Goal: Task Accomplishment & Management: Use online tool/utility

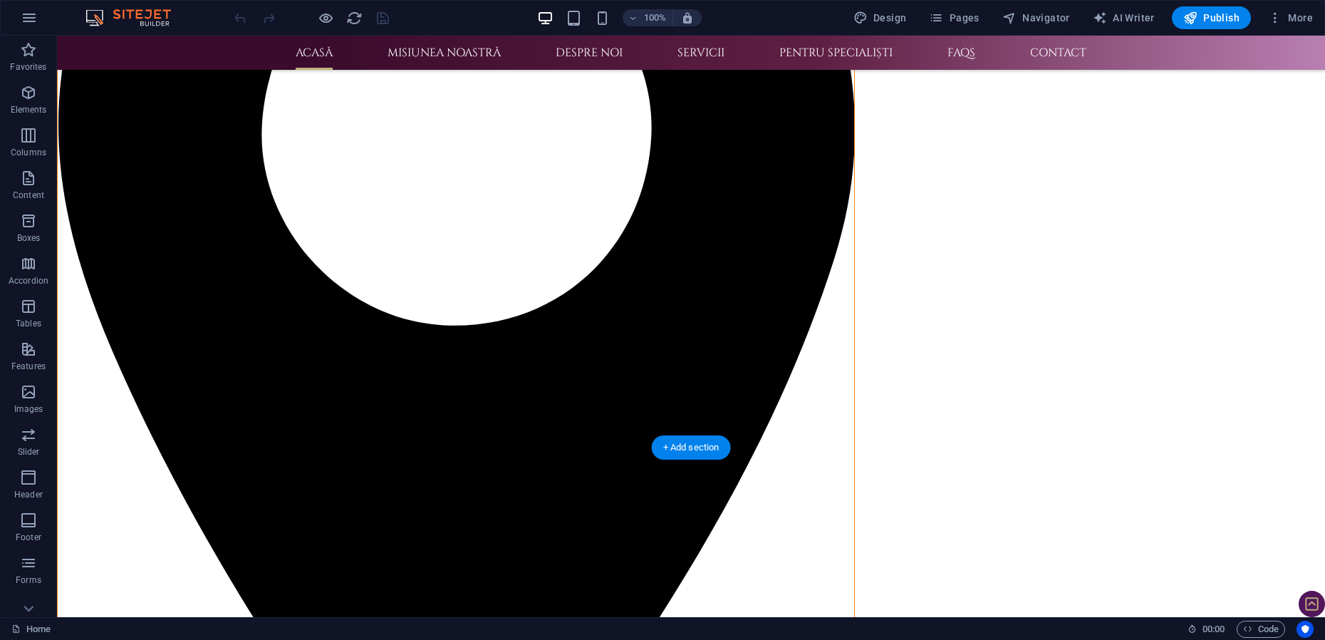
scroll to position [178, 0]
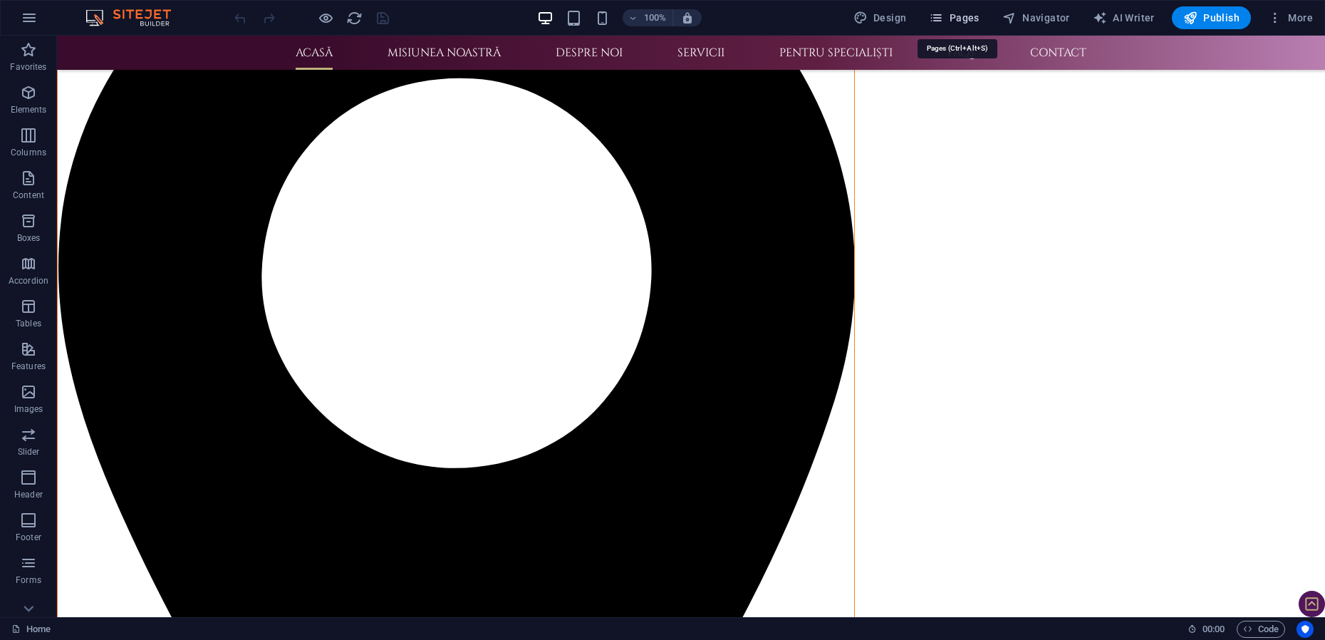
click at [950, 15] on span "Pages" at bounding box center [954, 18] width 50 height 14
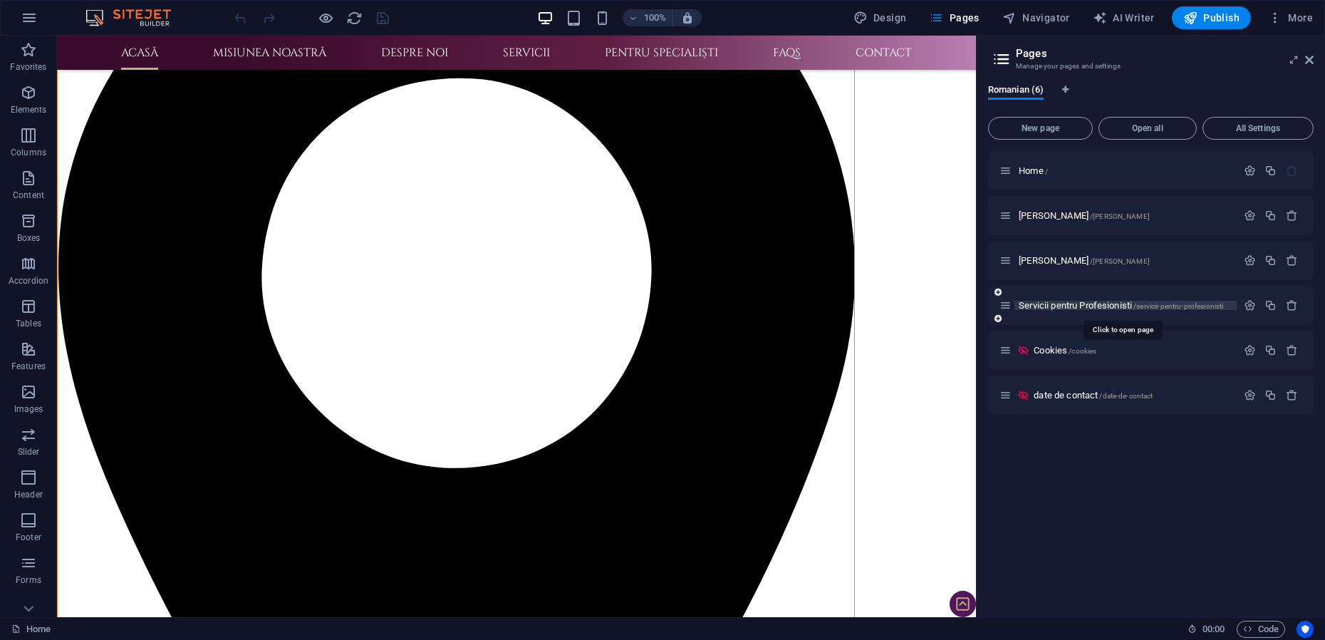
click at [1052, 308] on span "Servicii pentru Profesionisti /servicii-pentru-profesionisti" at bounding box center [1121, 305] width 204 height 11
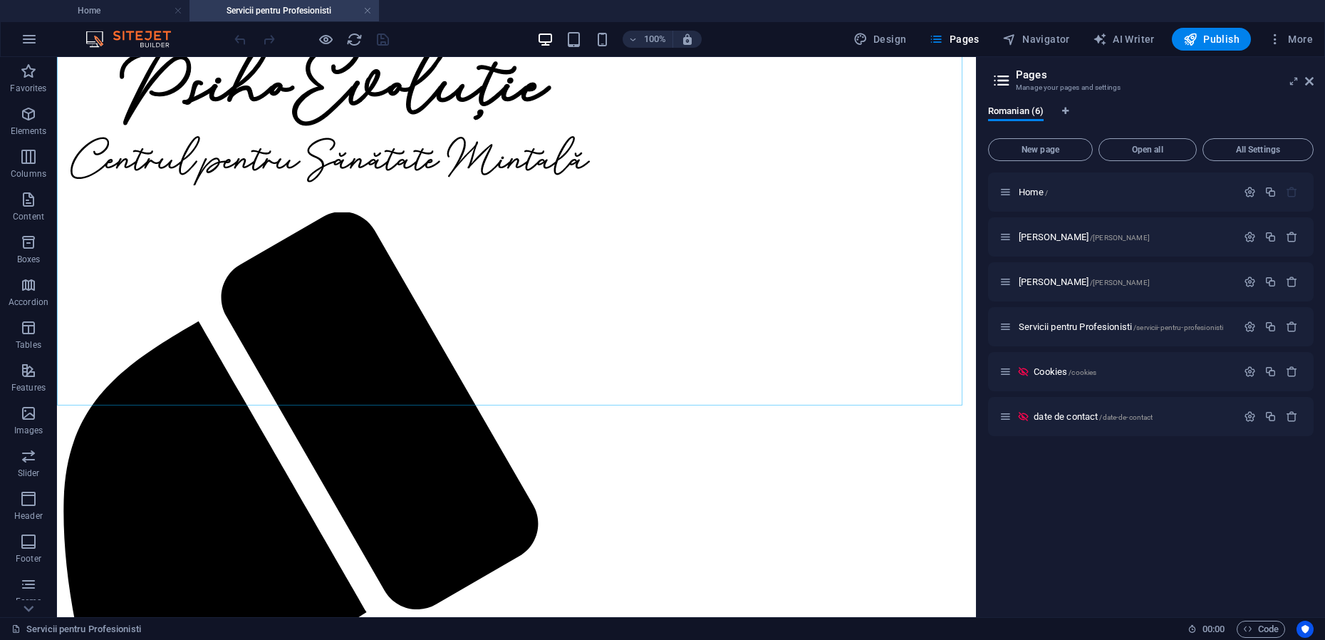
scroll to position [1631, 0]
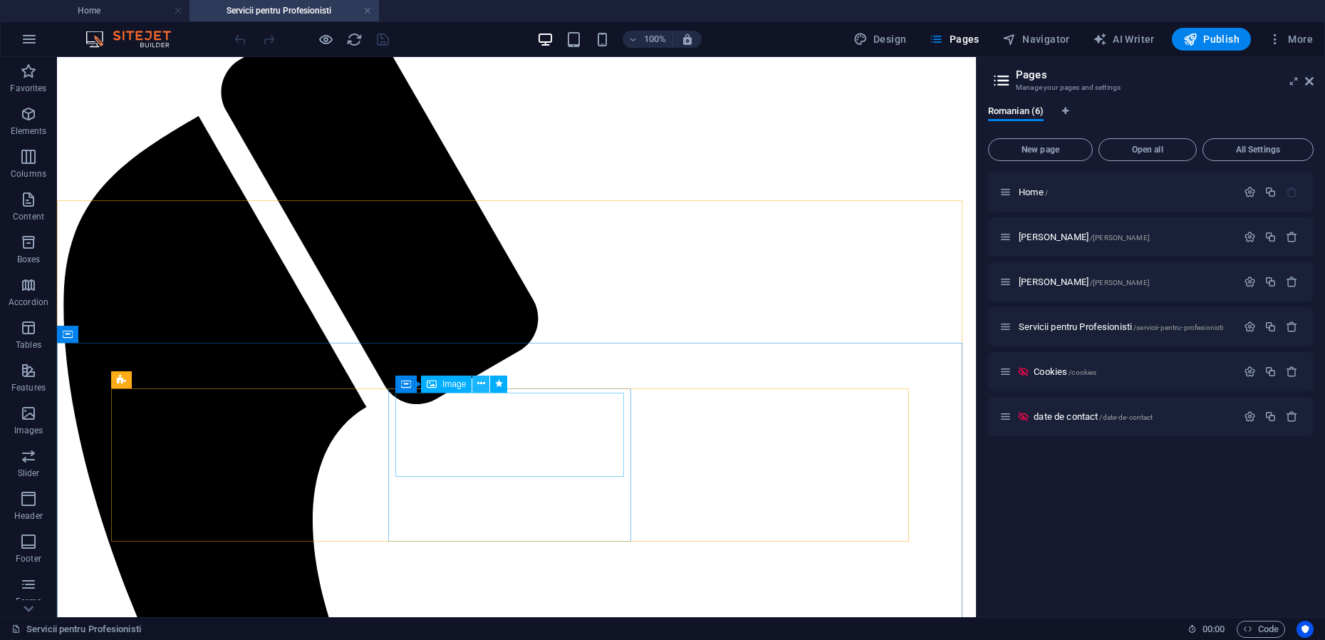
click at [482, 384] on icon at bounding box center [481, 383] width 8 height 15
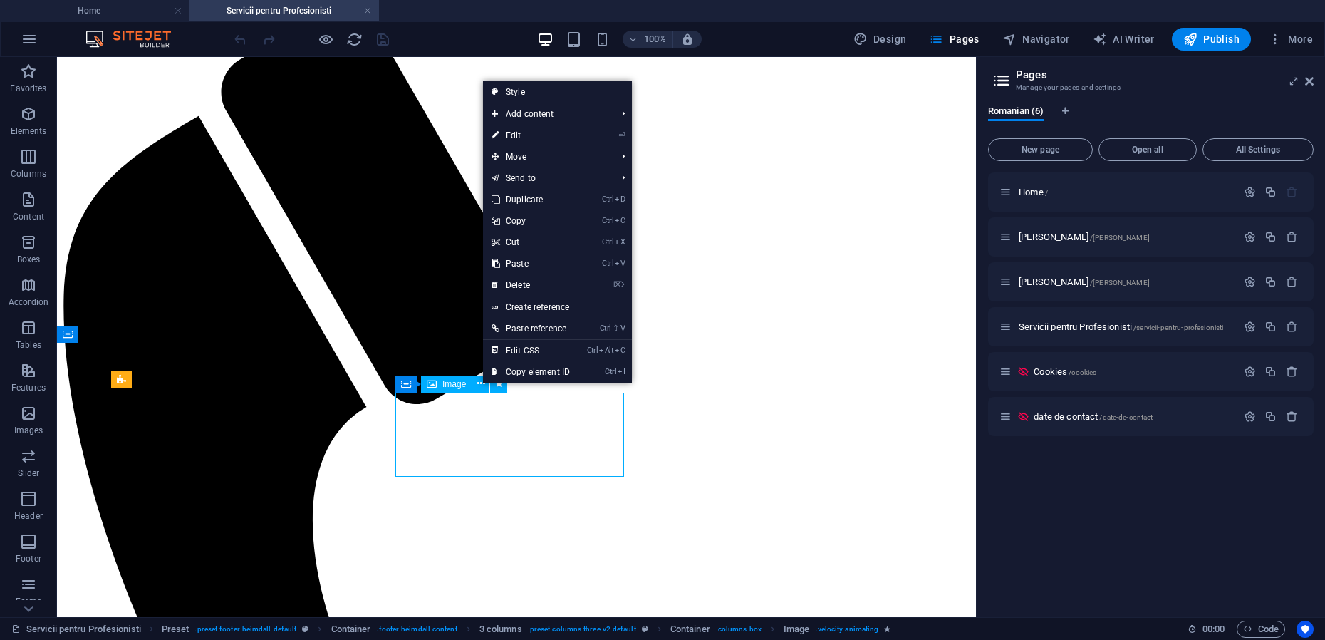
scroll to position [1612, 0]
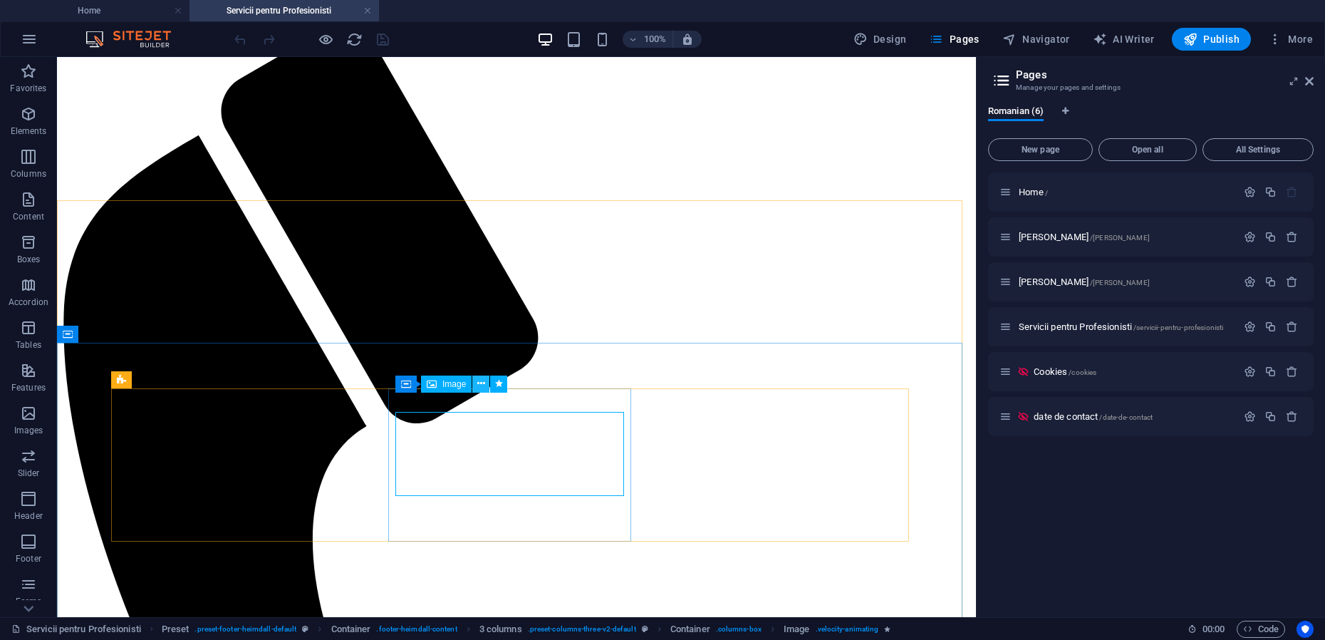
click at [484, 383] on icon at bounding box center [481, 383] width 8 height 15
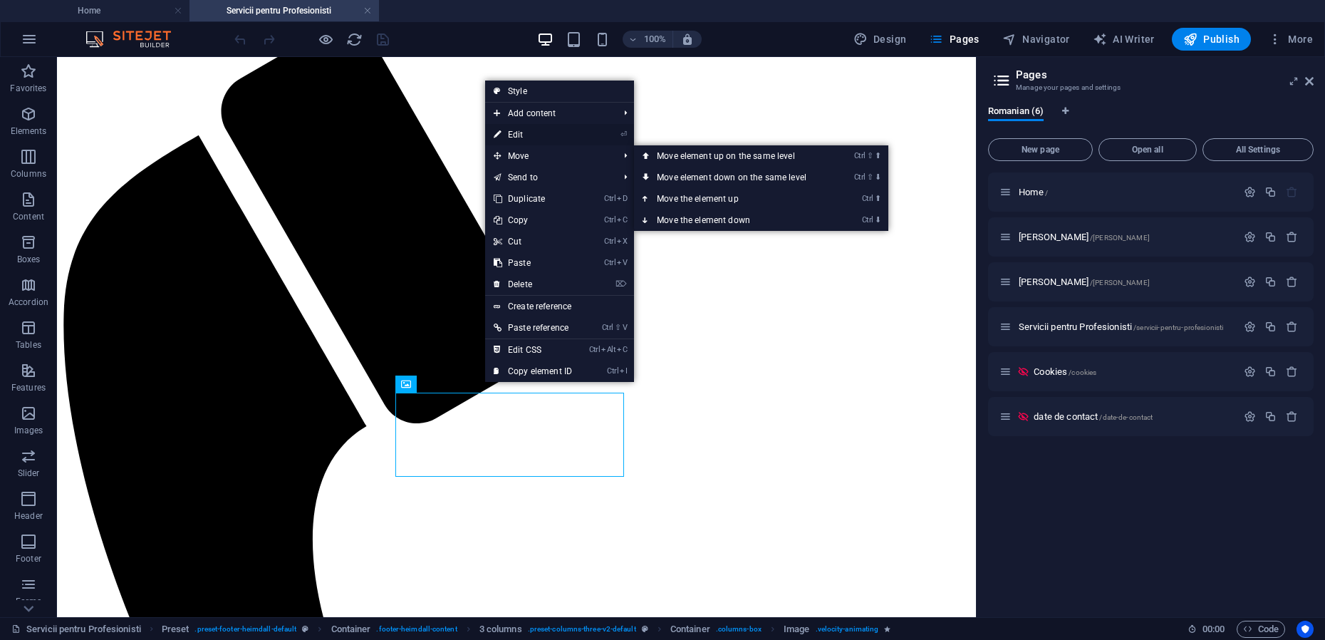
click at [507, 140] on link "⏎ Edit" at bounding box center [532, 134] width 95 height 21
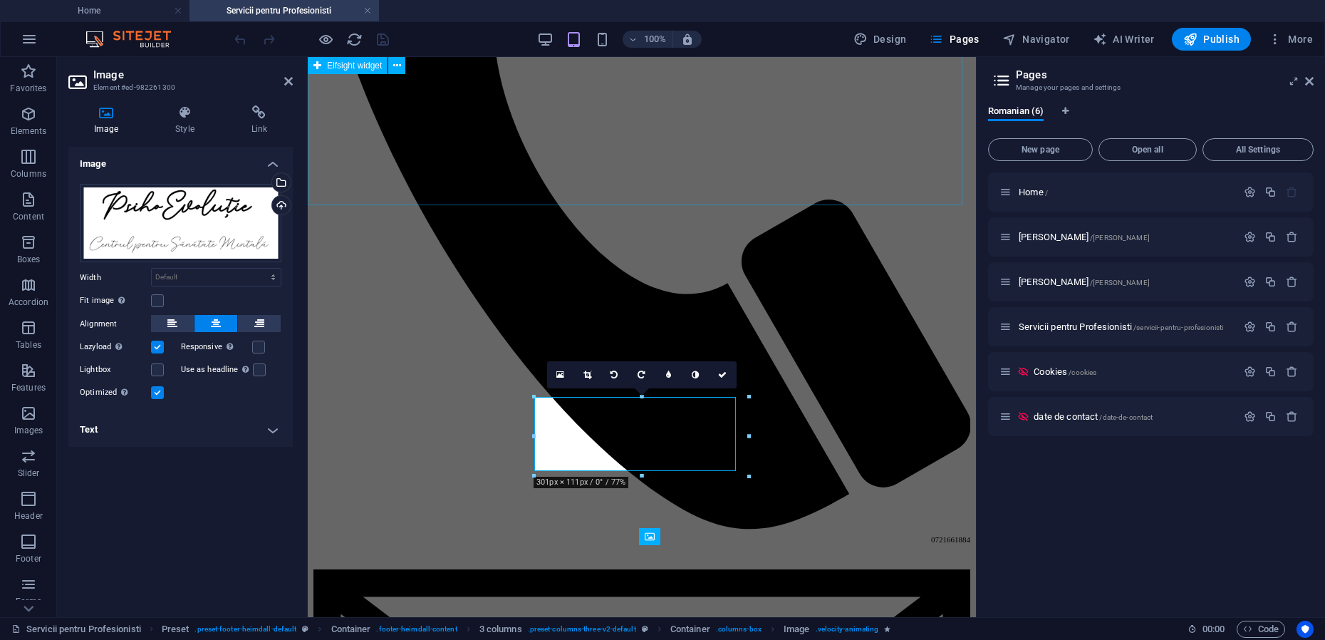
scroll to position [1456, 0]
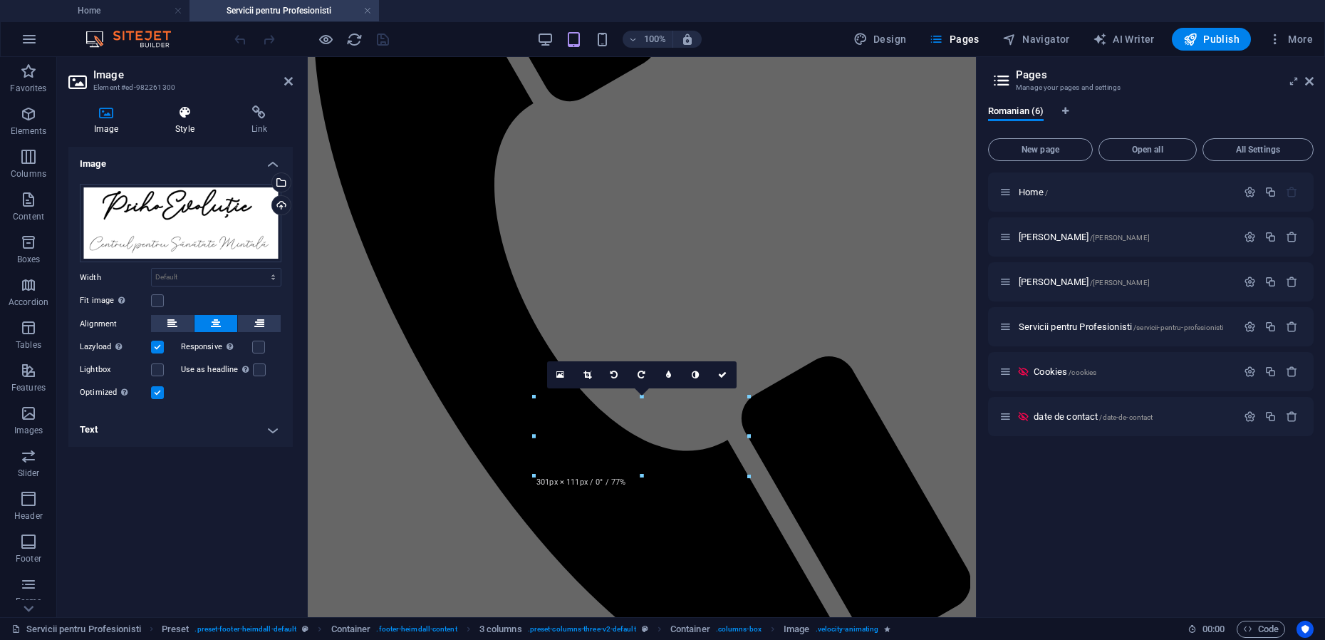
click at [179, 125] on h4 "Style" at bounding box center [188, 120] width 76 height 30
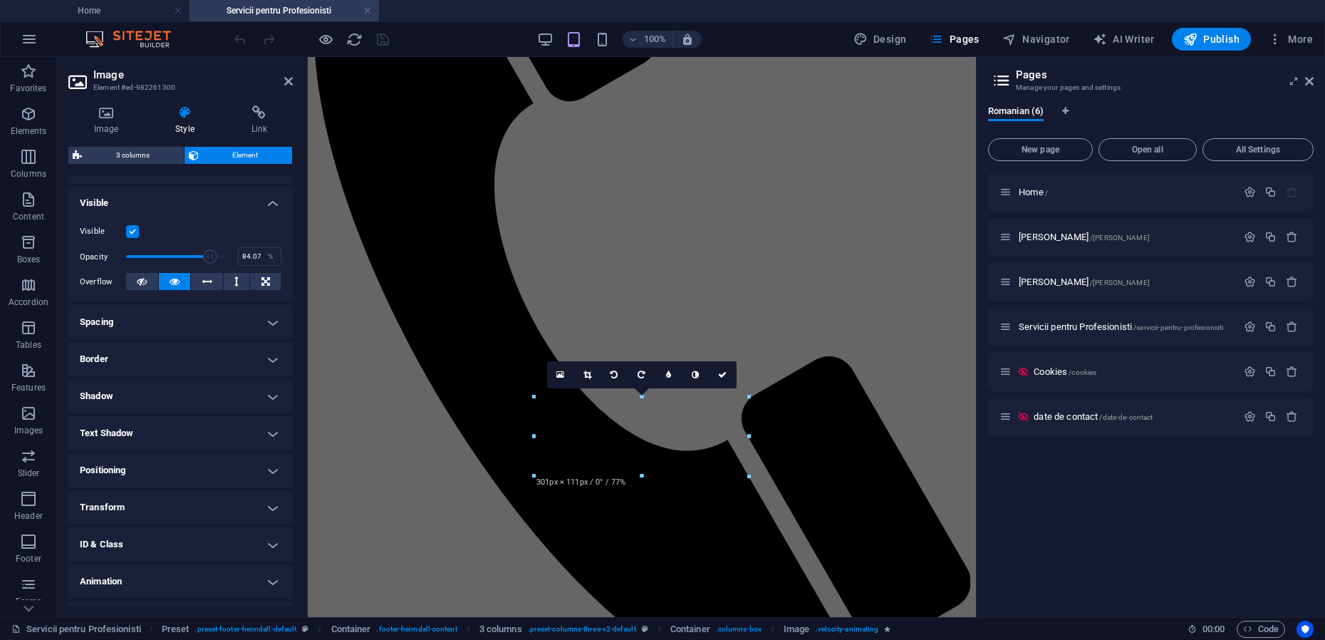
scroll to position [172, 0]
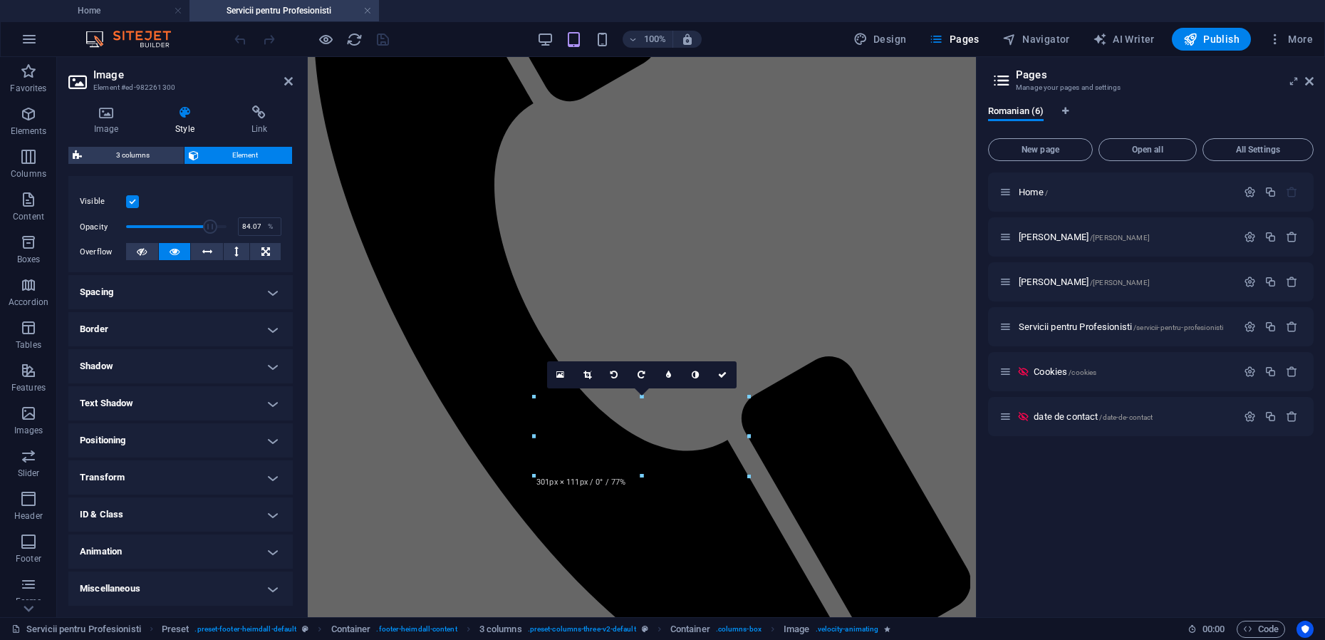
click at [167, 332] on h4 "Border" at bounding box center [180, 329] width 224 height 34
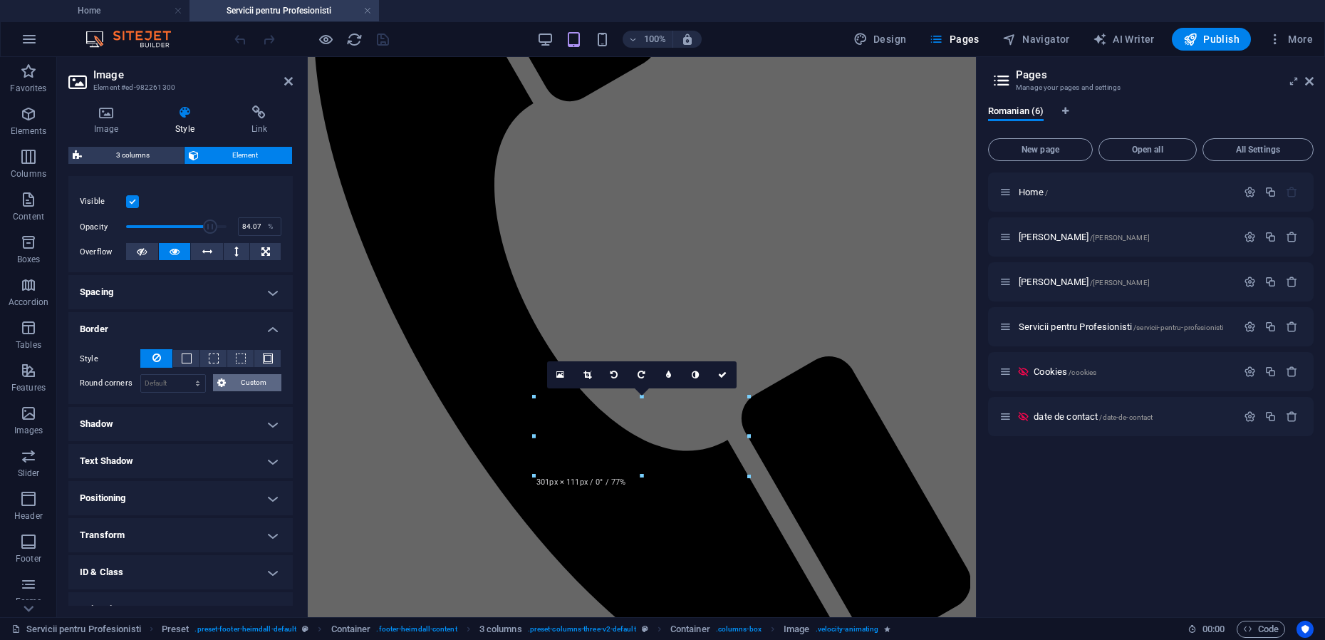
click at [250, 383] on span "Custom" at bounding box center [254, 382] width 48 height 17
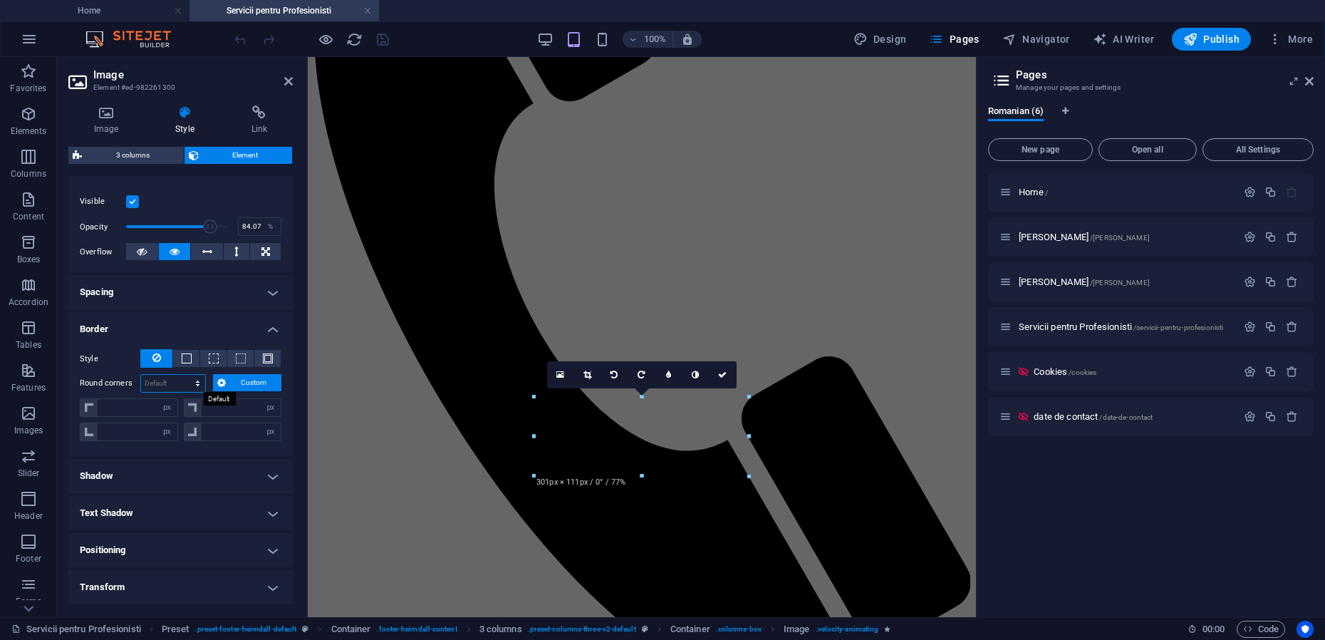
click at [167, 385] on select "Default px rem % vh vw Custom" at bounding box center [173, 383] width 64 height 17
select select "px"
click at [184, 375] on select "Default px rem % vh vw Custom" at bounding box center [173, 383] width 64 height 17
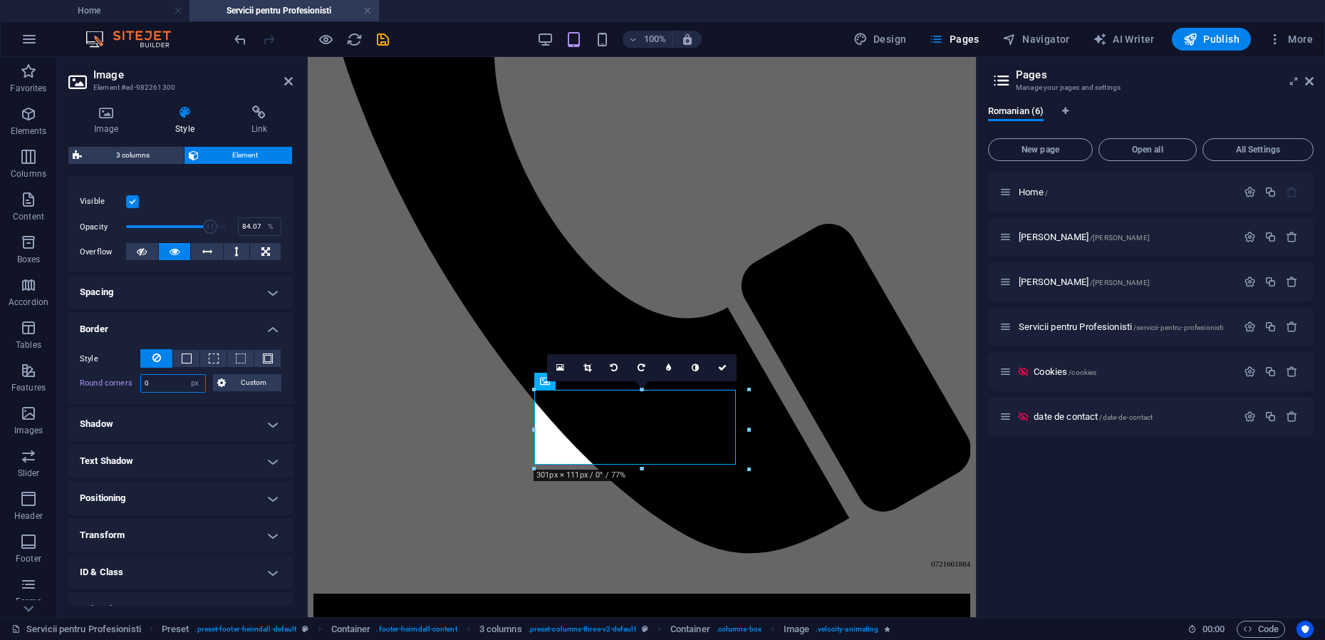
scroll to position [1769, 0]
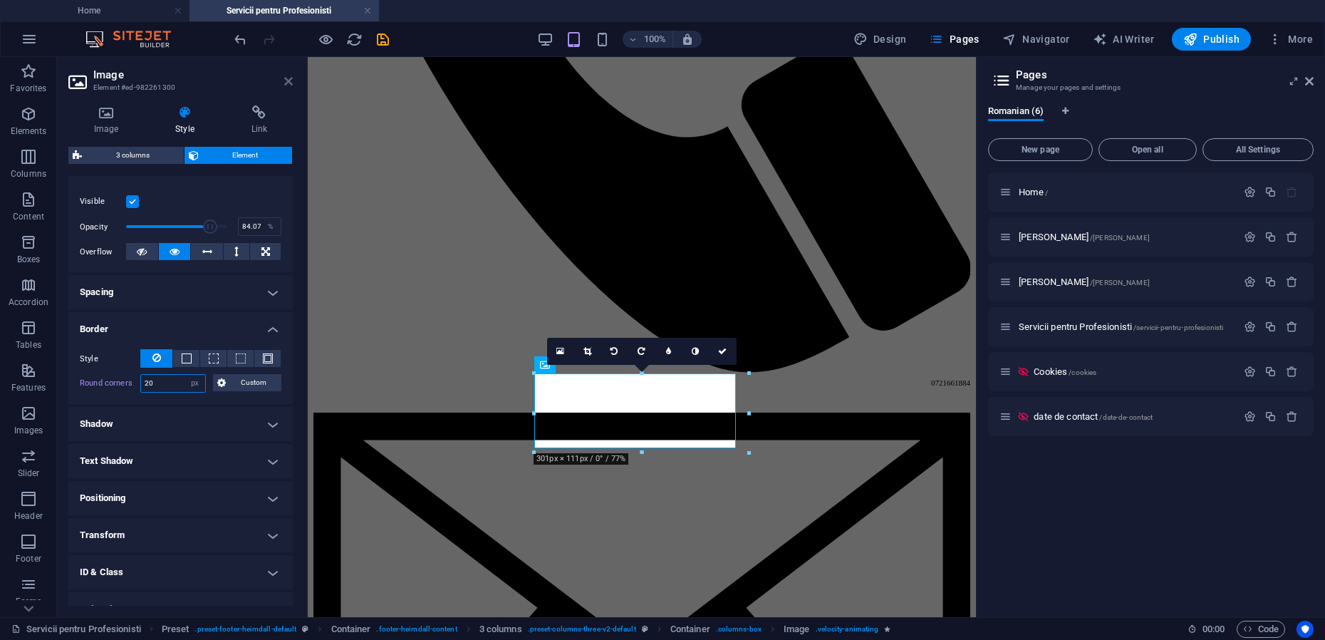
type input "20"
click at [289, 82] on icon at bounding box center [288, 81] width 9 height 11
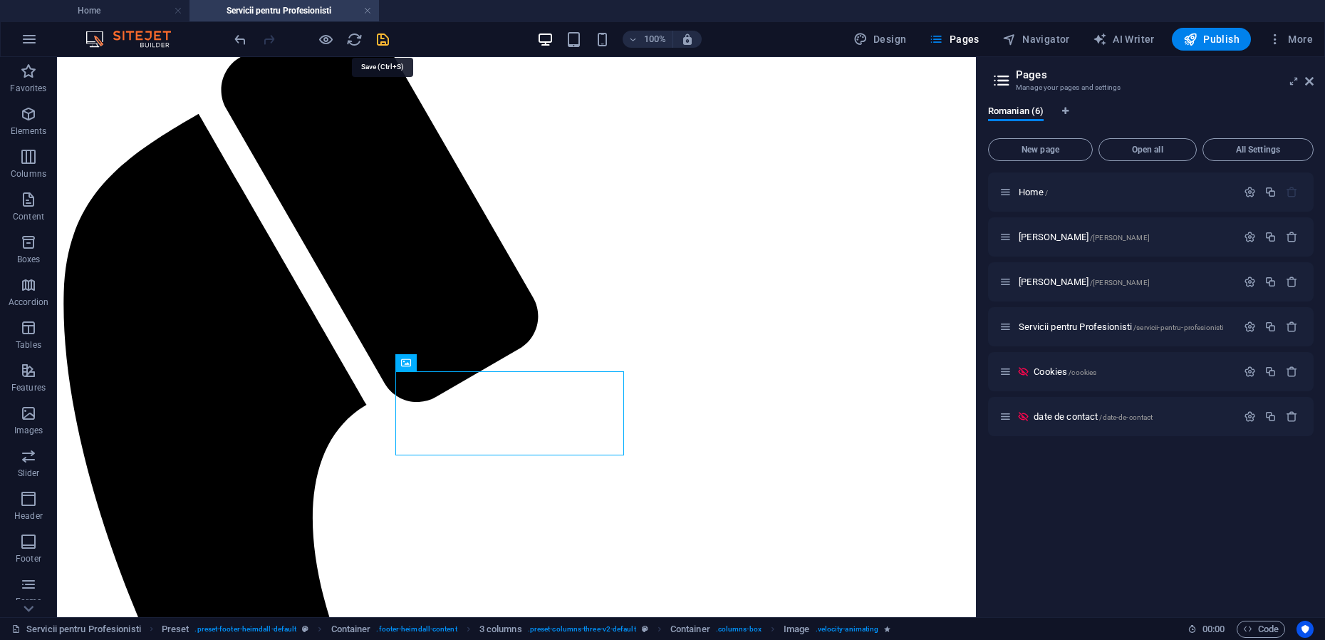
click at [379, 40] on icon "save" at bounding box center [383, 39] width 16 height 16
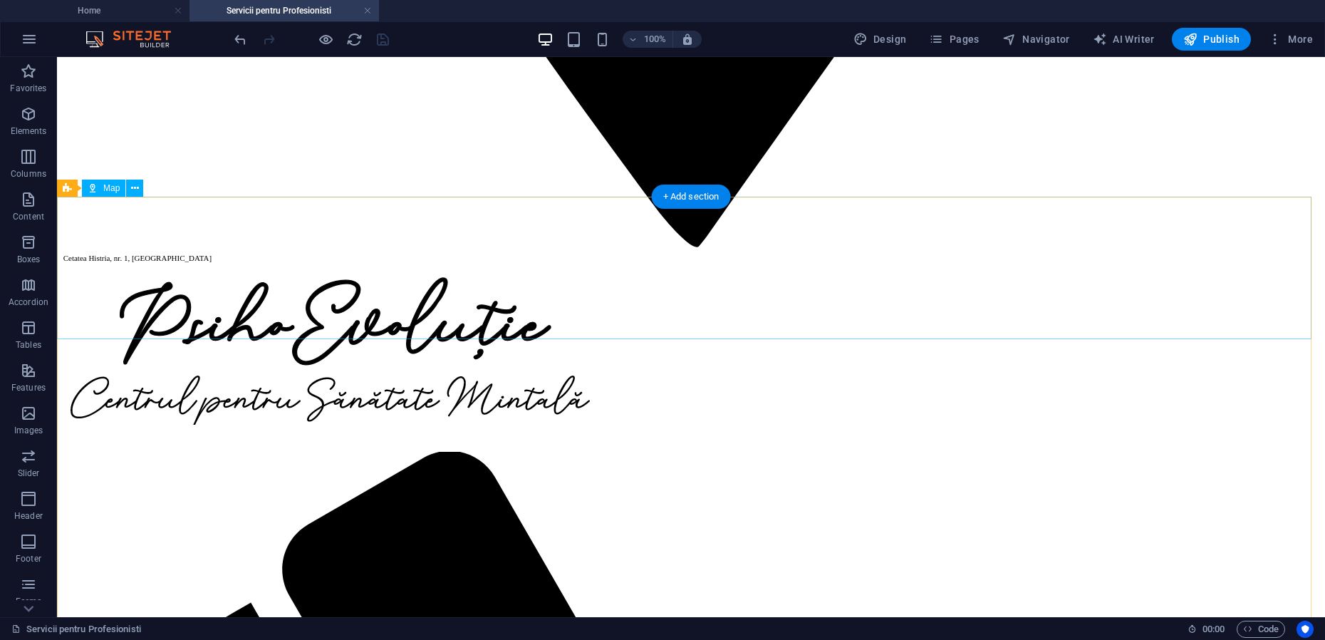
scroll to position [1789, 0]
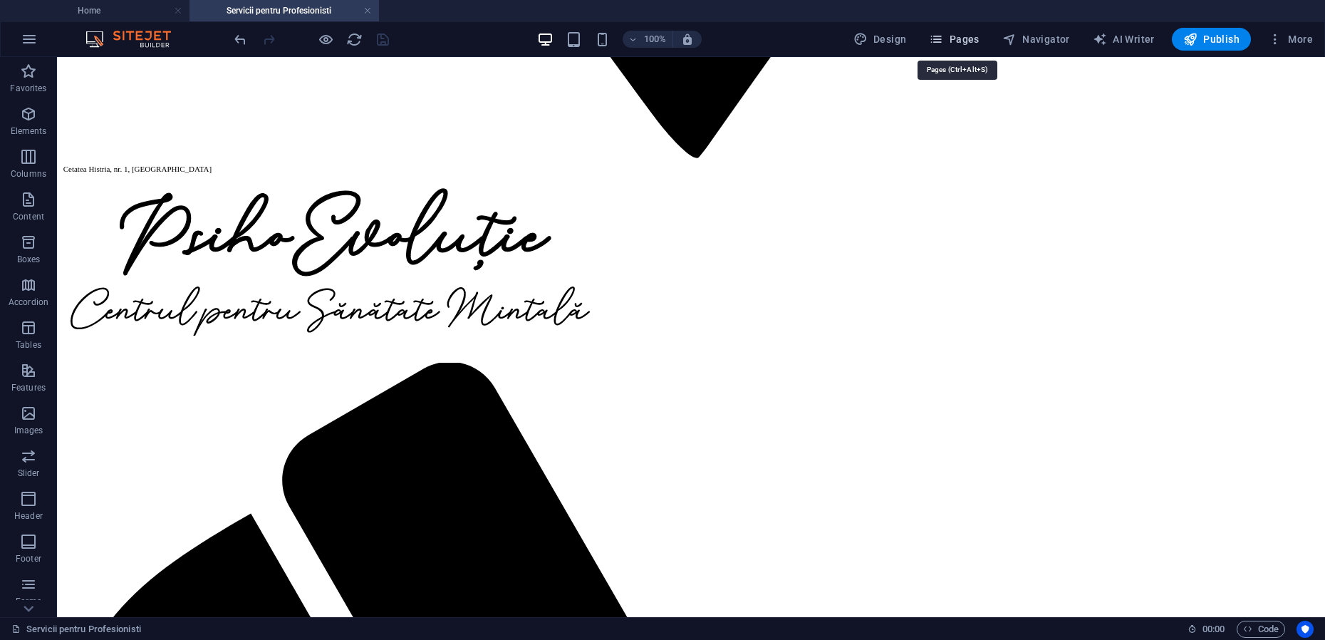
click at [964, 43] on span "Pages" at bounding box center [954, 39] width 50 height 14
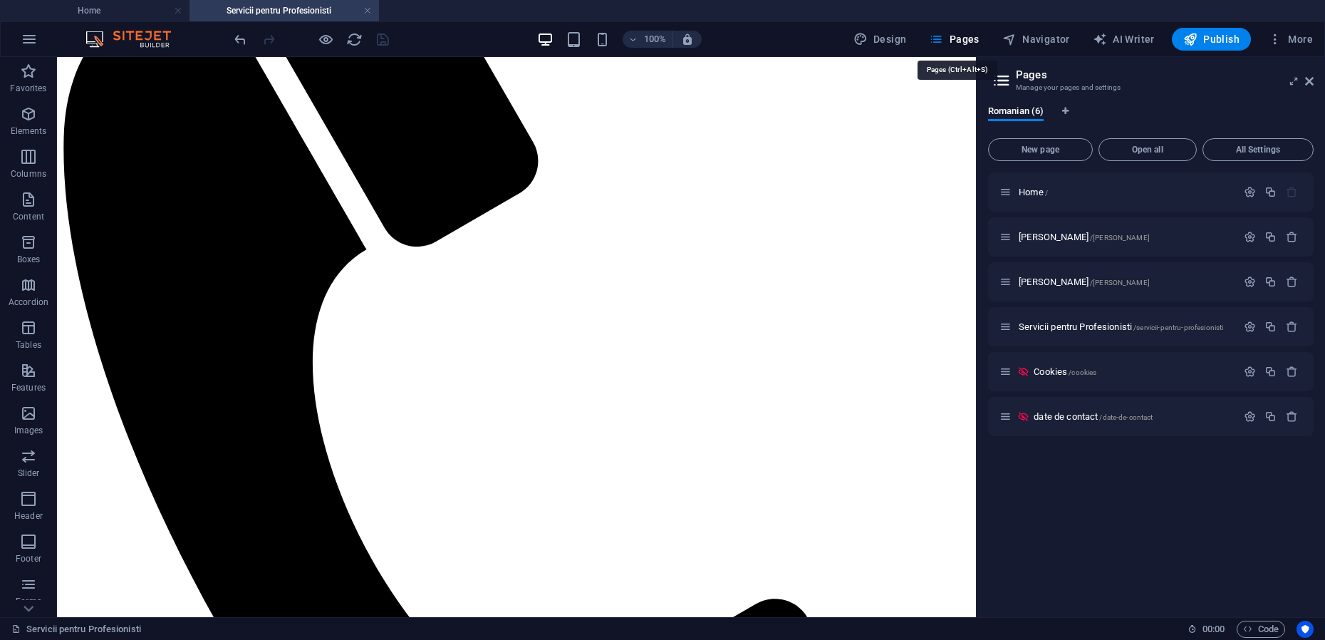
scroll to position [1634, 0]
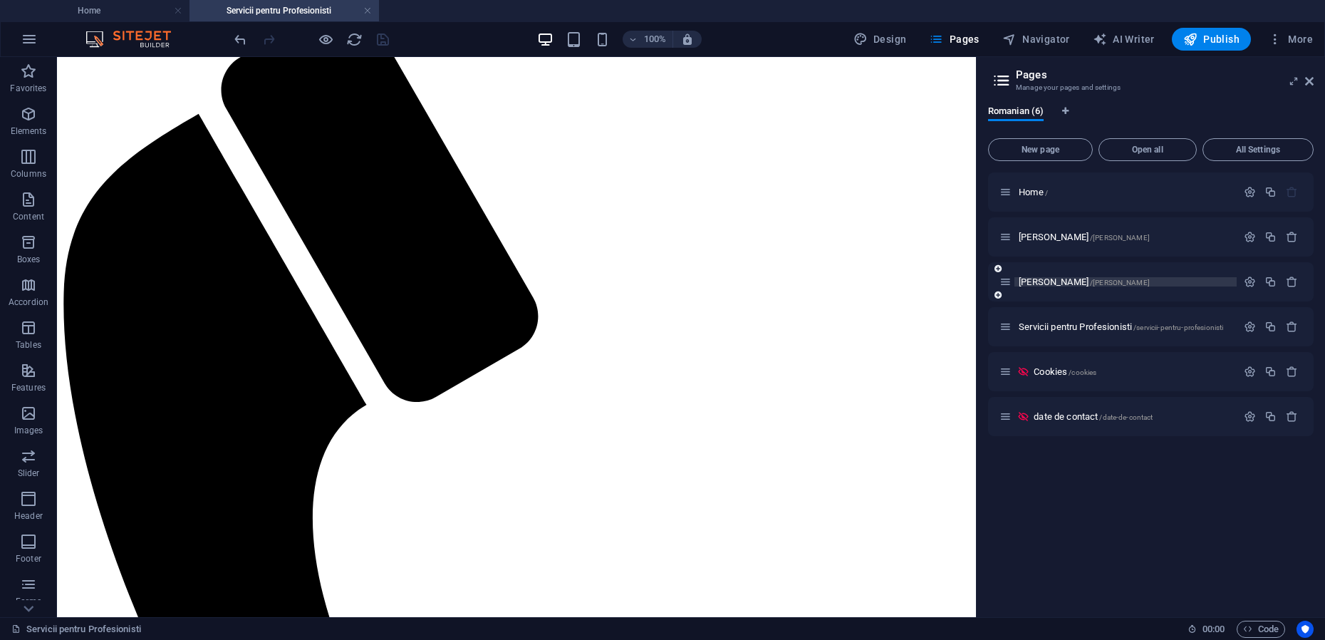
click at [1043, 281] on span "Maria Teodorescu /maria-teodorescu" at bounding box center [1084, 281] width 131 height 11
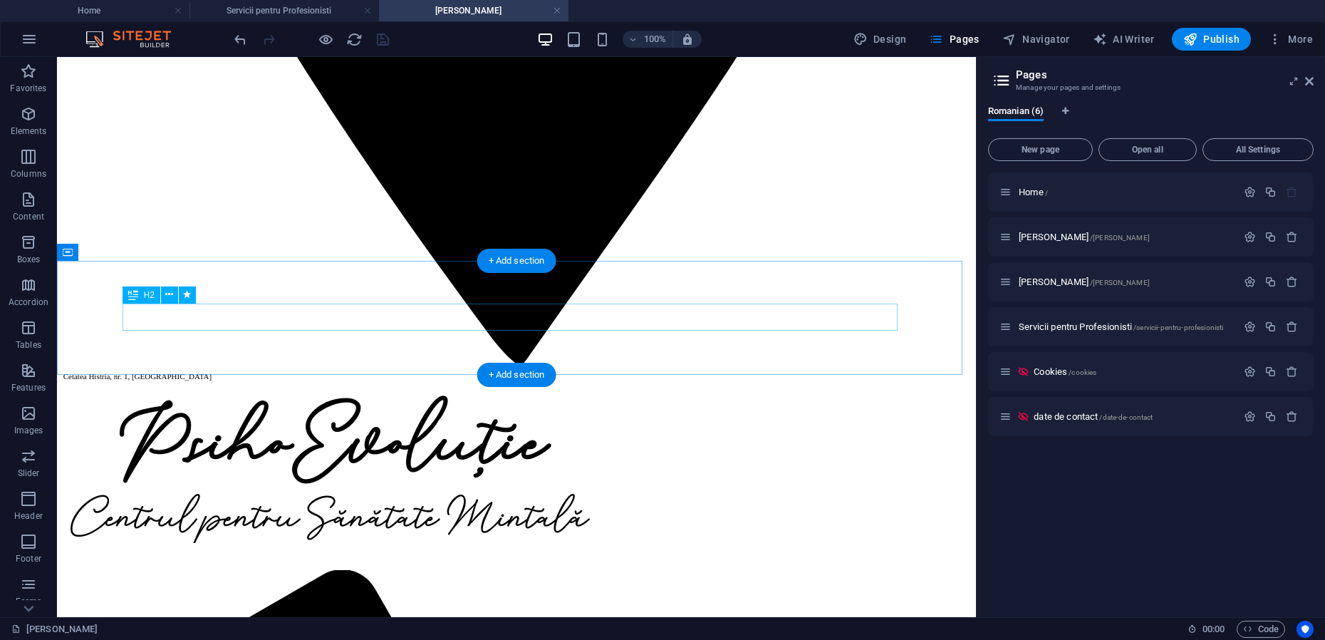
scroll to position [1425, 0]
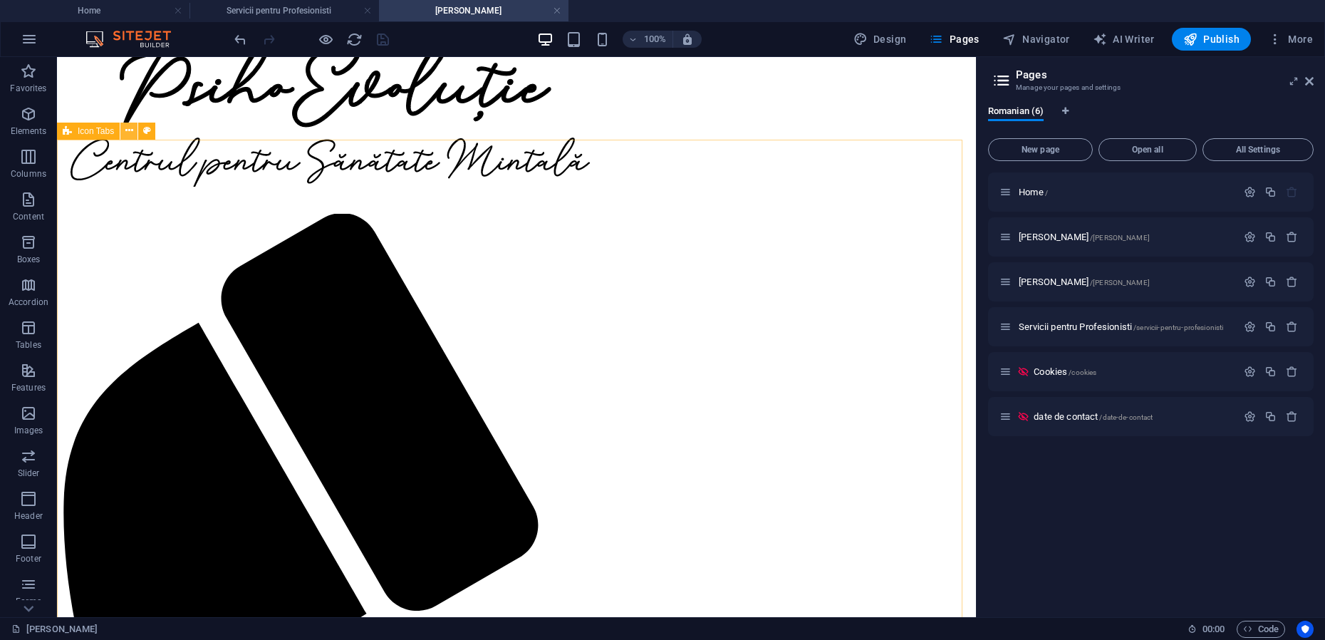
click at [128, 130] on icon at bounding box center [129, 130] width 8 height 15
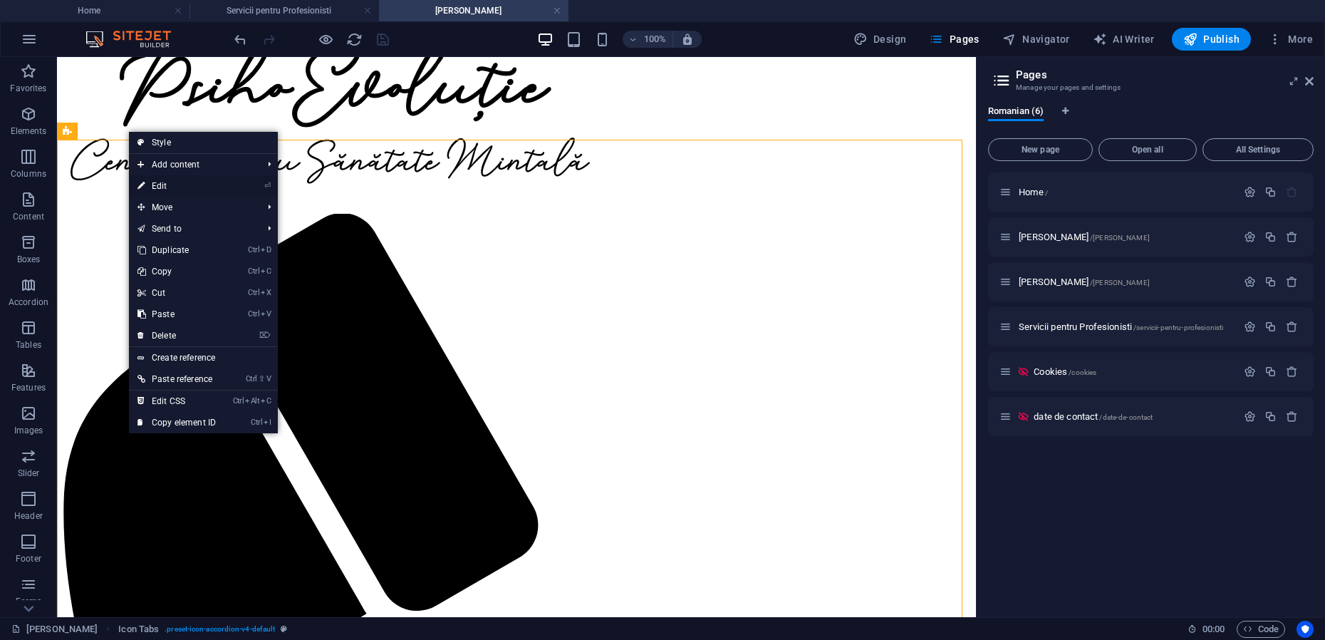
click at [160, 185] on link "⏎ Edit" at bounding box center [176, 185] width 95 height 21
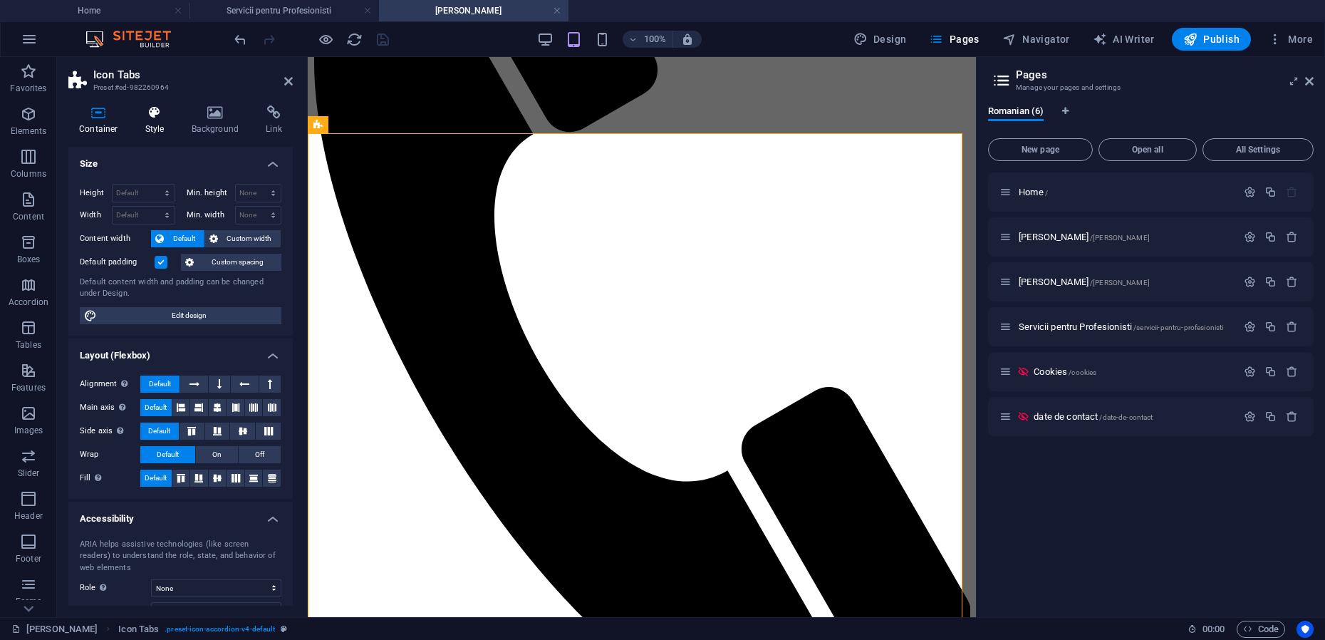
click at [161, 117] on icon at bounding box center [155, 112] width 41 height 14
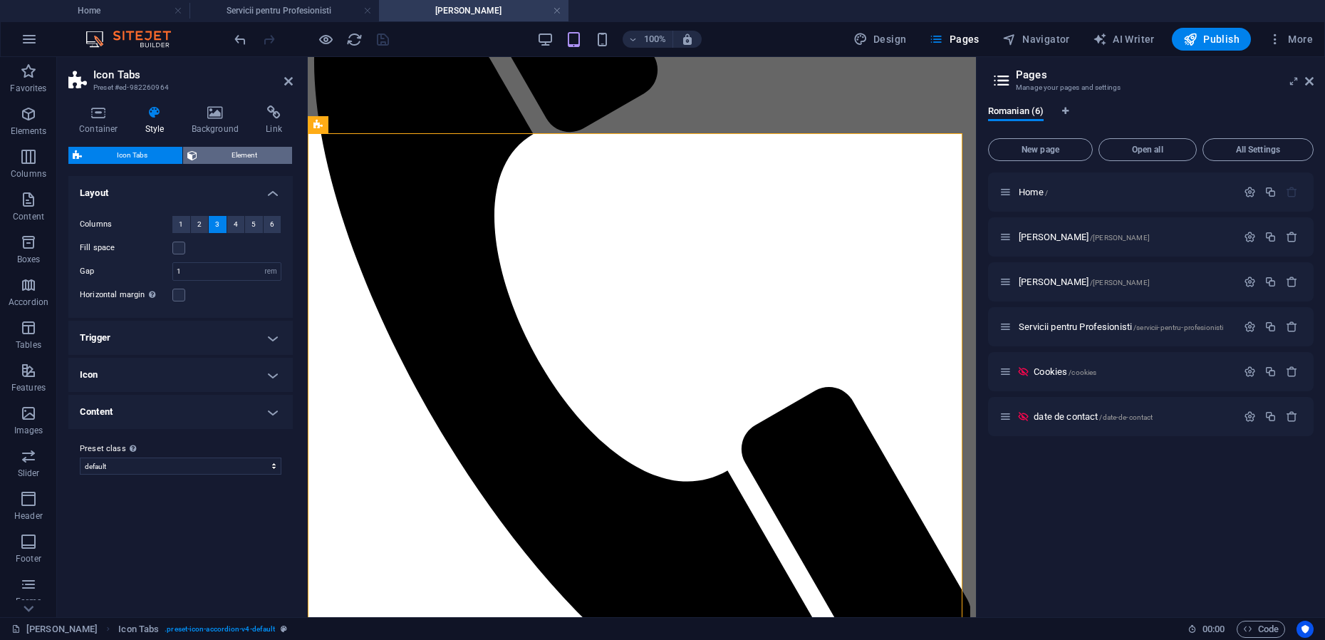
click at [224, 157] on span "Element" at bounding box center [245, 155] width 87 height 17
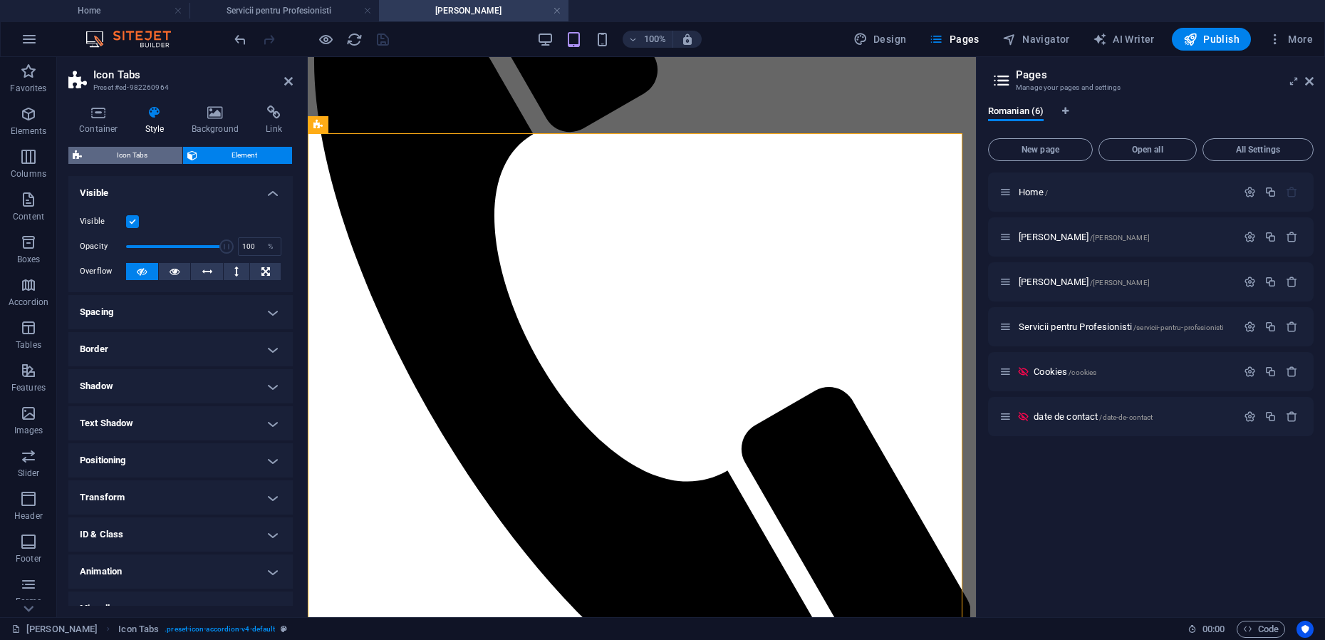
click at [124, 156] on span "Icon Tabs" at bounding box center [132, 155] width 92 height 17
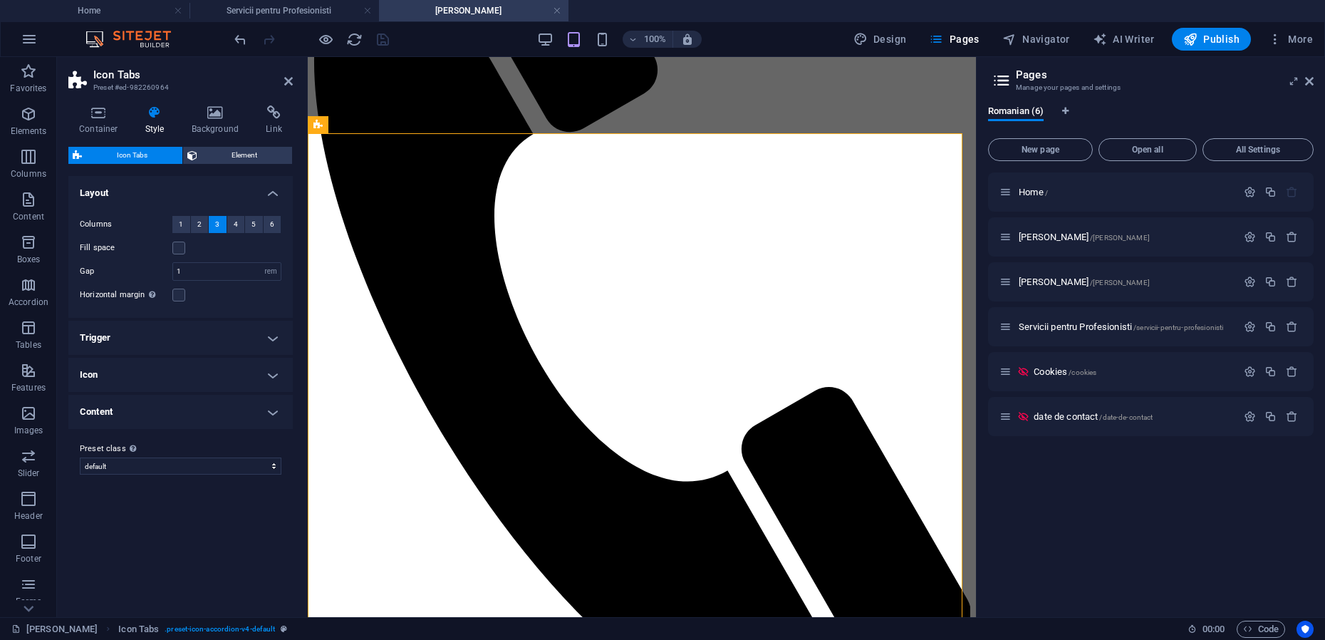
click at [266, 338] on h4 "Trigger" at bounding box center [180, 338] width 224 height 34
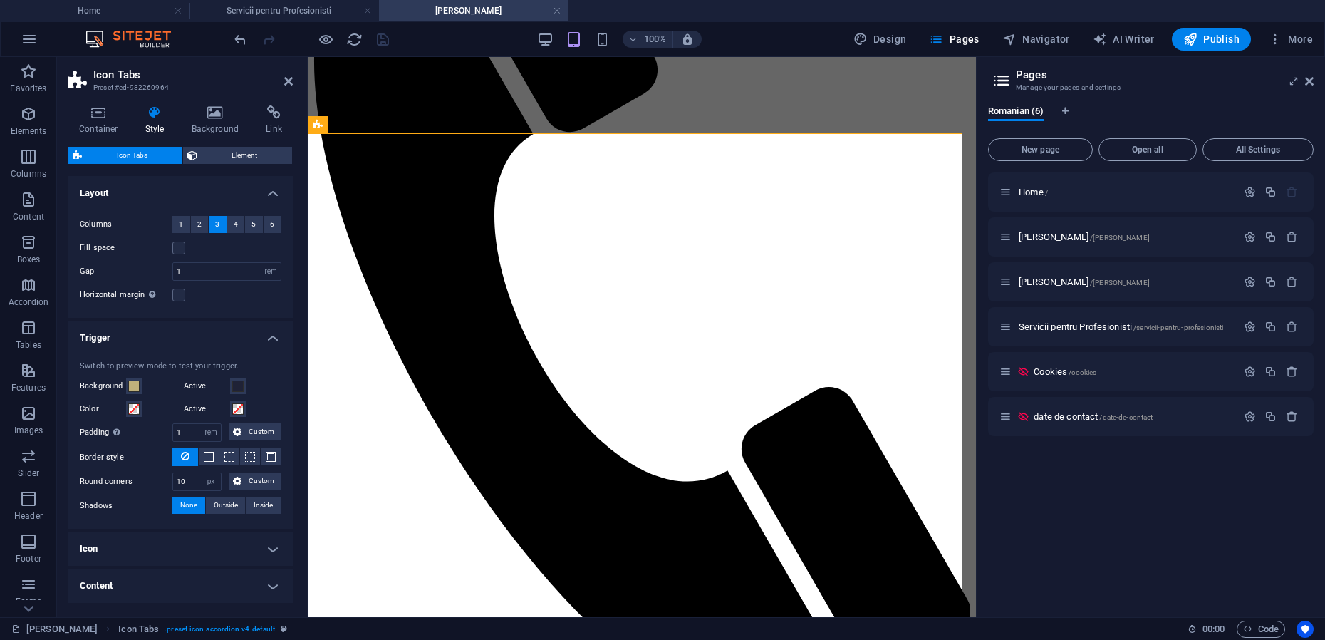
scroll to position [54, 0]
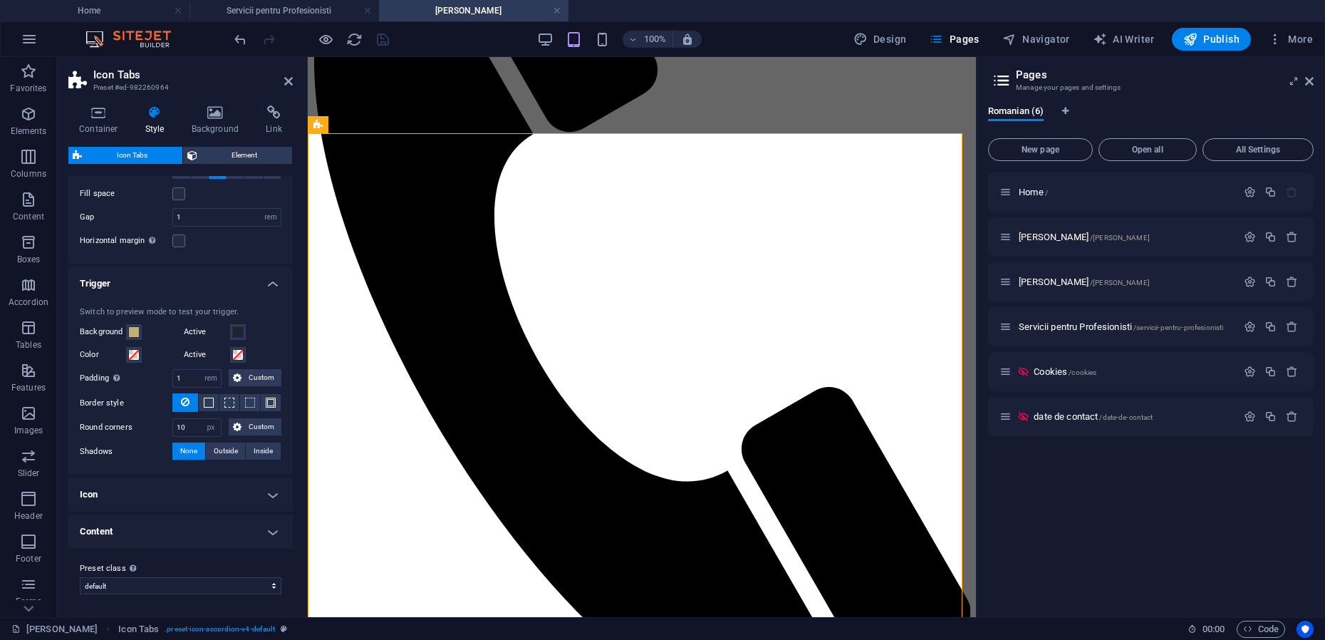
click at [231, 499] on h4 "Icon" at bounding box center [180, 494] width 224 height 34
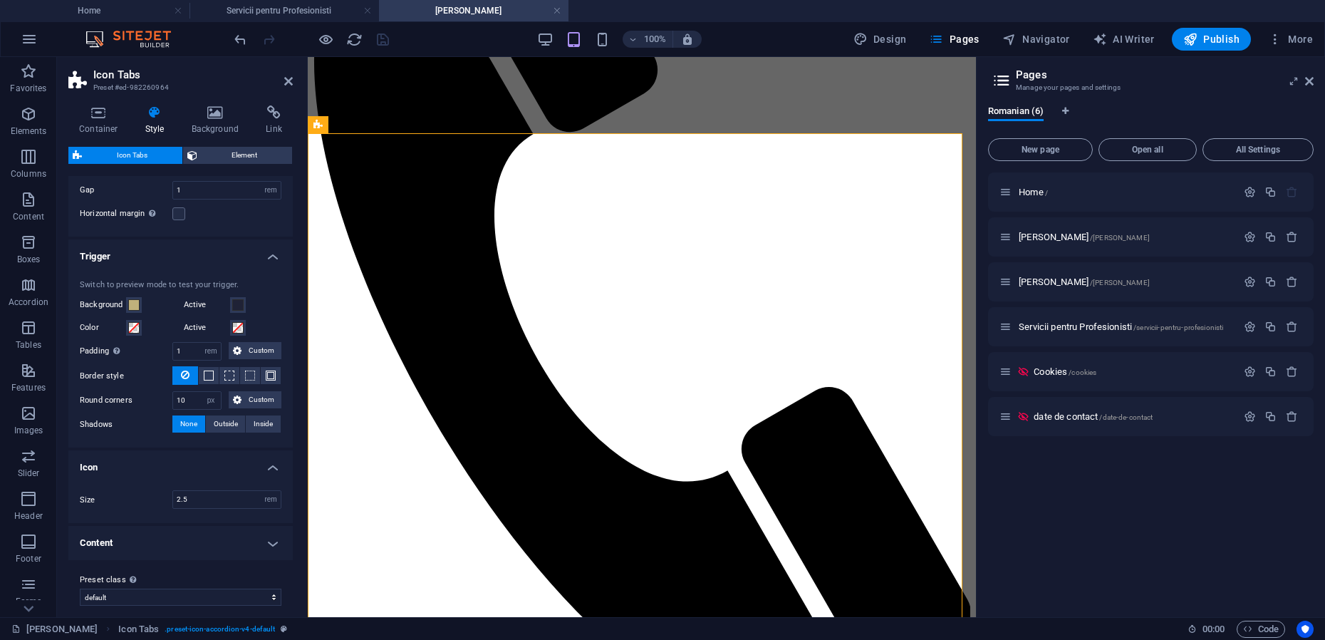
scroll to position [93, 0]
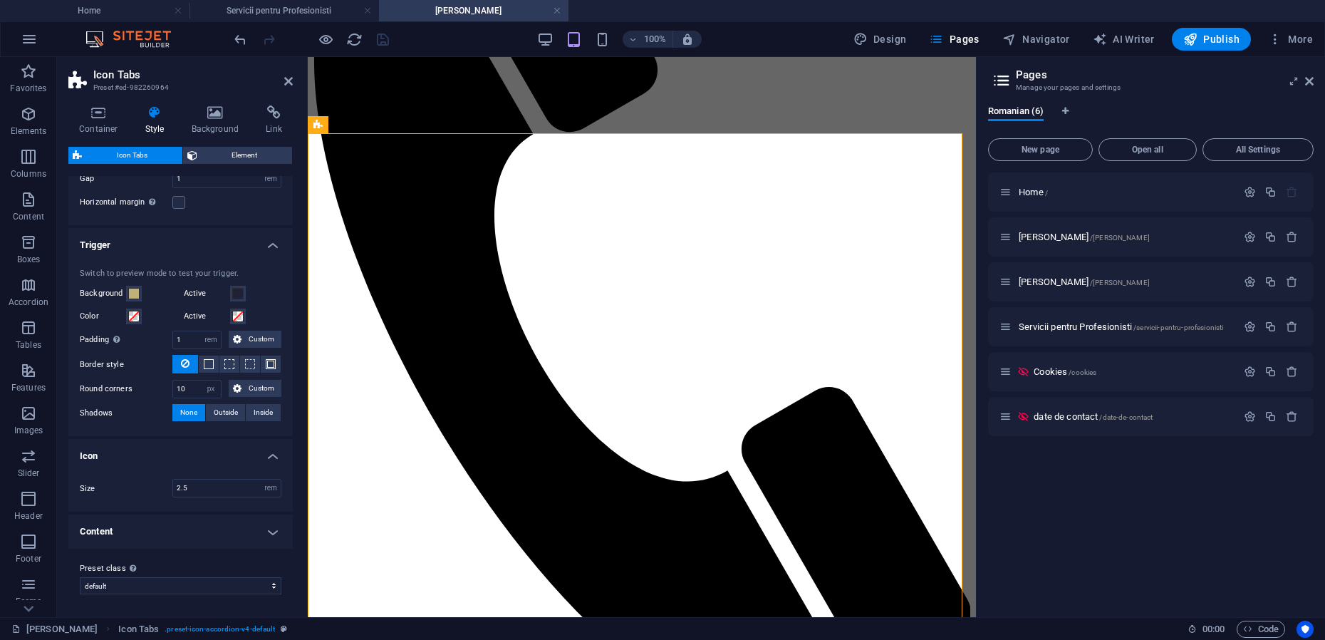
click at [230, 529] on h4 "Content" at bounding box center [180, 531] width 224 height 34
click at [231, 531] on h4 "Content" at bounding box center [180, 527] width 224 height 26
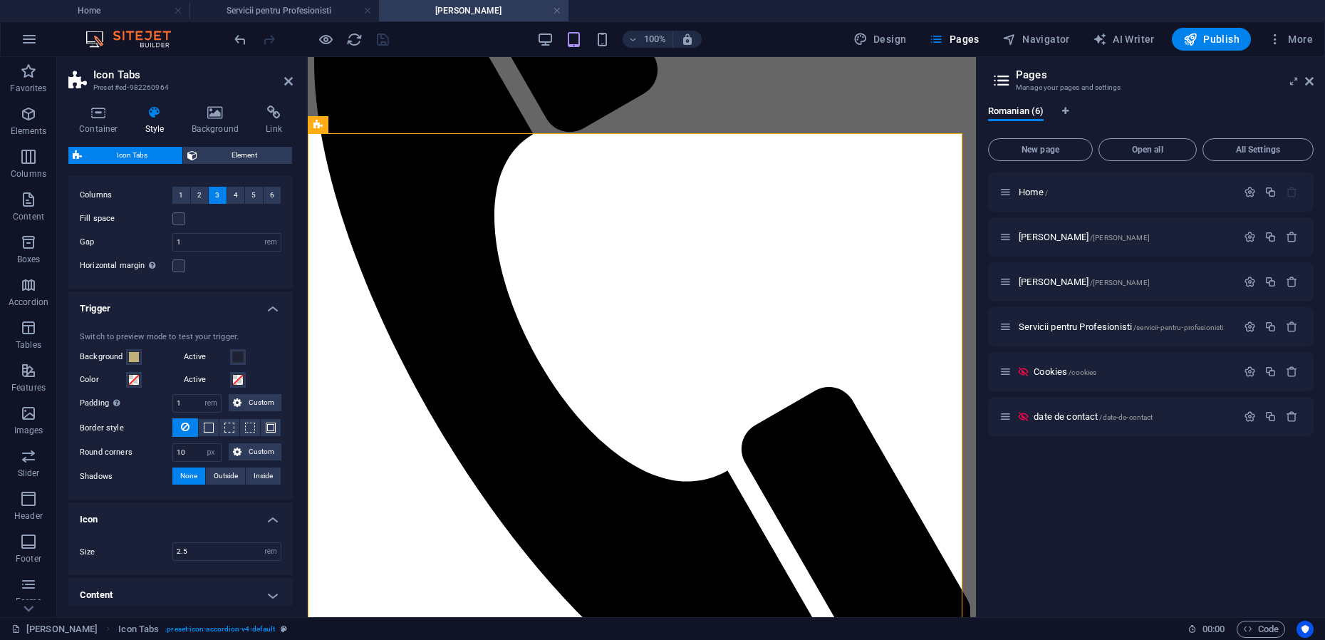
scroll to position [4, 0]
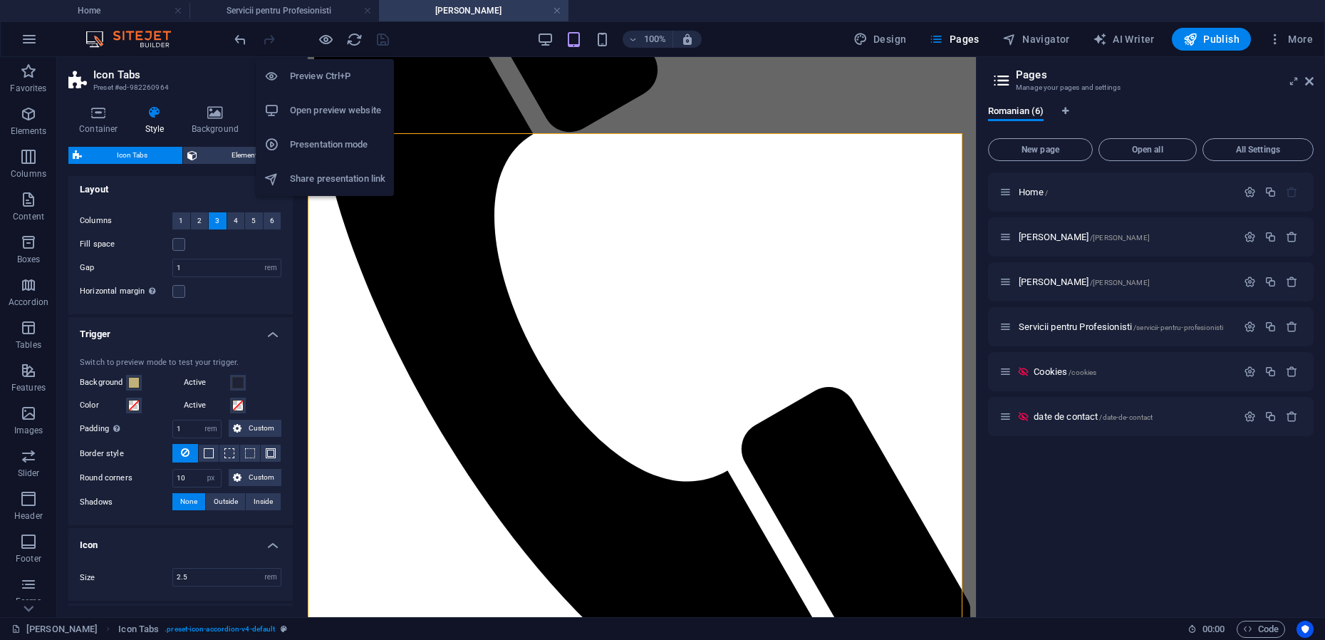
click at [316, 78] on h6 "Preview Ctrl+P" at bounding box center [337, 76] width 95 height 17
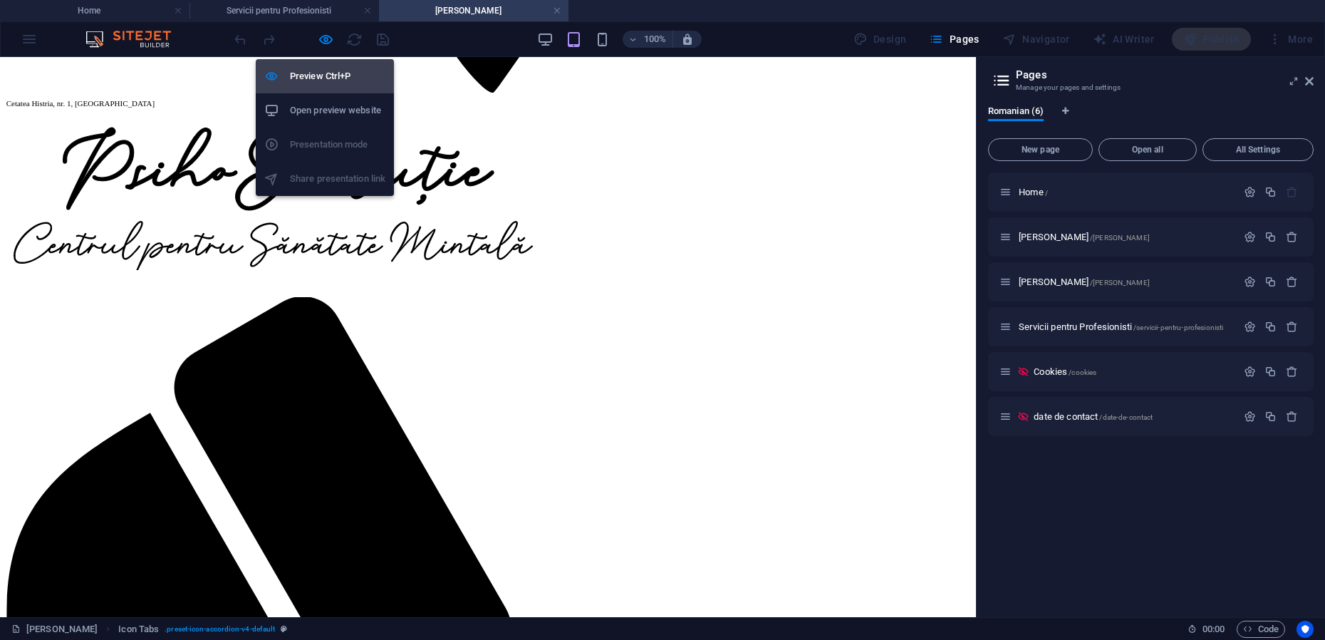
scroll to position [1447, 0]
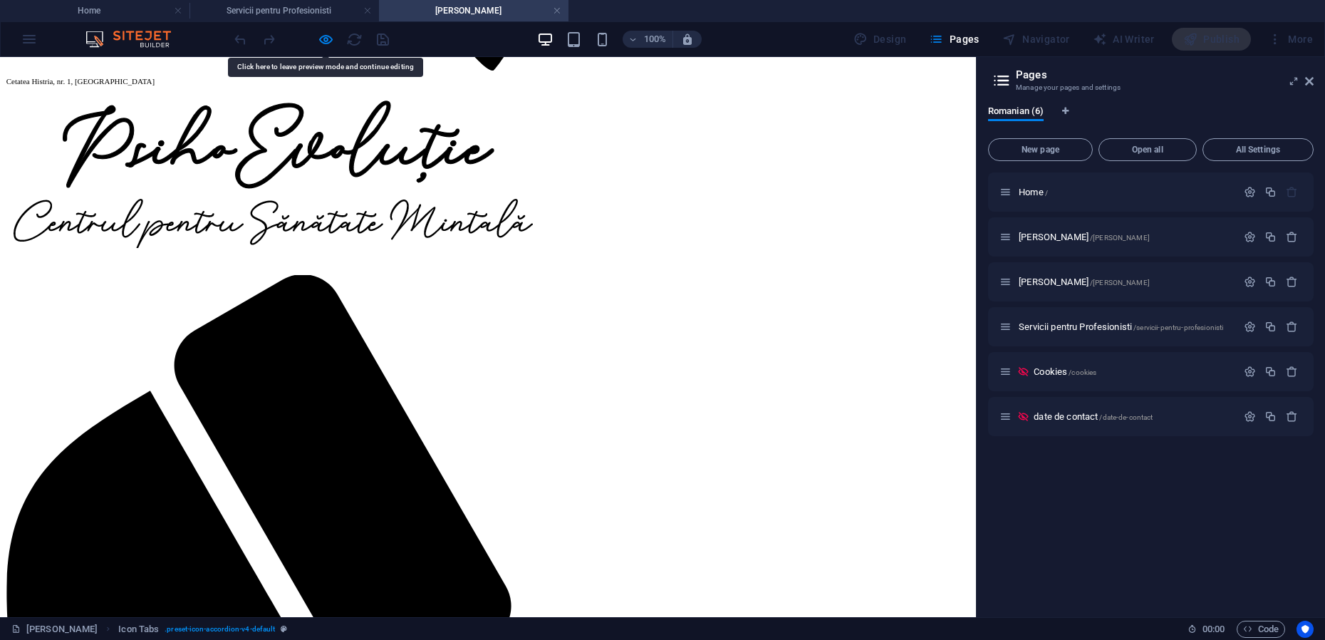
drag, startPoint x: 289, startPoint y: 318, endPoint x: 247, endPoint y: 357, distance: 58.0
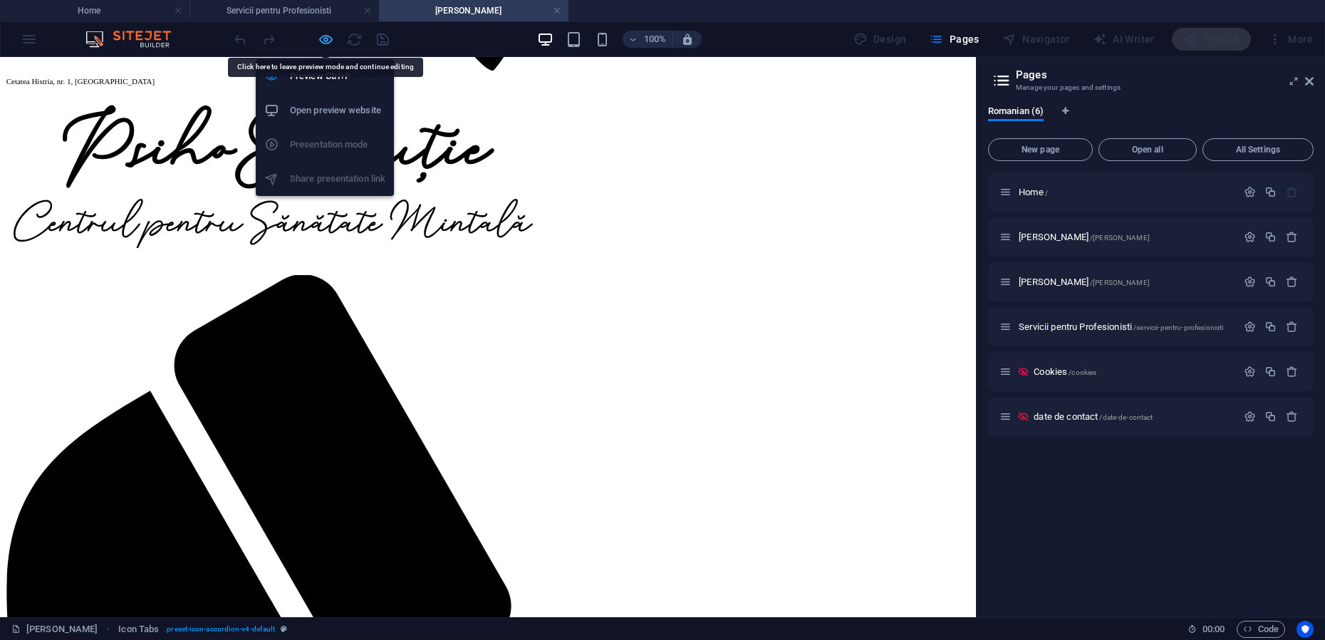
click at [323, 40] on icon "button" at bounding box center [326, 39] width 16 height 16
select select "rem"
select select "px"
select select "rem"
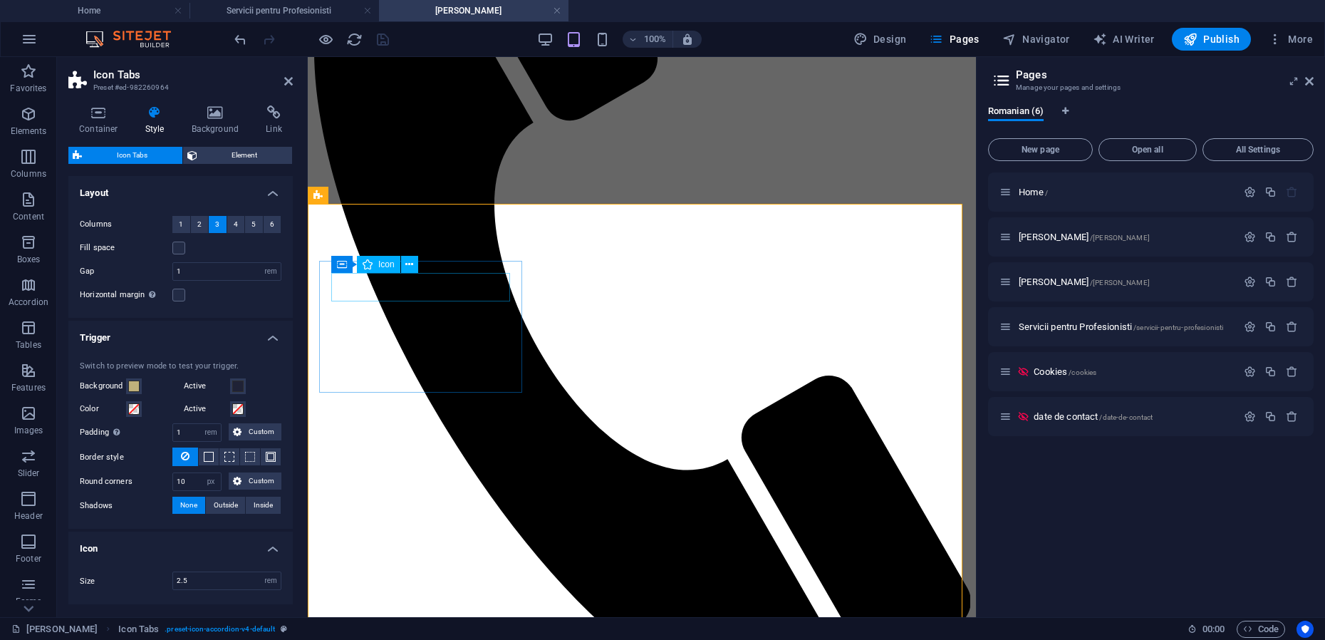
scroll to position [1354, 0]
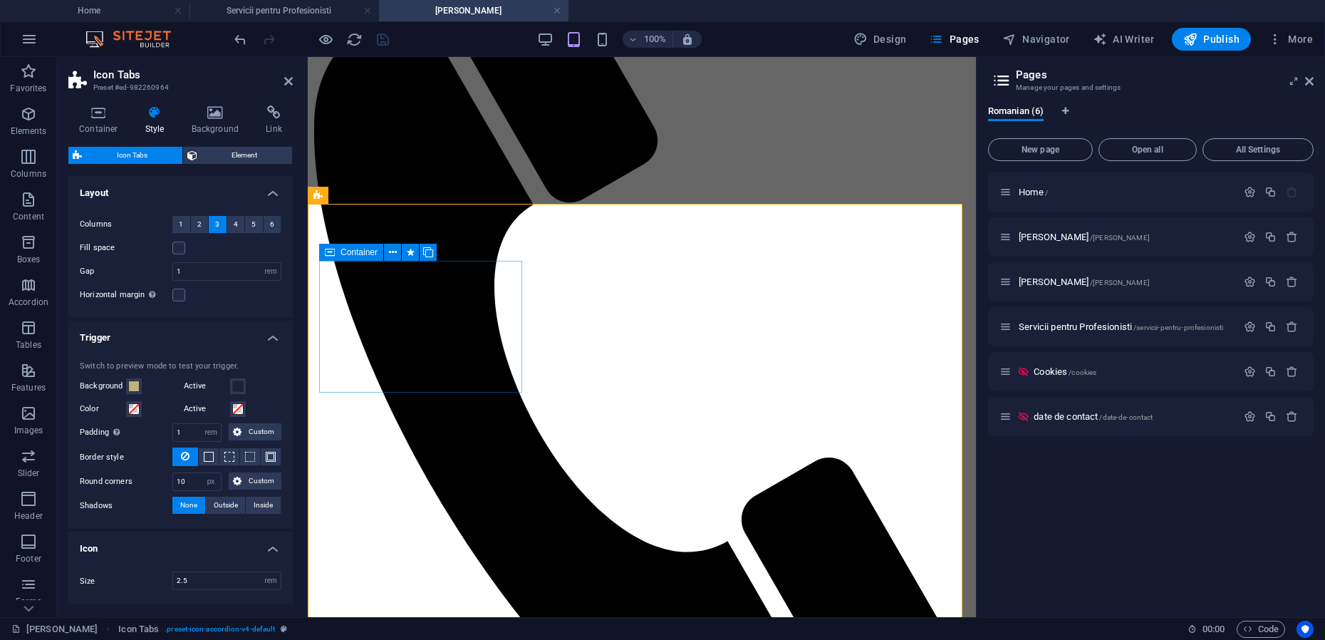
click at [391, 257] on icon at bounding box center [393, 252] width 8 height 15
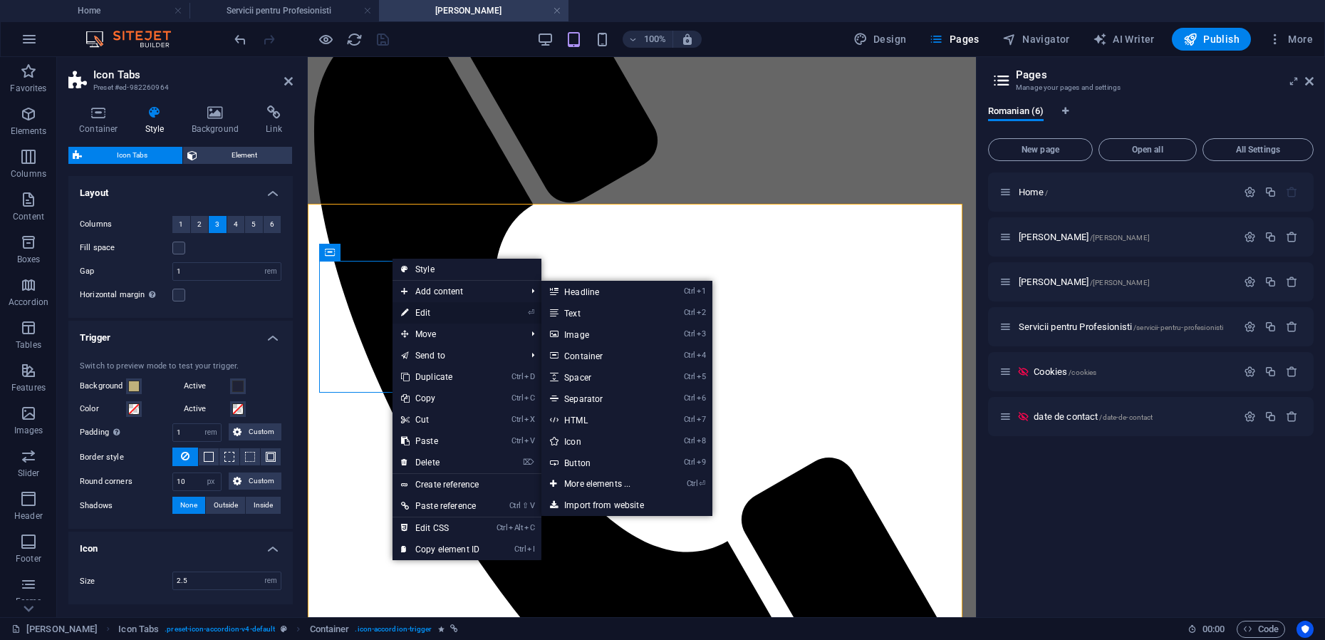
click at [420, 312] on link "⏎ Edit" at bounding box center [440, 312] width 95 height 21
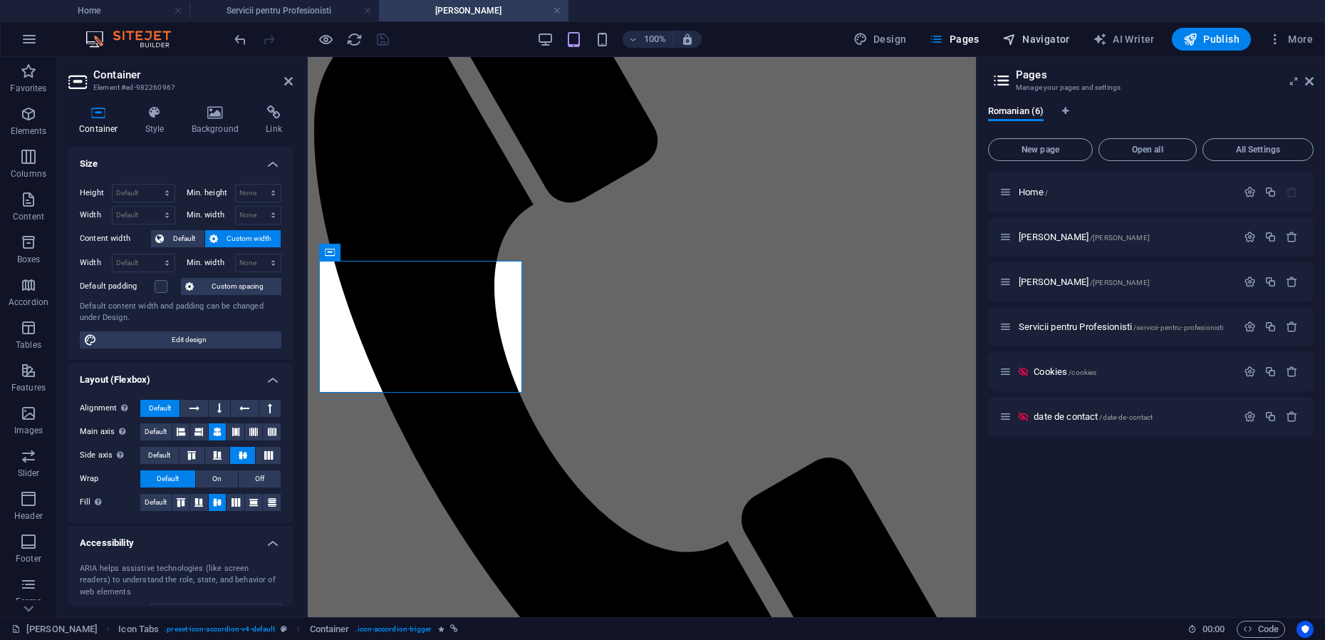
click at [1052, 39] on span "Navigator" at bounding box center [1036, 39] width 68 height 14
select select "17877967-ro"
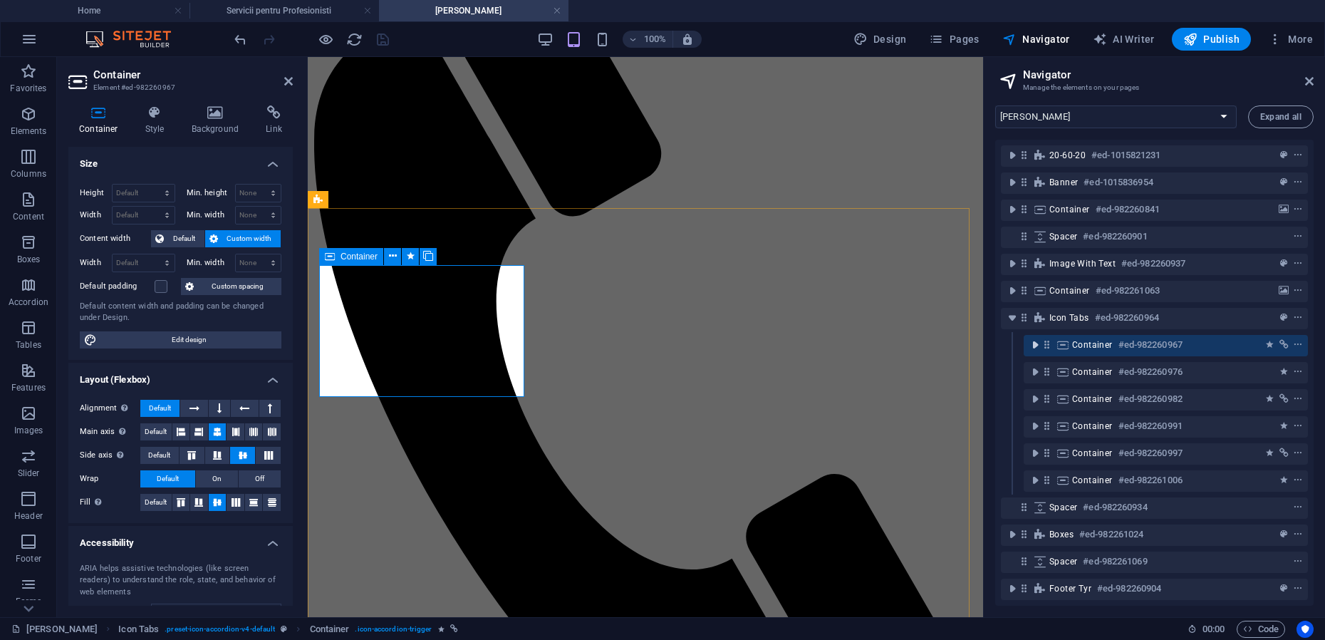
click at [1039, 348] on icon "toggle-expand" at bounding box center [1035, 345] width 14 height 14
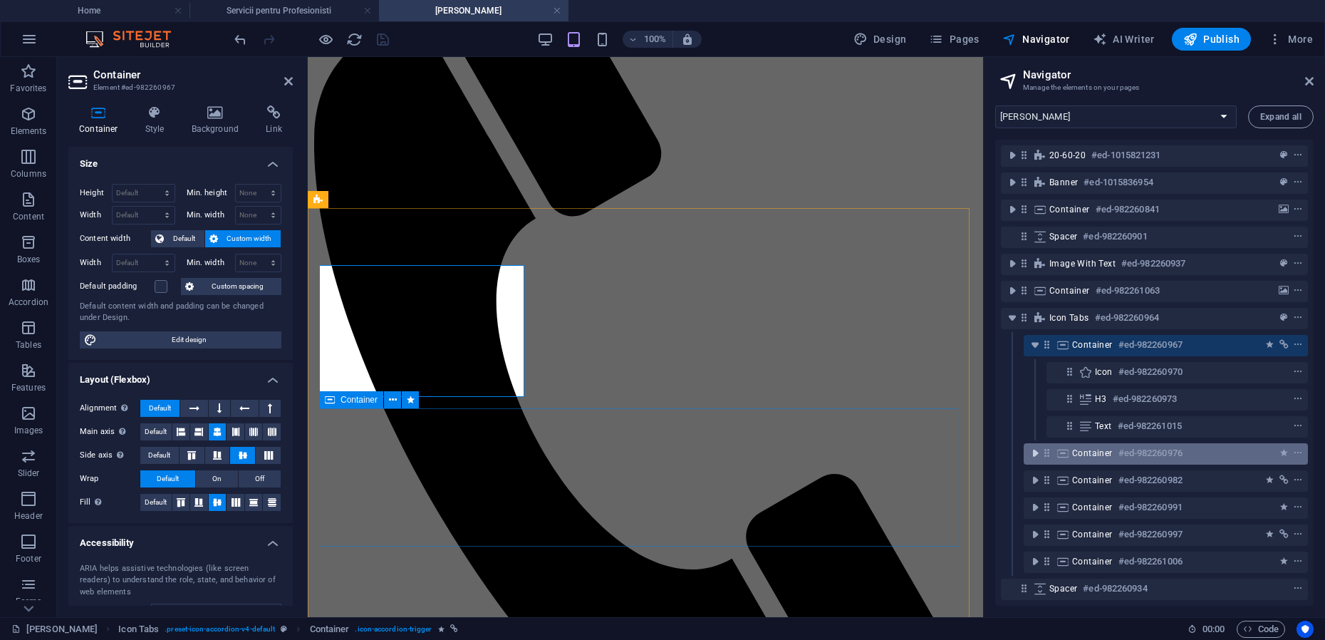
click at [1034, 454] on icon "toggle-expand" at bounding box center [1035, 453] width 14 height 14
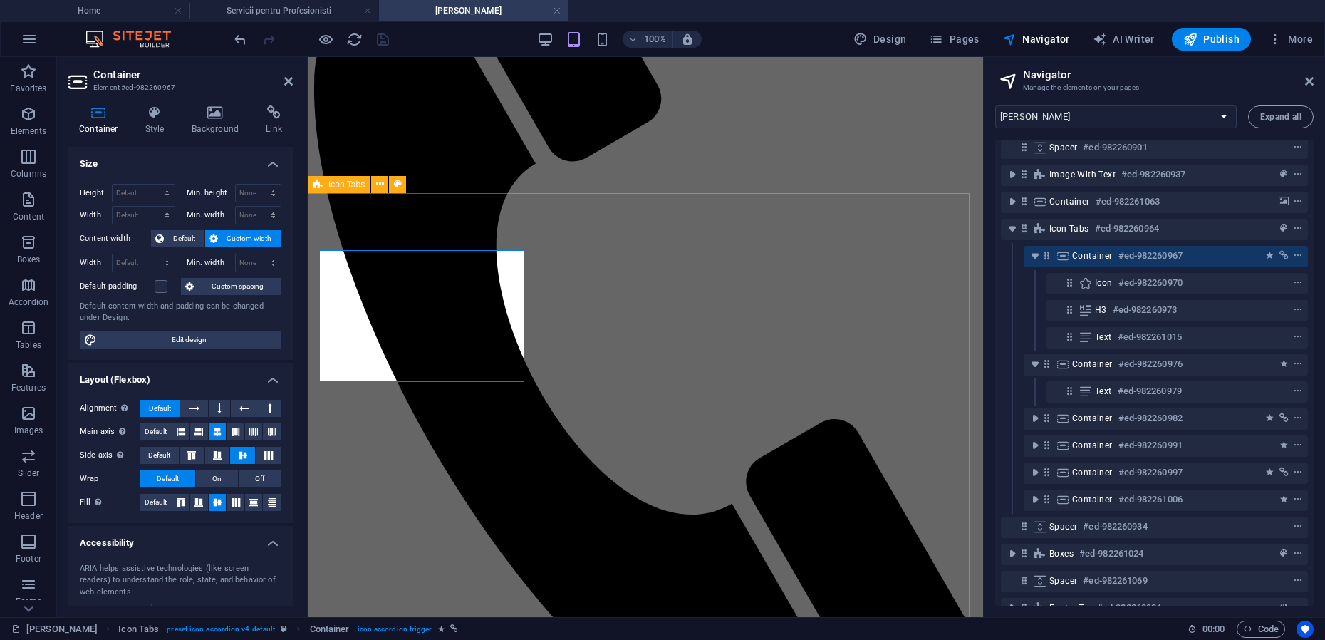
scroll to position [1443, 0]
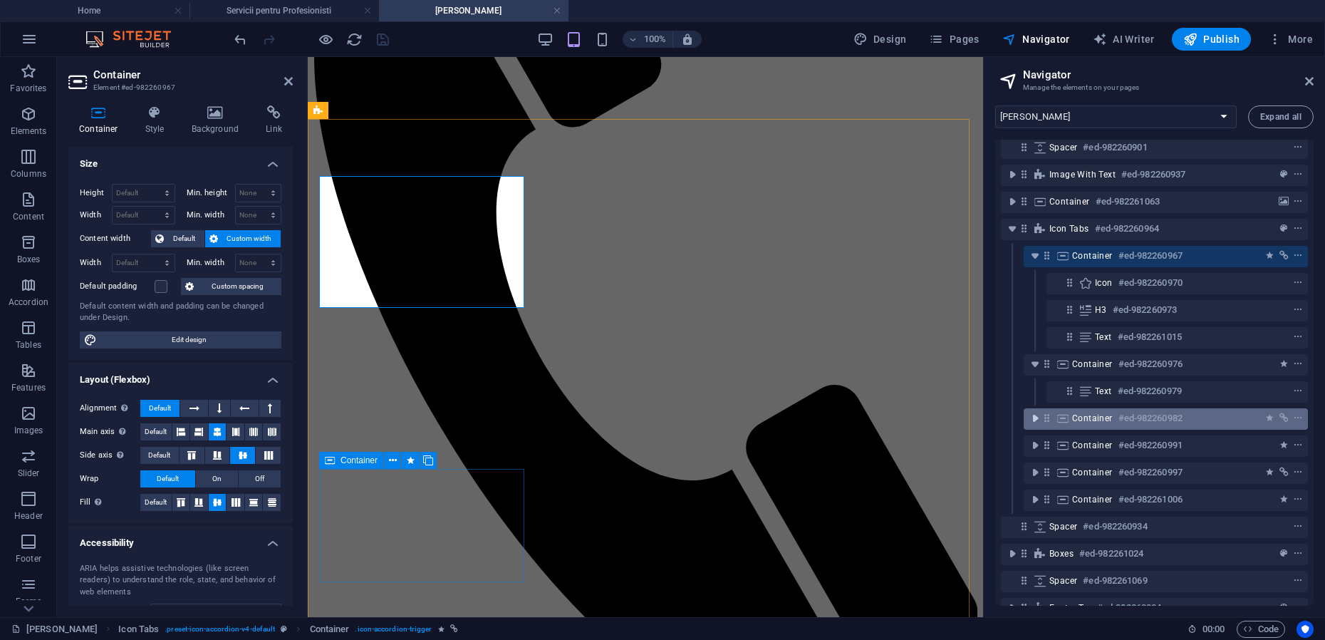
click at [1033, 418] on icon "toggle-expand" at bounding box center [1035, 418] width 14 height 14
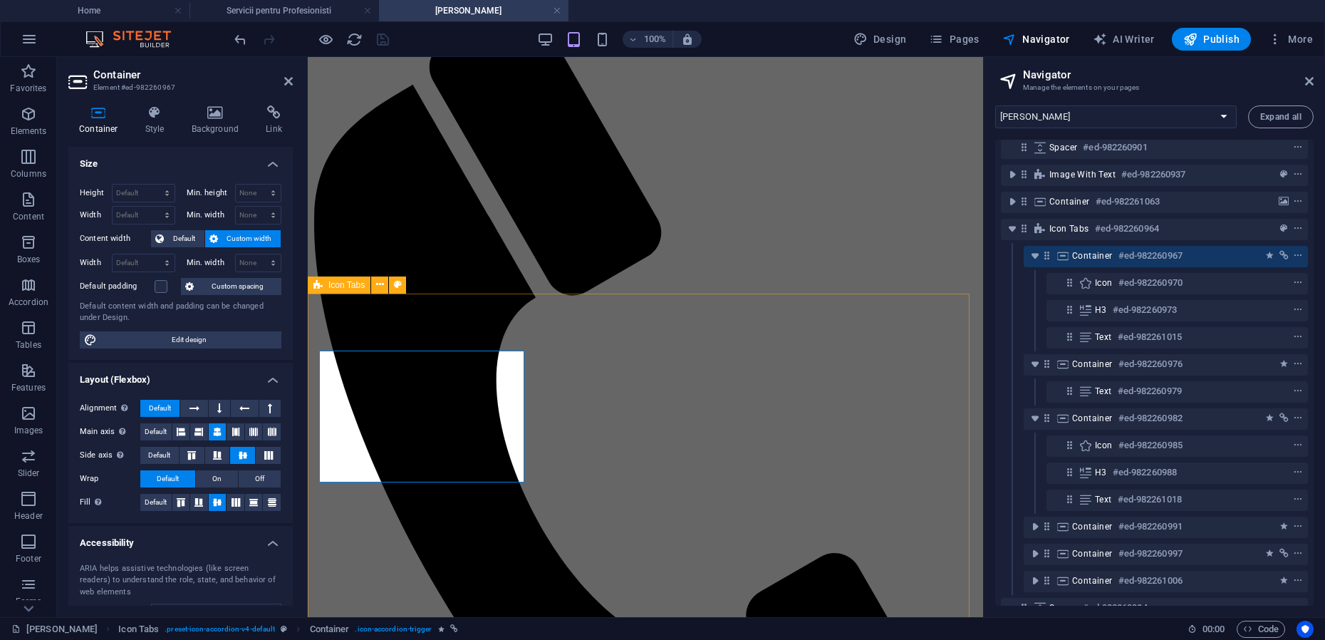
scroll to position [1265, 0]
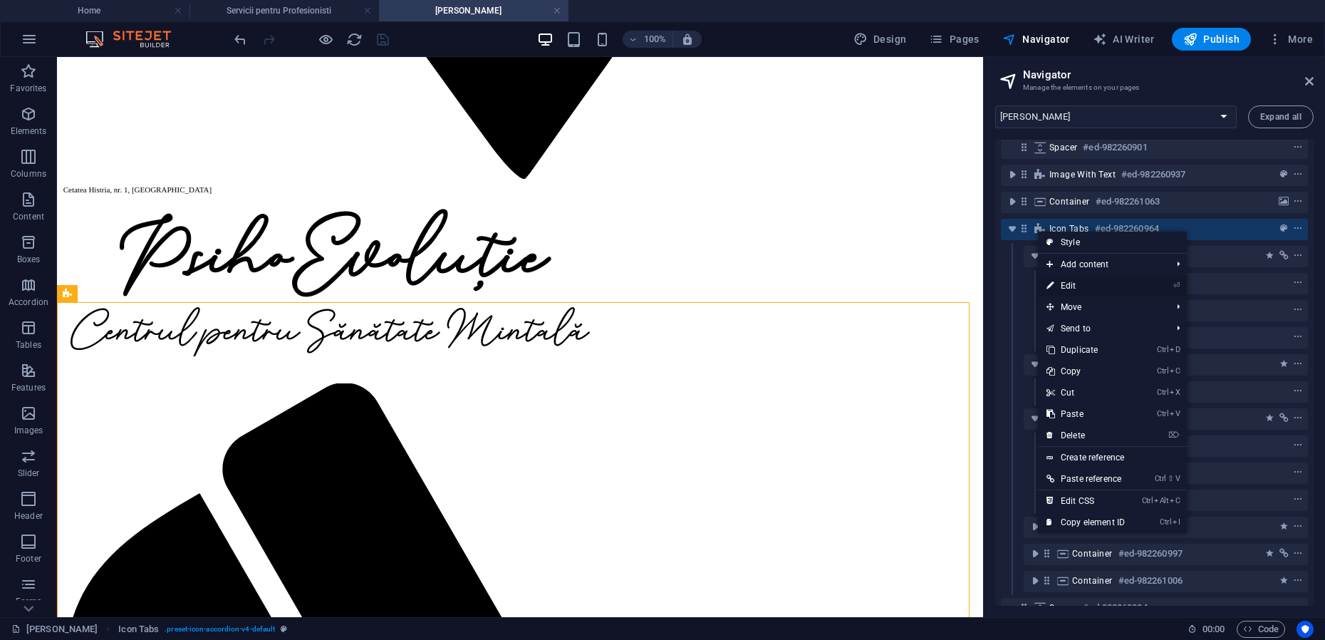
click at [1076, 288] on link "⏎ Edit" at bounding box center [1085, 285] width 95 height 21
select select "rem"
select select "px"
select select "rem"
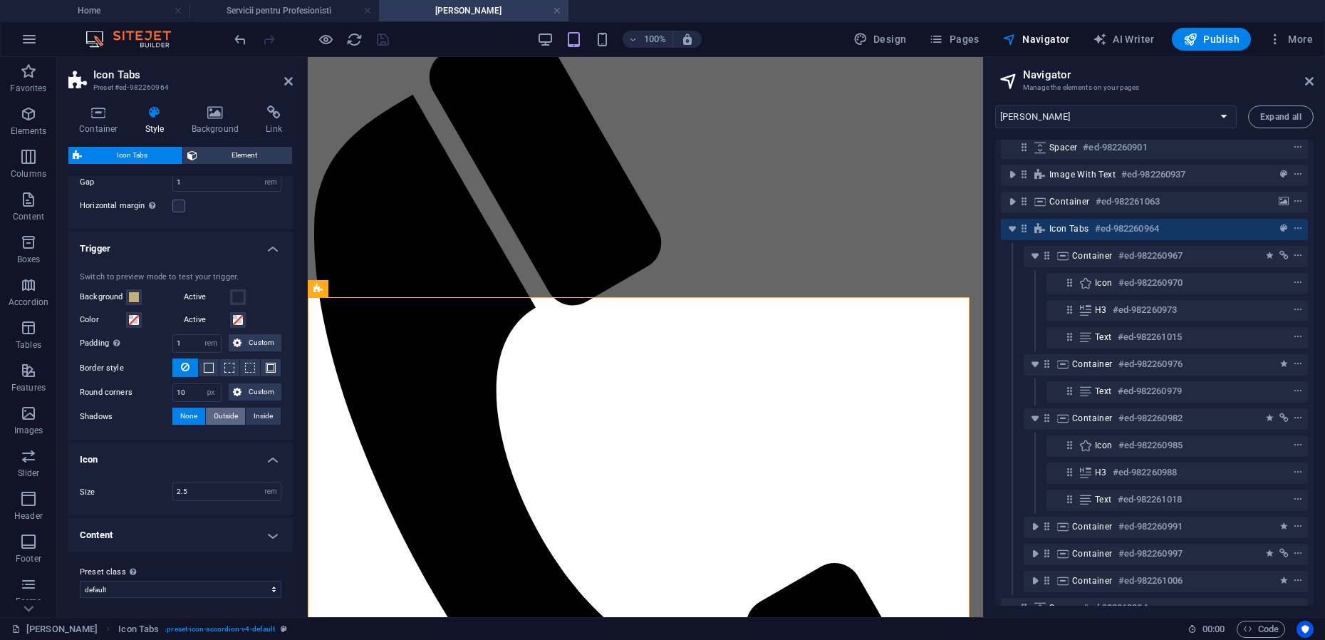
scroll to position [93, 0]
click at [105, 534] on h4 "Content" at bounding box center [180, 531] width 224 height 34
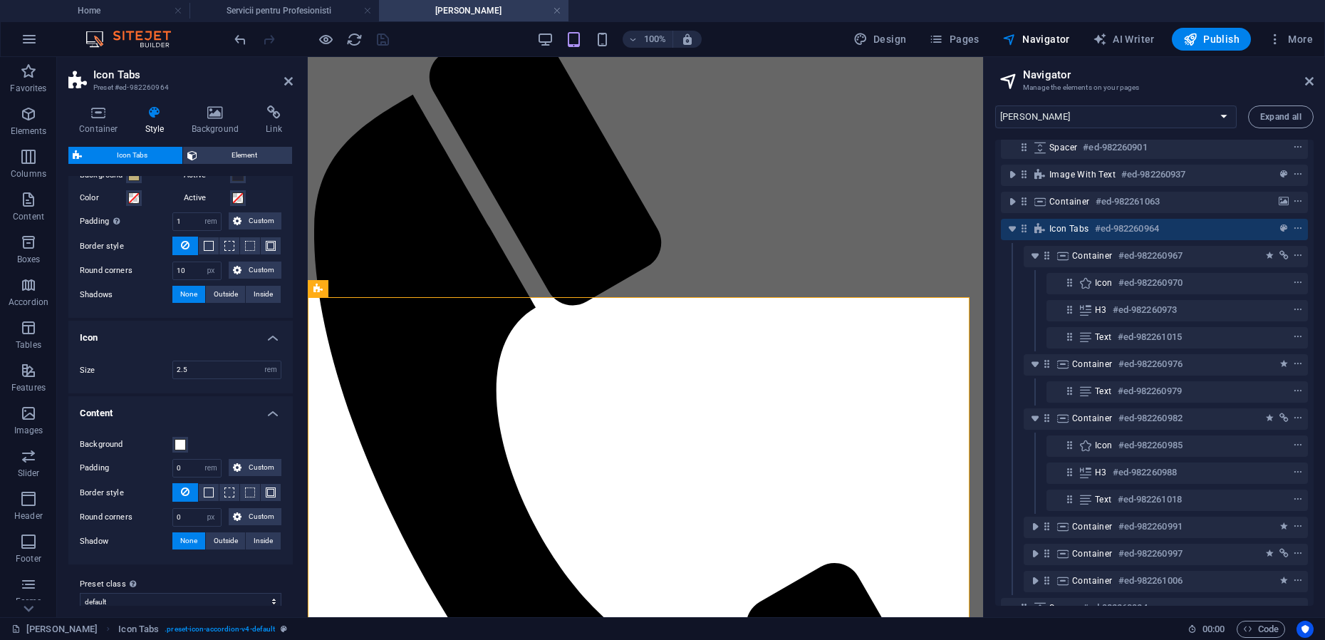
scroll to position [227, 0]
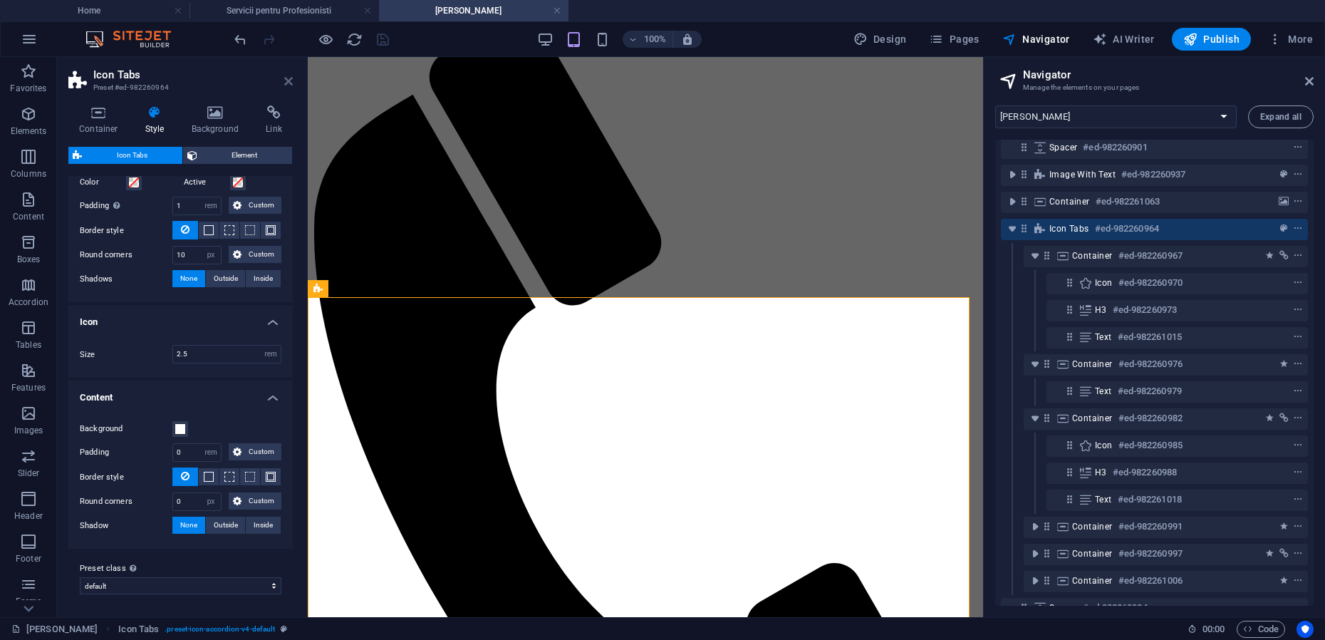
drag, startPoint x: 234, startPoint y: 25, endPoint x: 290, endPoint y: 82, distance: 80.1
click at [290, 82] on icon at bounding box center [288, 81] width 9 height 11
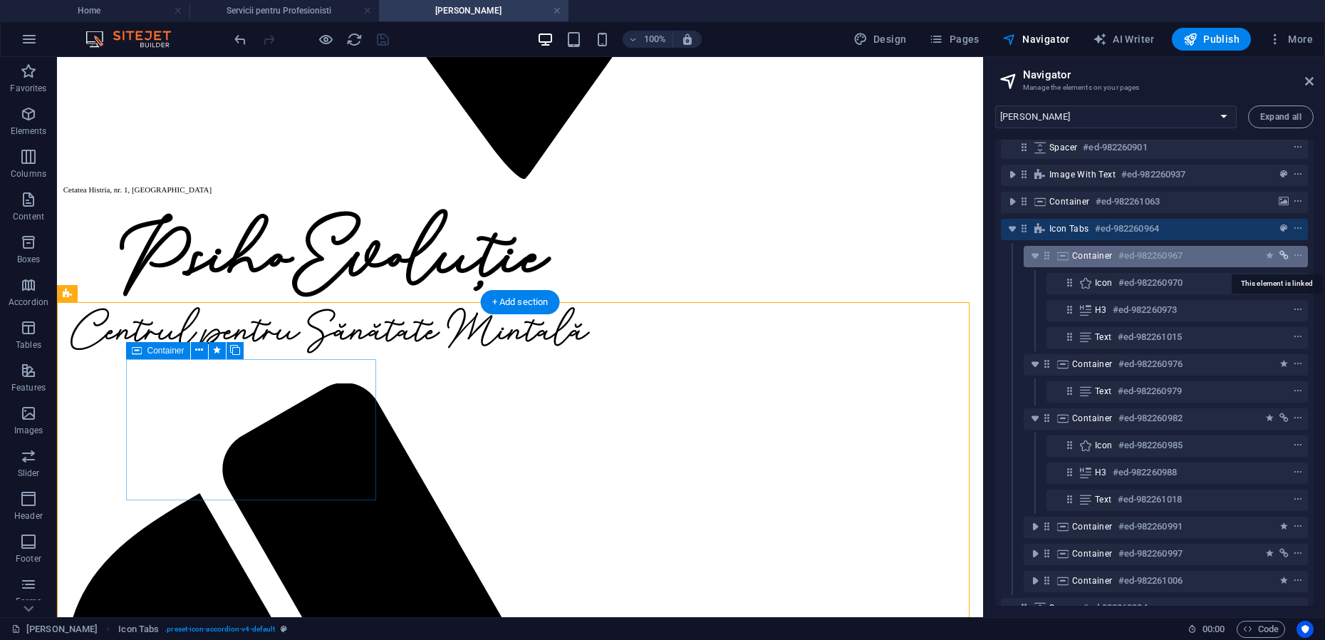
click at [1282, 255] on icon "link" at bounding box center [1284, 256] width 9 height 10
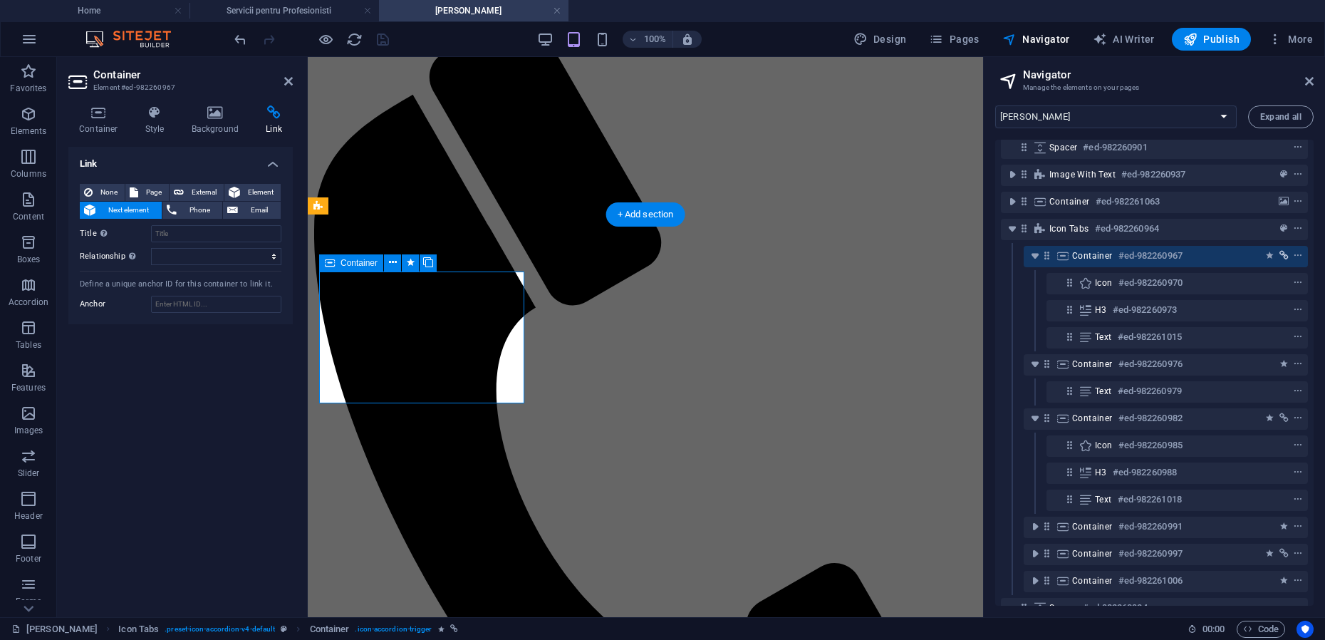
scroll to position [1348, 0]
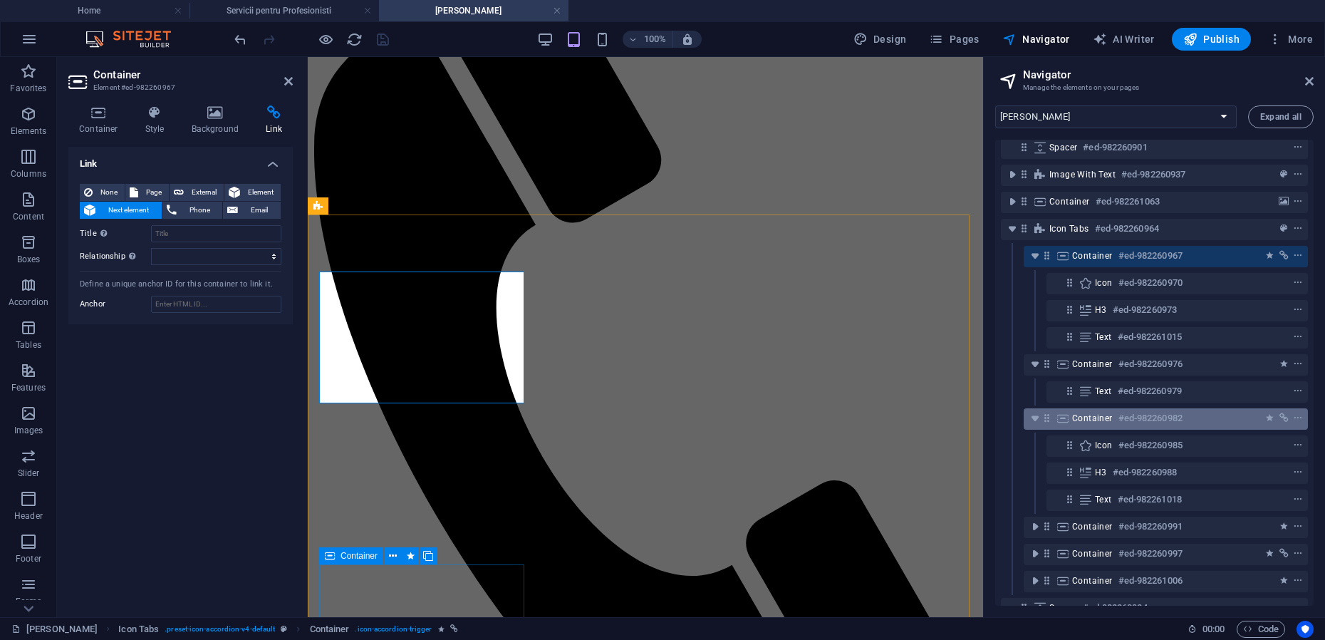
click at [1087, 422] on span "Container" at bounding box center [1092, 418] width 41 height 11
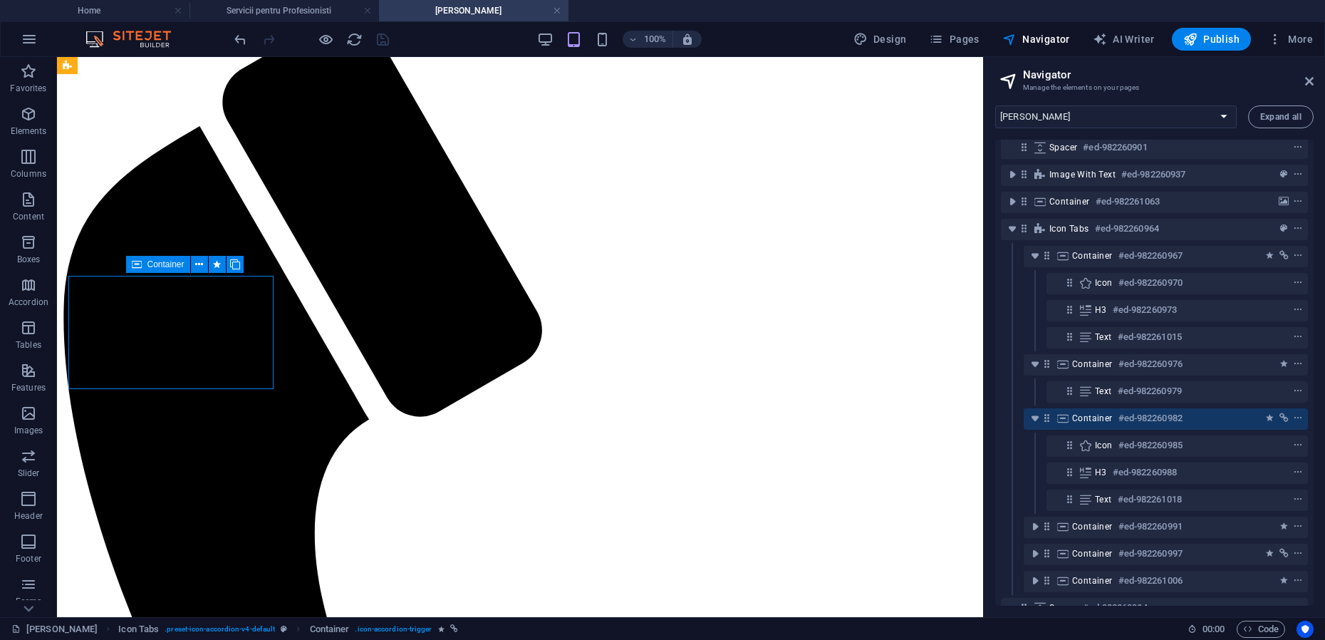
scroll to position [1636, 0]
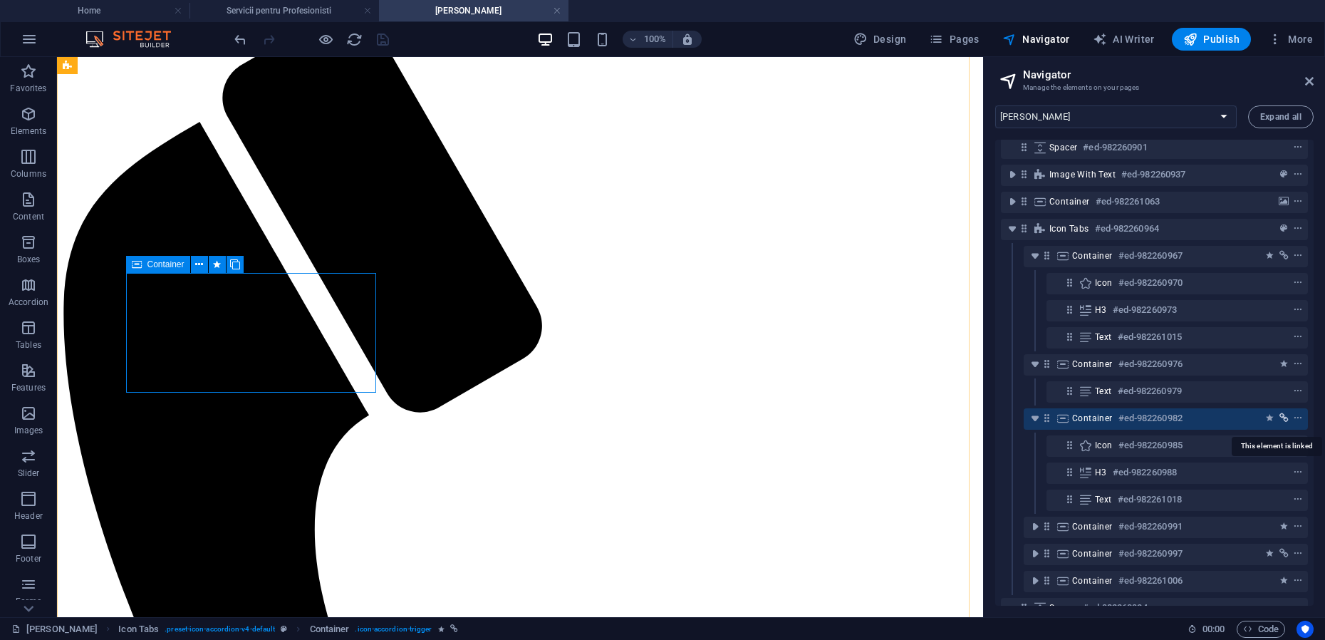
click at [1281, 415] on icon "link" at bounding box center [1284, 418] width 9 height 10
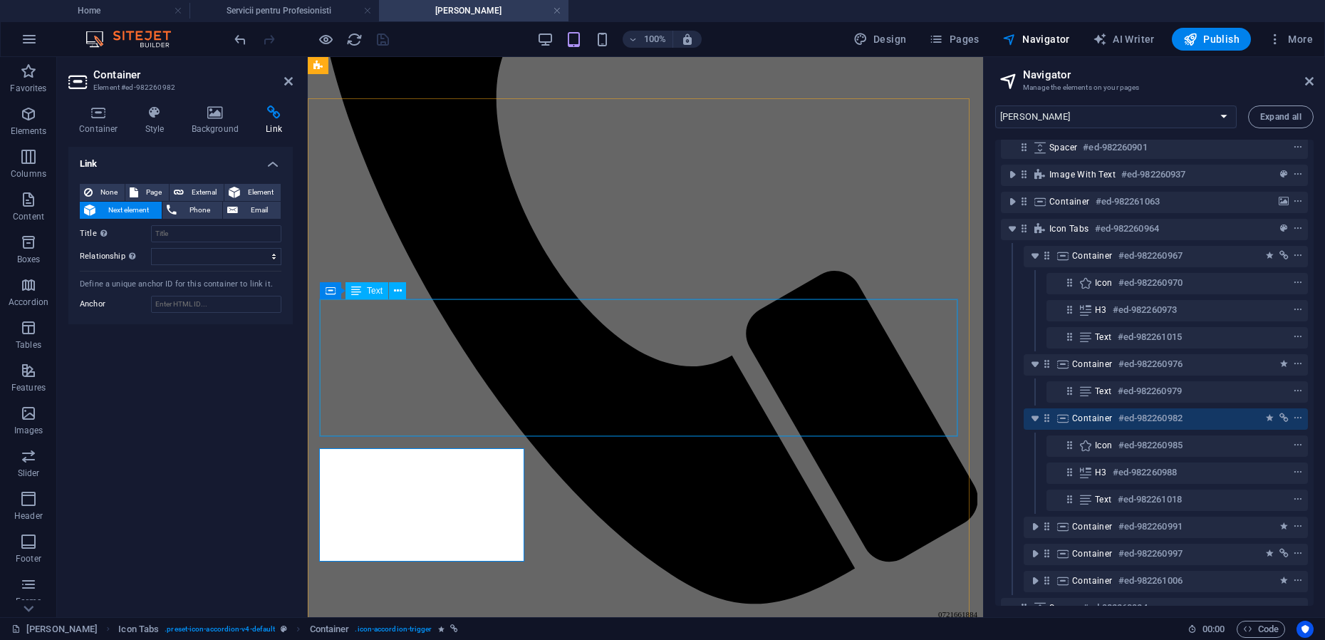
scroll to position [1454, 0]
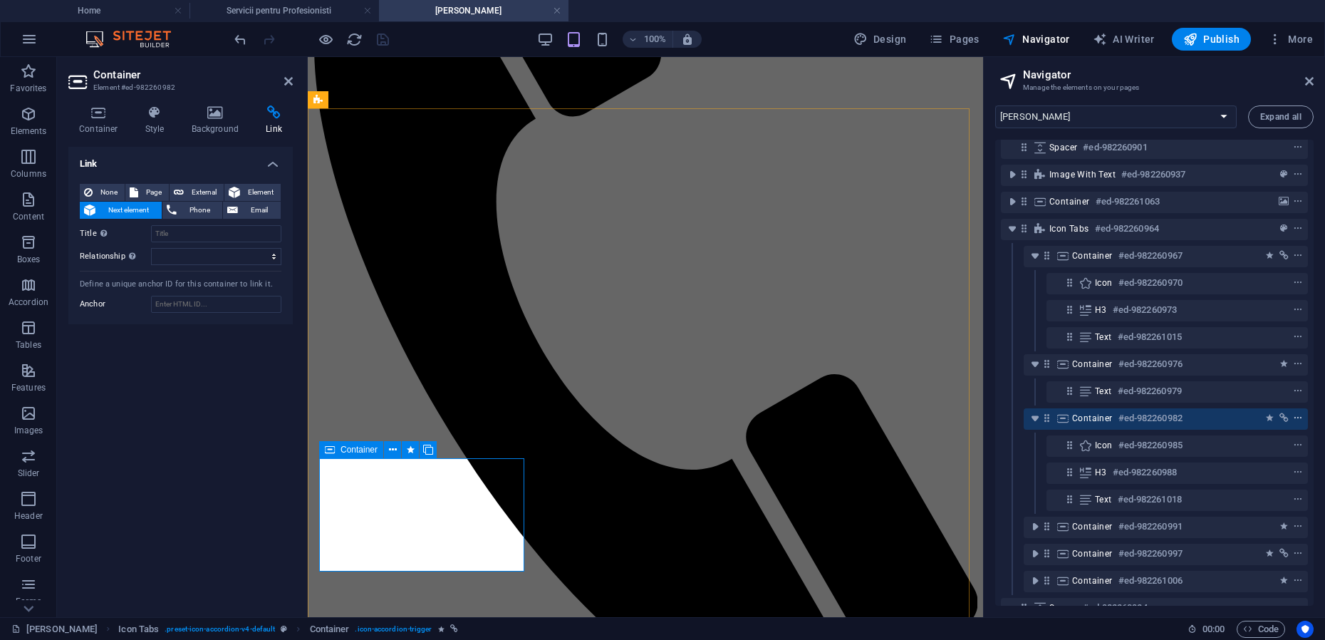
click at [1299, 417] on icon "context-menu" at bounding box center [1298, 418] width 10 height 10
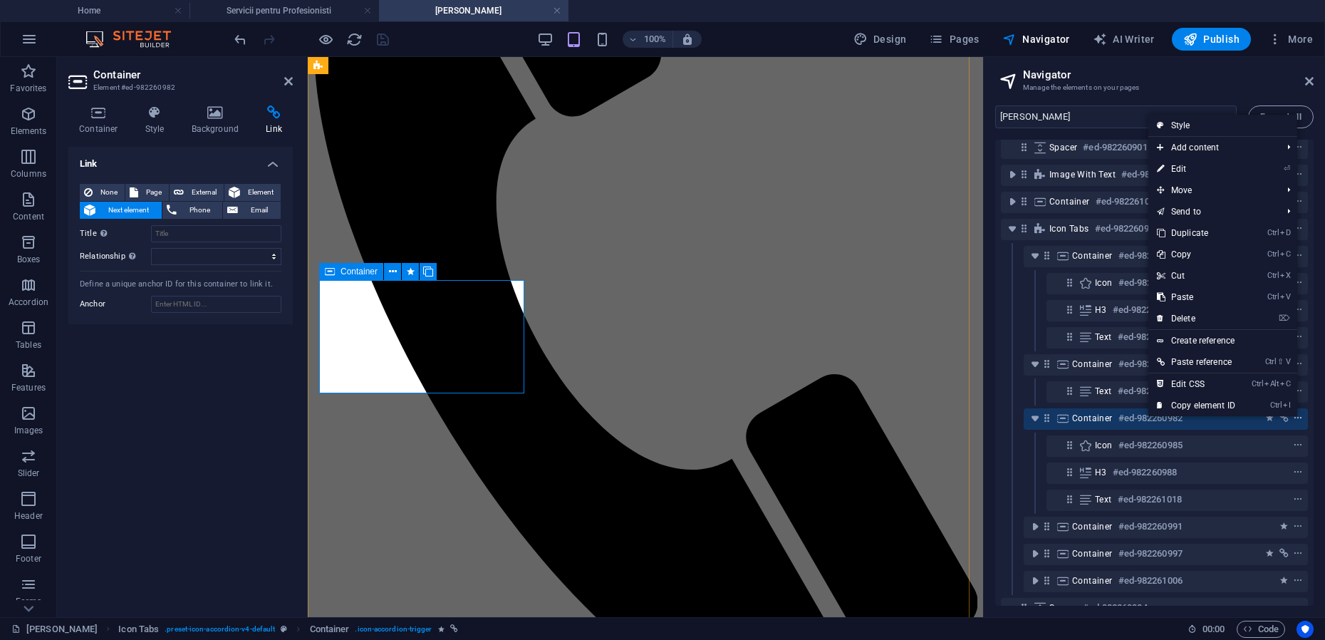
scroll to position [1632, 0]
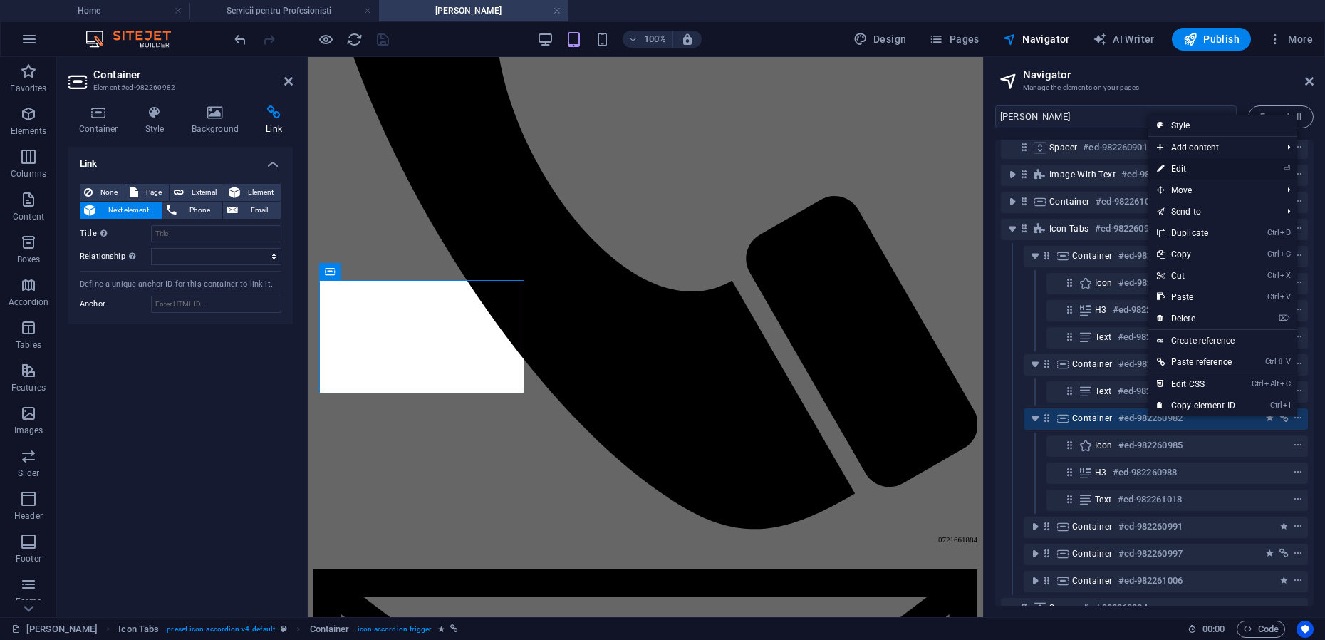
click at [1183, 170] on link "⏎ Edit" at bounding box center [1195, 168] width 95 height 21
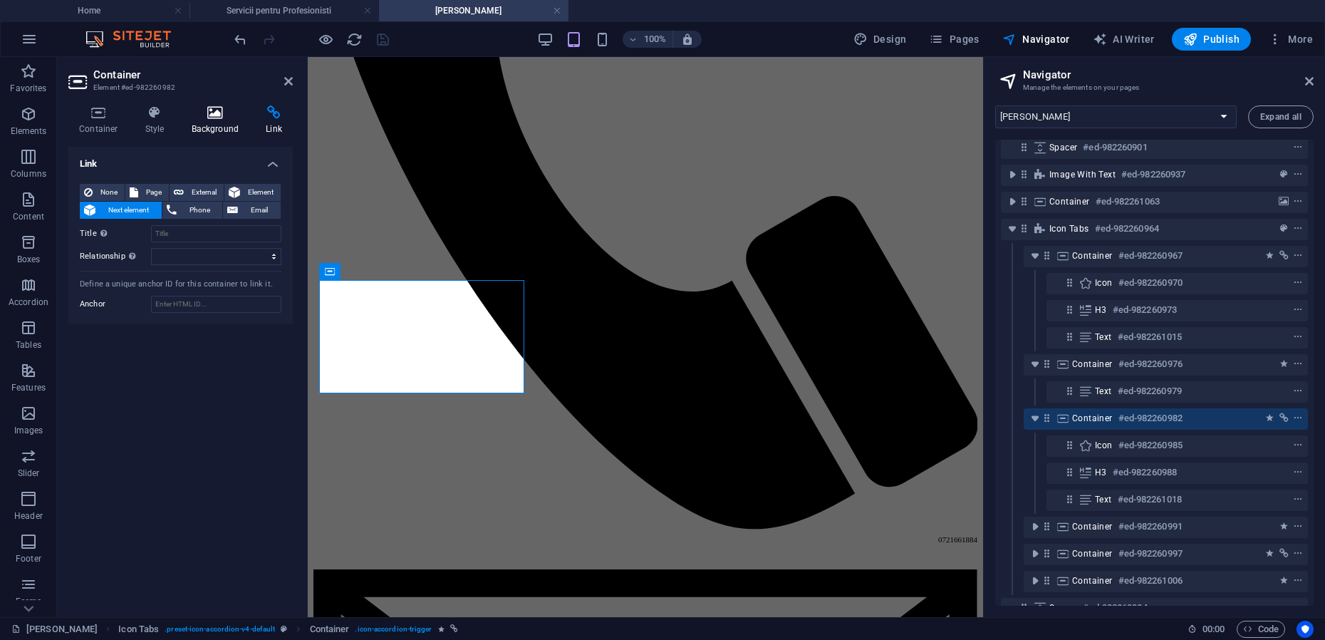
click at [215, 120] on h4 "Background" at bounding box center [218, 120] width 75 height 30
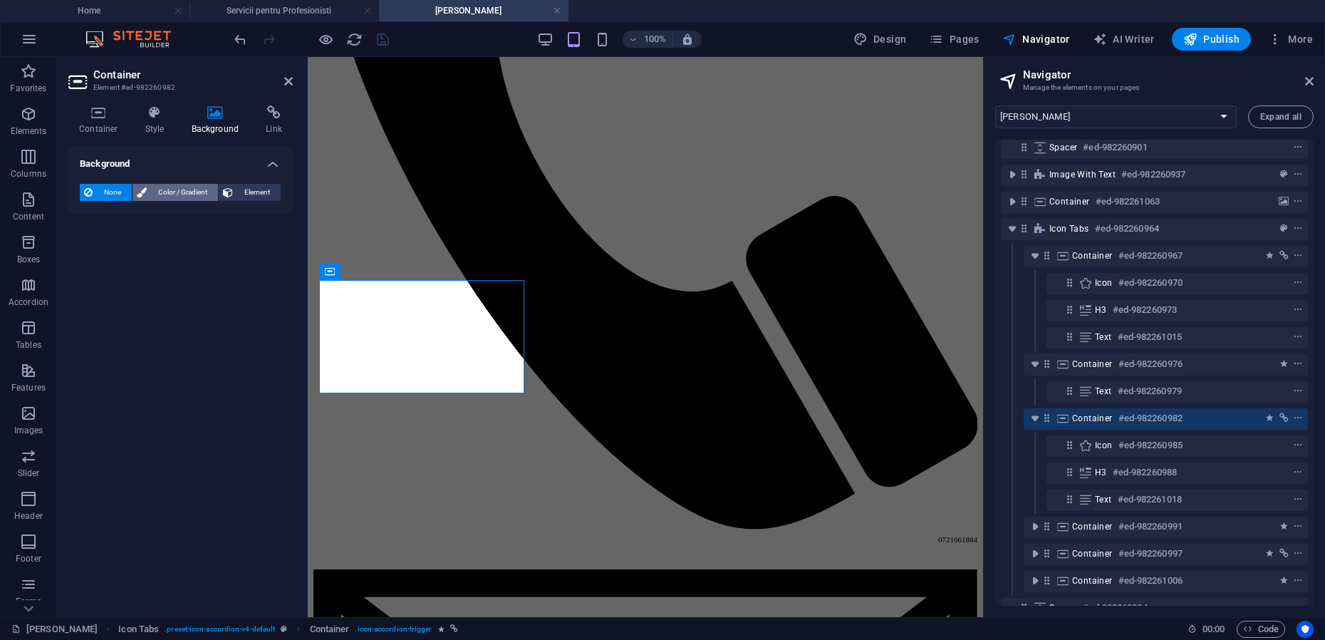
click at [172, 196] on span "Color / Gradient" at bounding box center [182, 192] width 63 height 17
click at [145, 112] on icon at bounding box center [155, 112] width 41 height 14
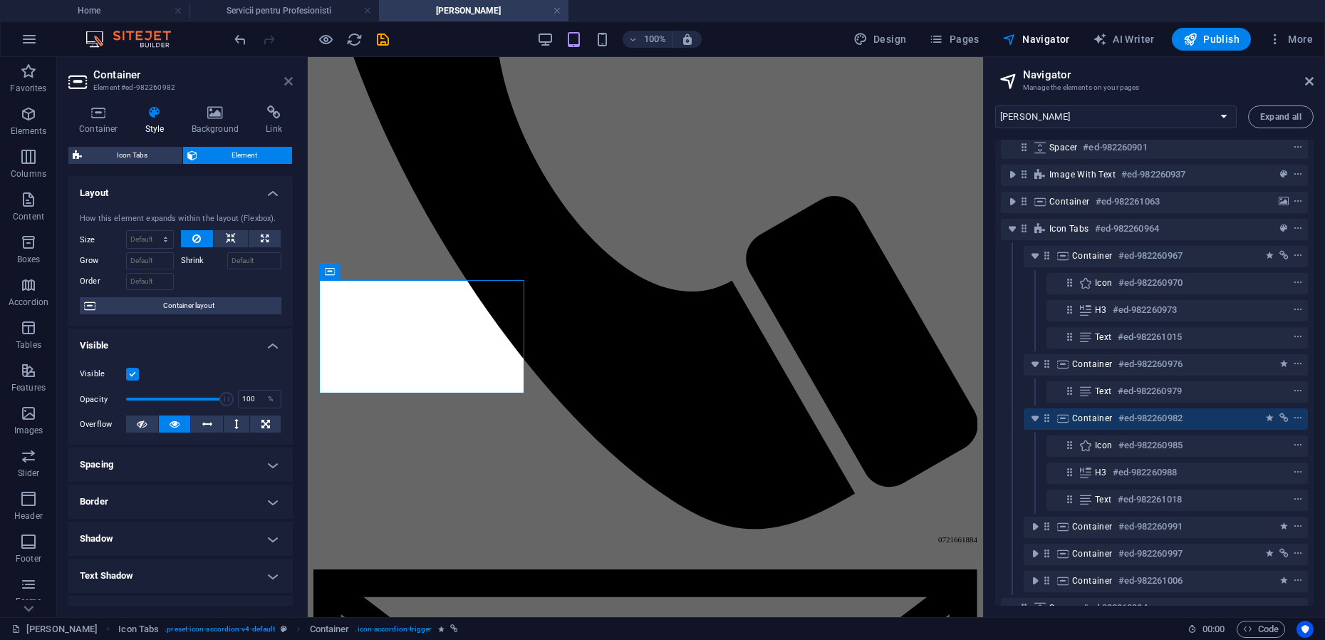
click at [291, 83] on icon at bounding box center [288, 81] width 9 height 11
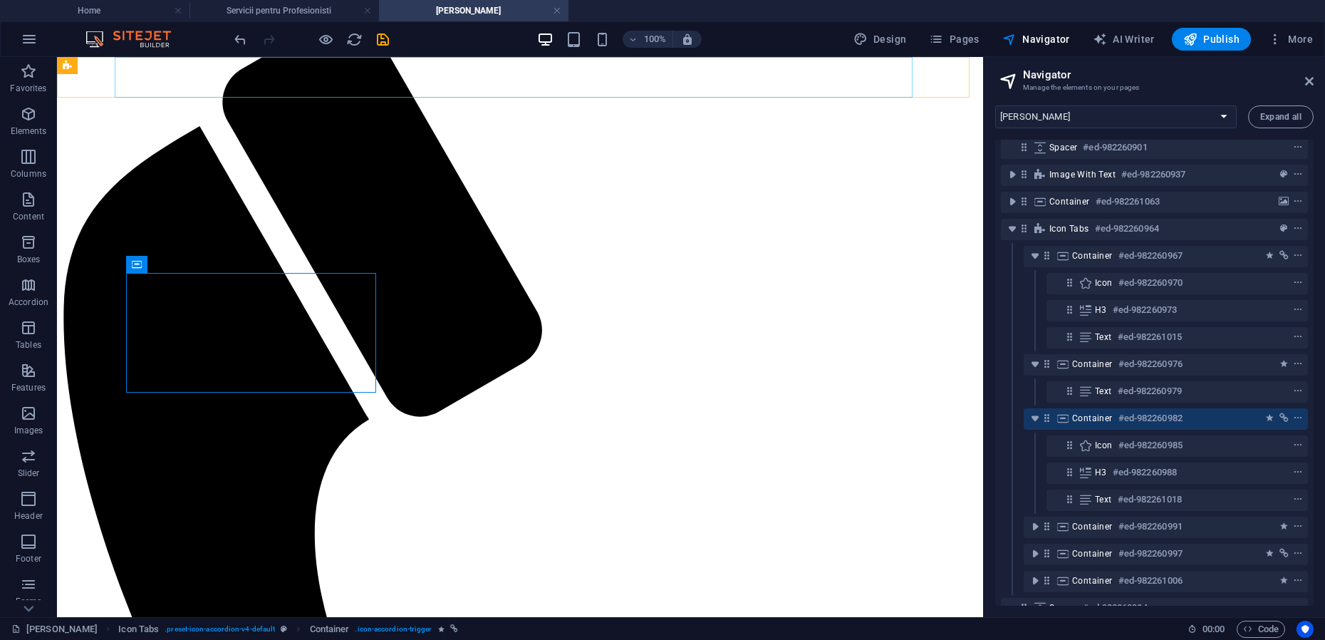
scroll to position [1636, 0]
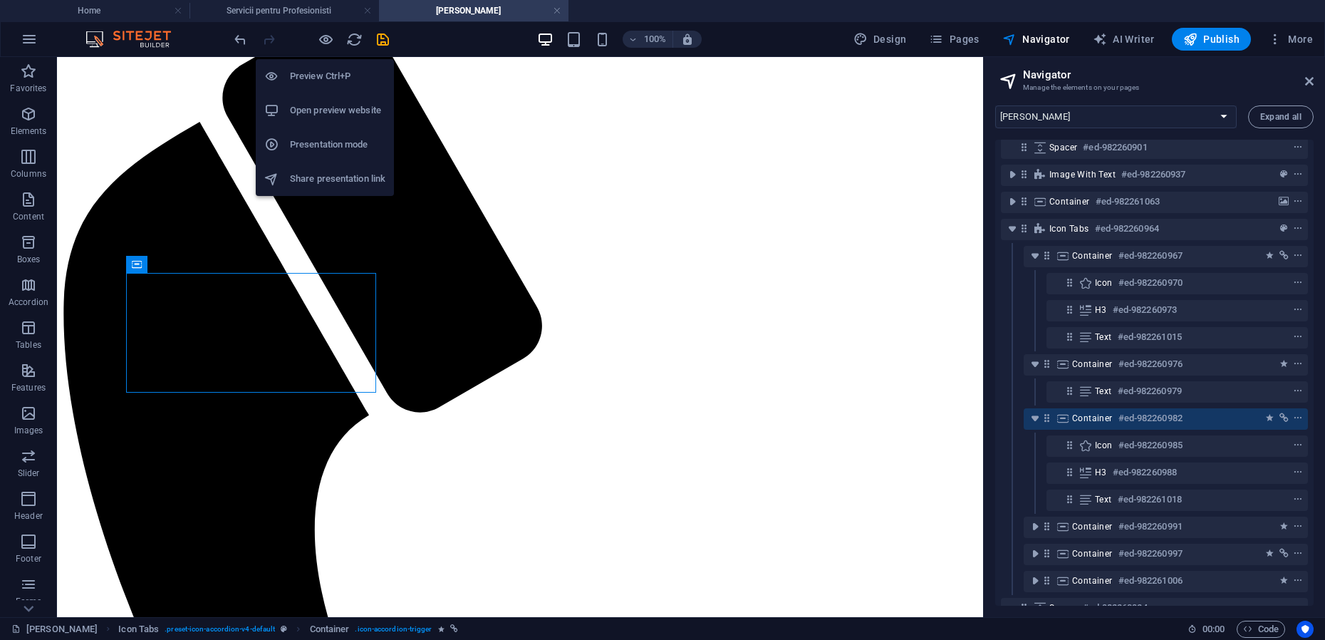
click at [307, 106] on h6 "Open preview website" at bounding box center [337, 110] width 95 height 17
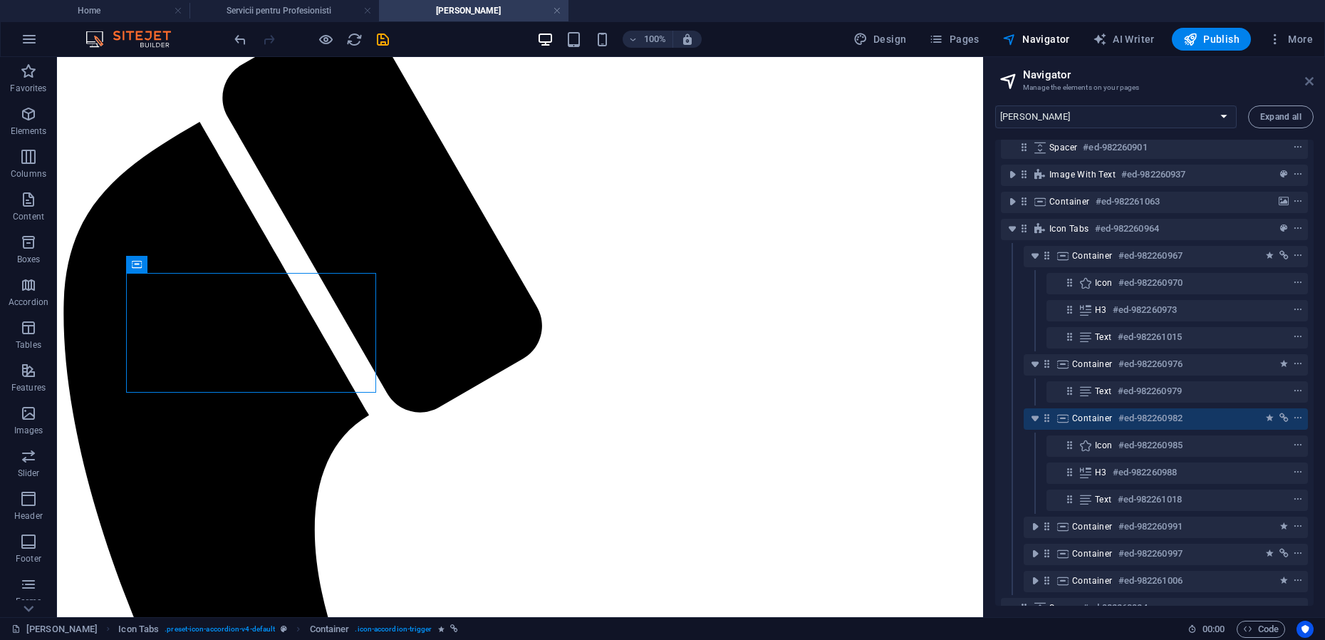
click at [1311, 81] on icon at bounding box center [1309, 81] width 9 height 11
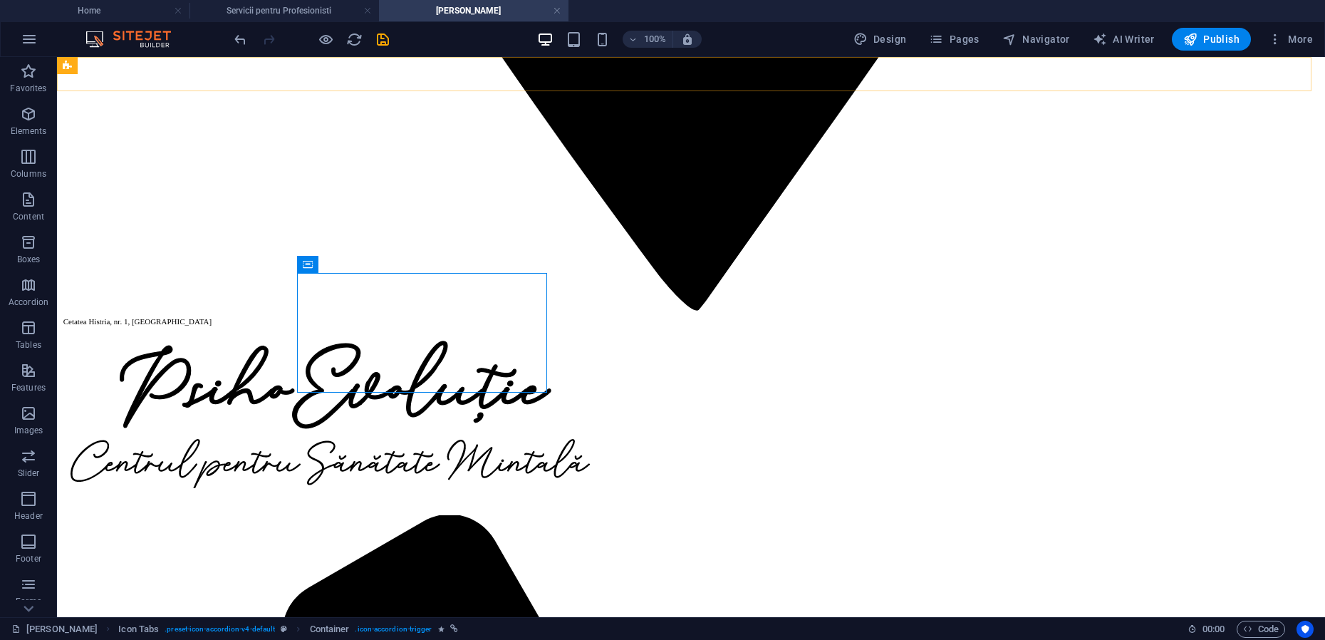
scroll to position [1773, 0]
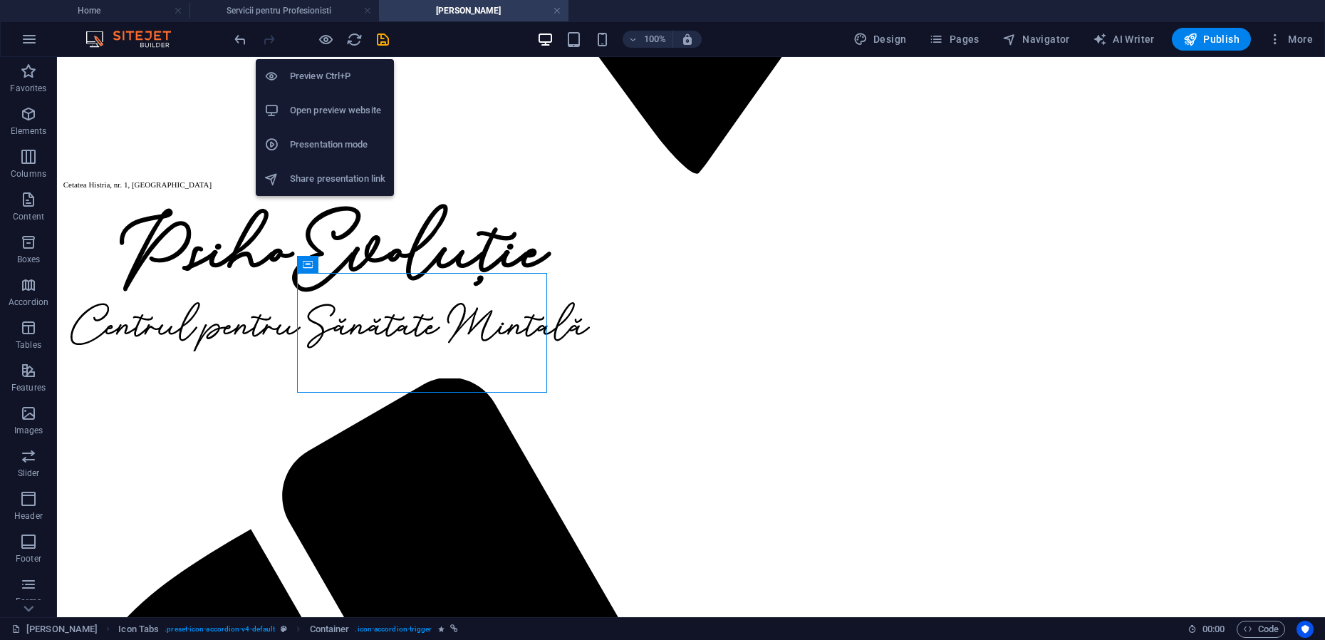
click at [313, 143] on h6 "Presentation mode" at bounding box center [337, 144] width 95 height 17
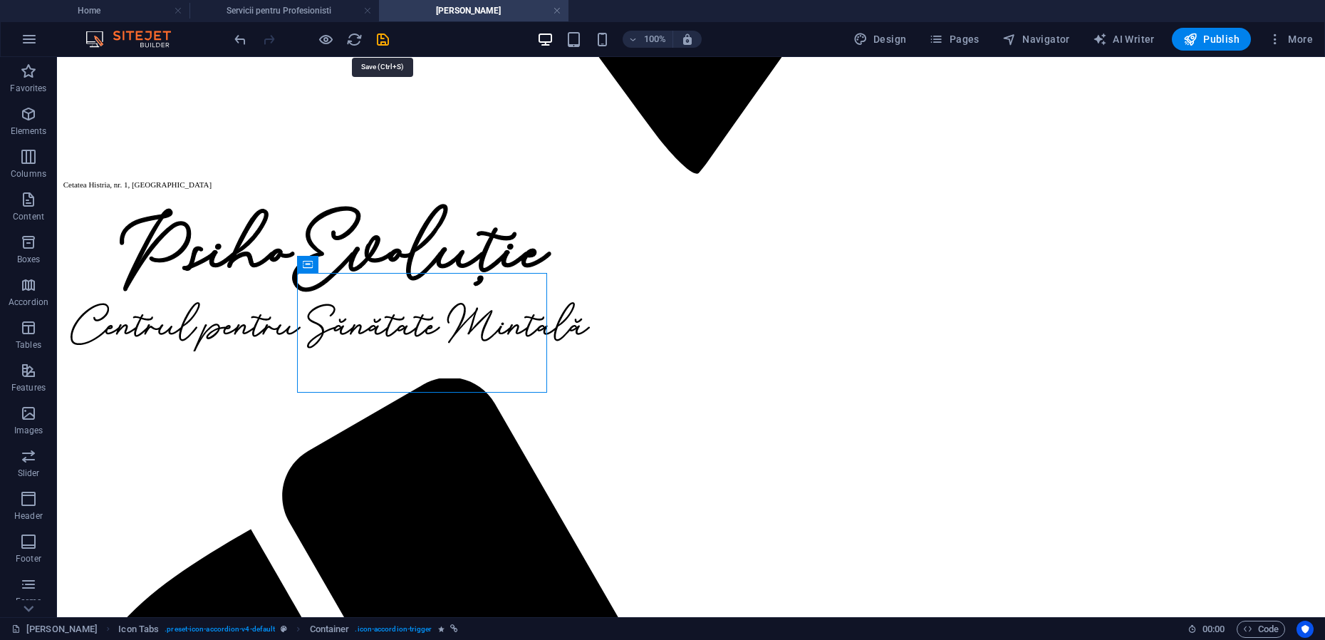
click at [384, 37] on icon "save" at bounding box center [383, 39] width 16 height 16
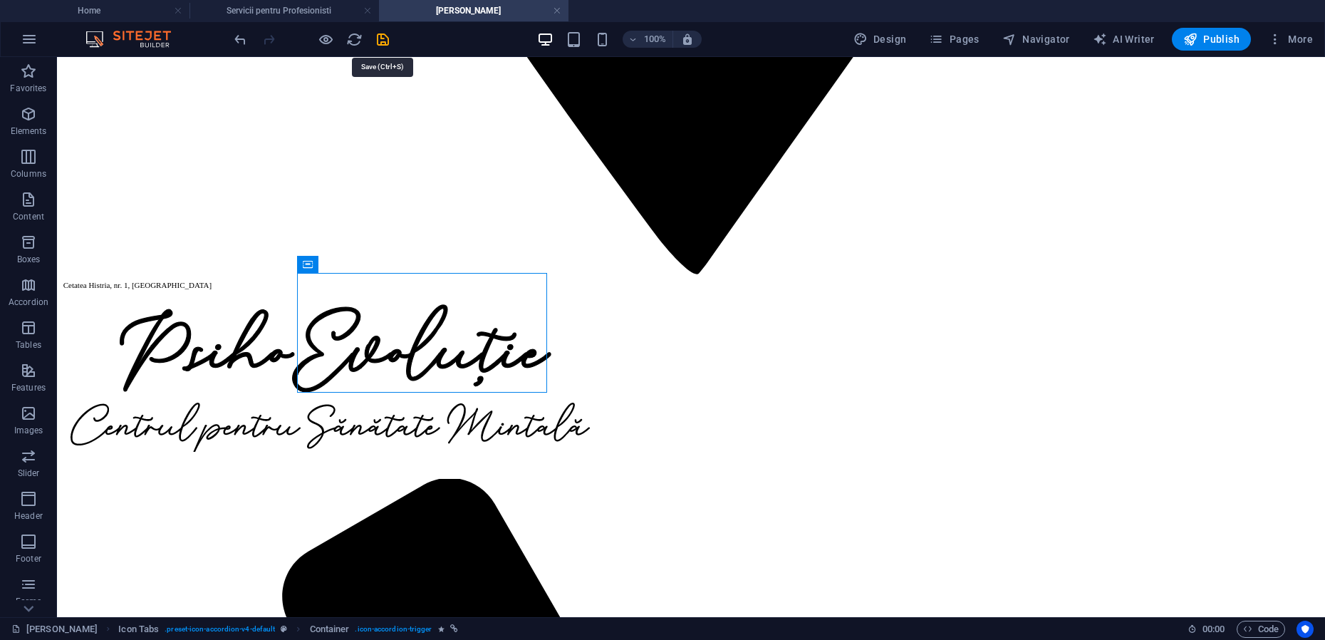
select select "rem"
select select "px"
select select "rem"
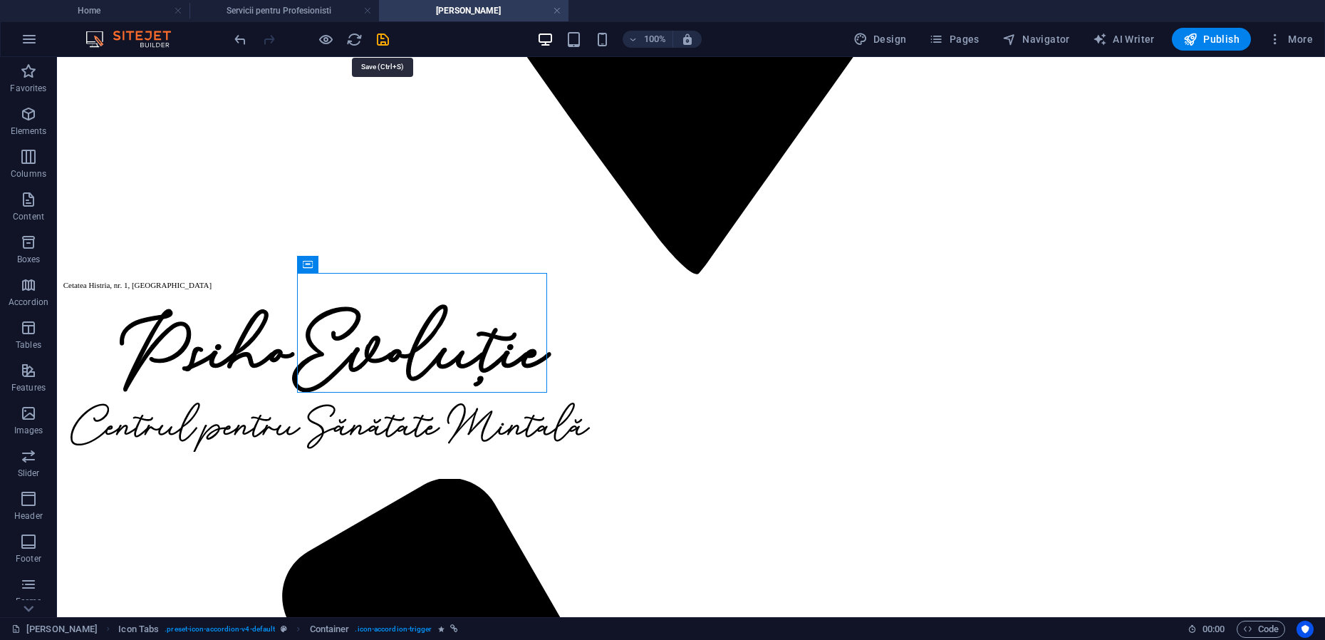
select select "px"
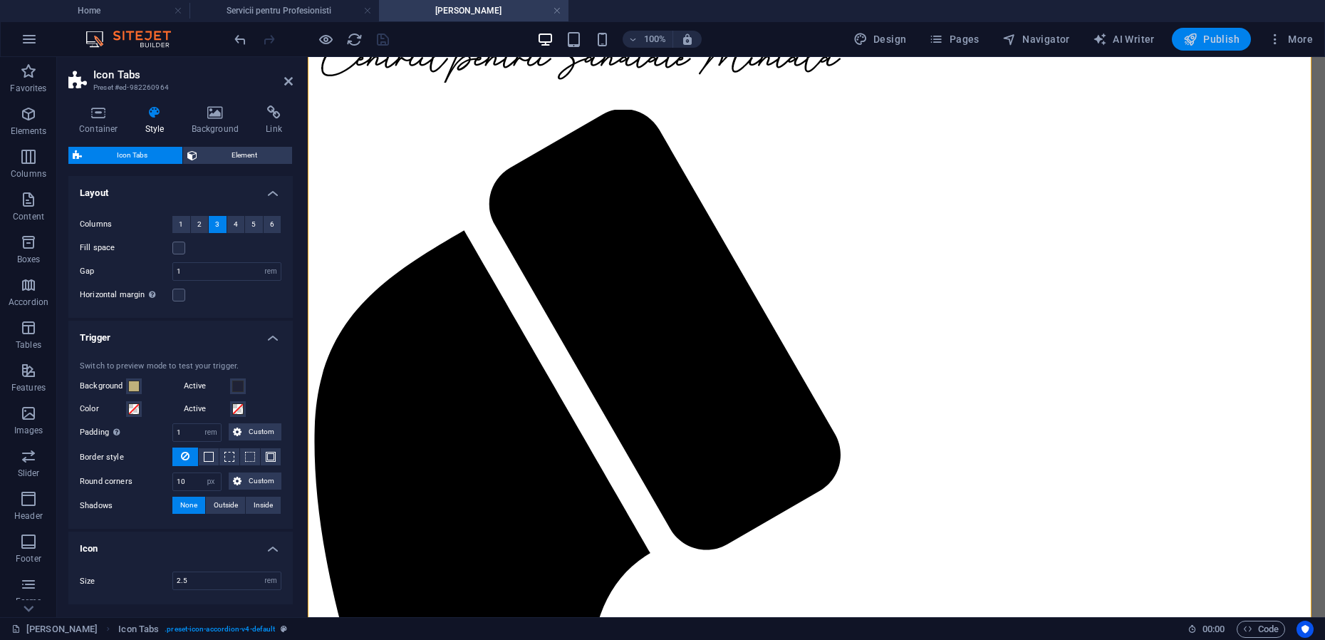
click at [1230, 41] on span "Publish" at bounding box center [1211, 39] width 56 height 14
select select "rem"
select select "px"
select select "rem"
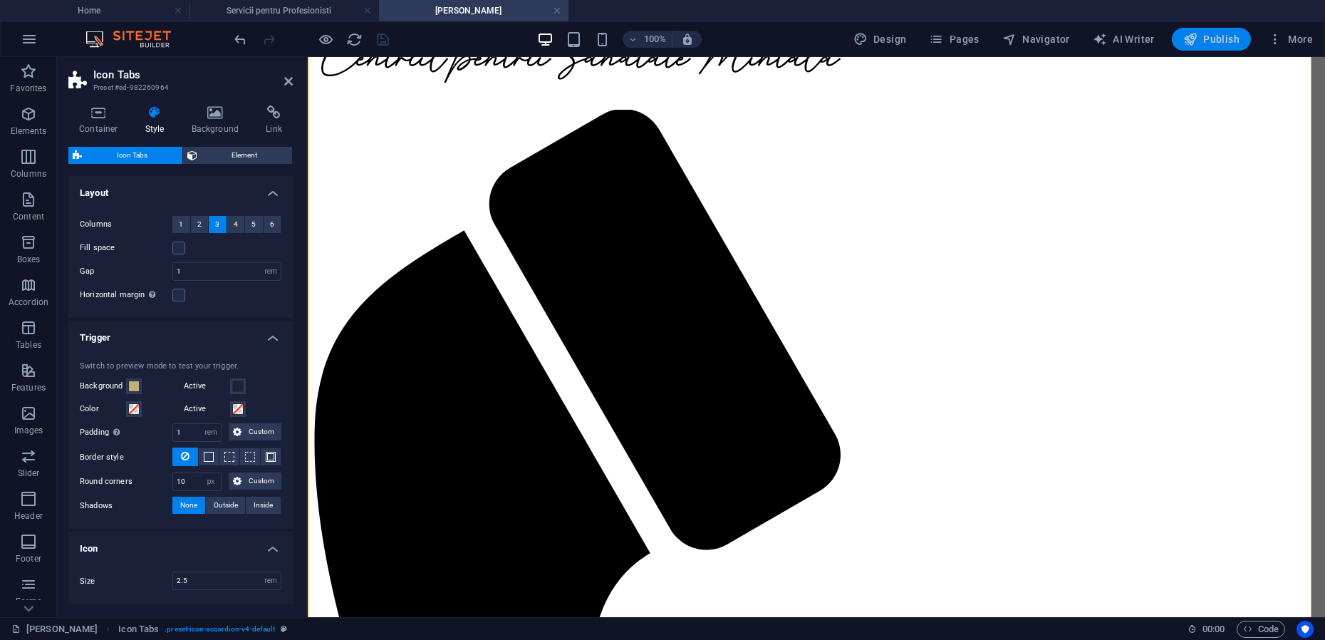
select select "rem"
select select "px"
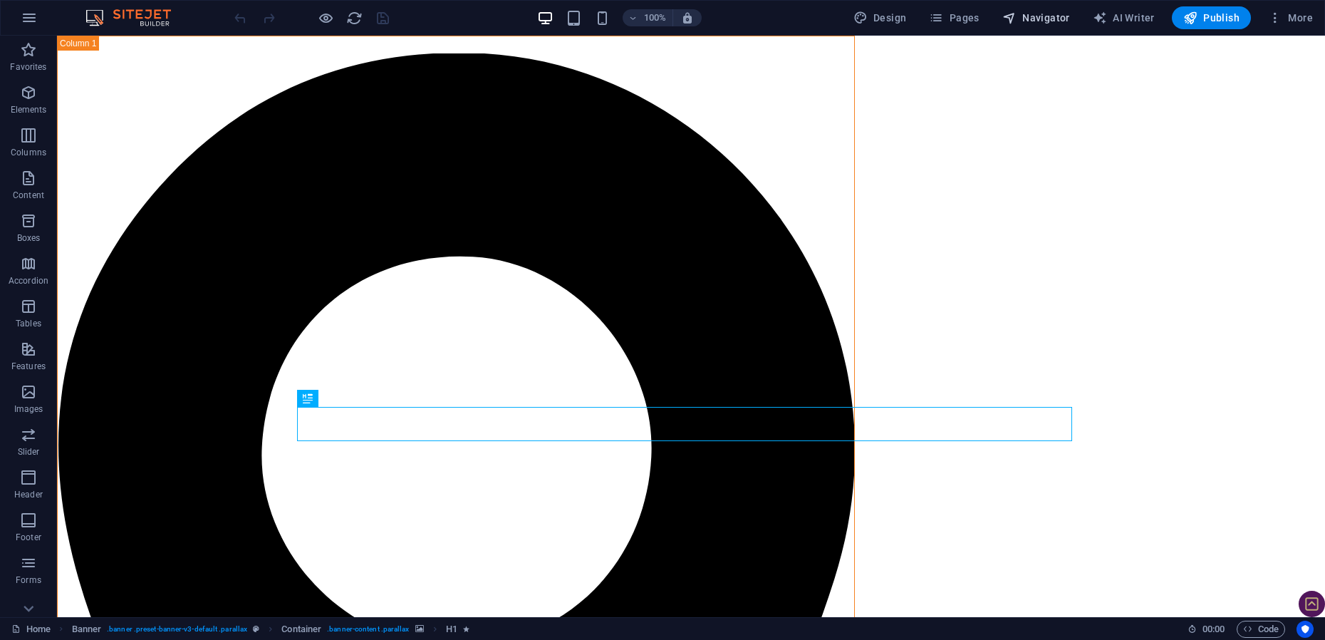
click at [1054, 22] on span "Navigator" at bounding box center [1036, 18] width 68 height 14
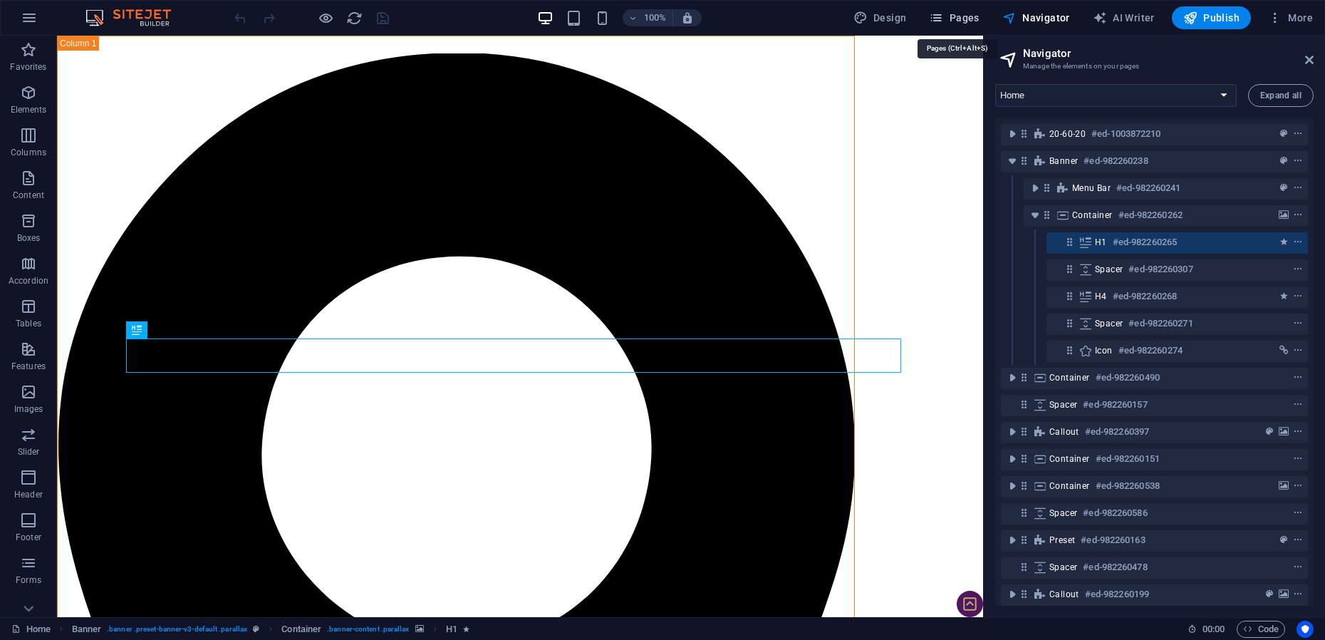
click at [963, 18] on span "Pages" at bounding box center [954, 18] width 50 height 14
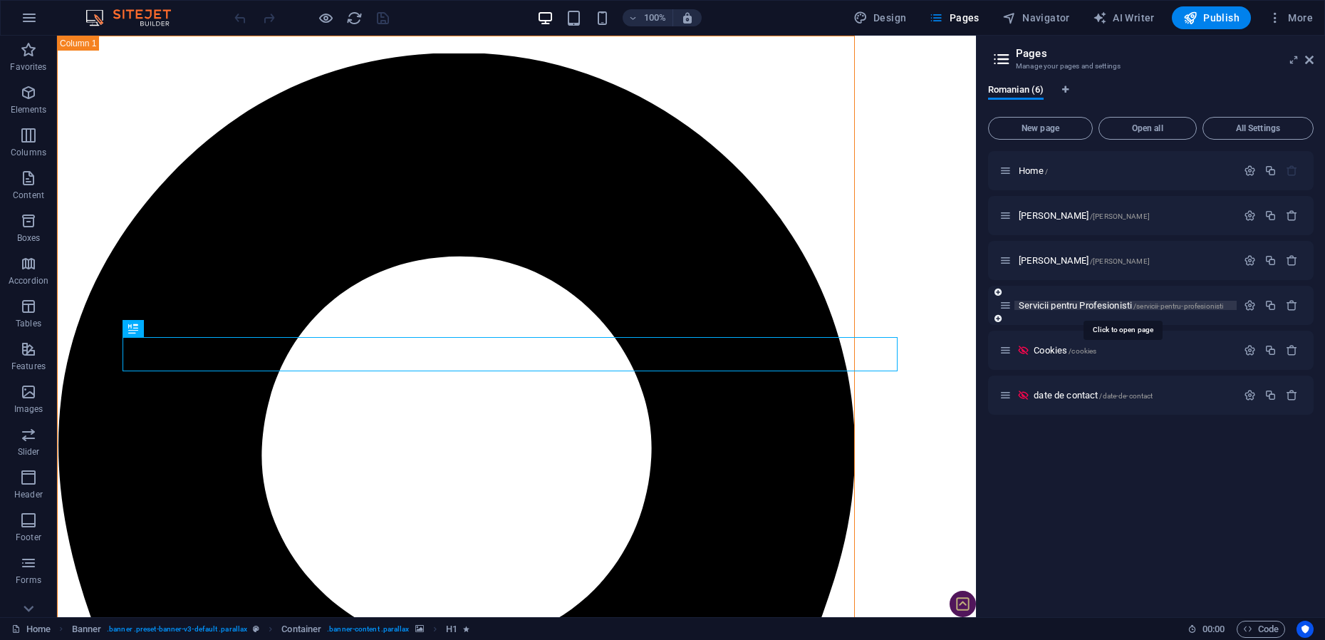
click at [1051, 307] on span "Servicii pentru Profesionisti /servicii-pentru-profesionisti" at bounding box center [1121, 305] width 204 height 11
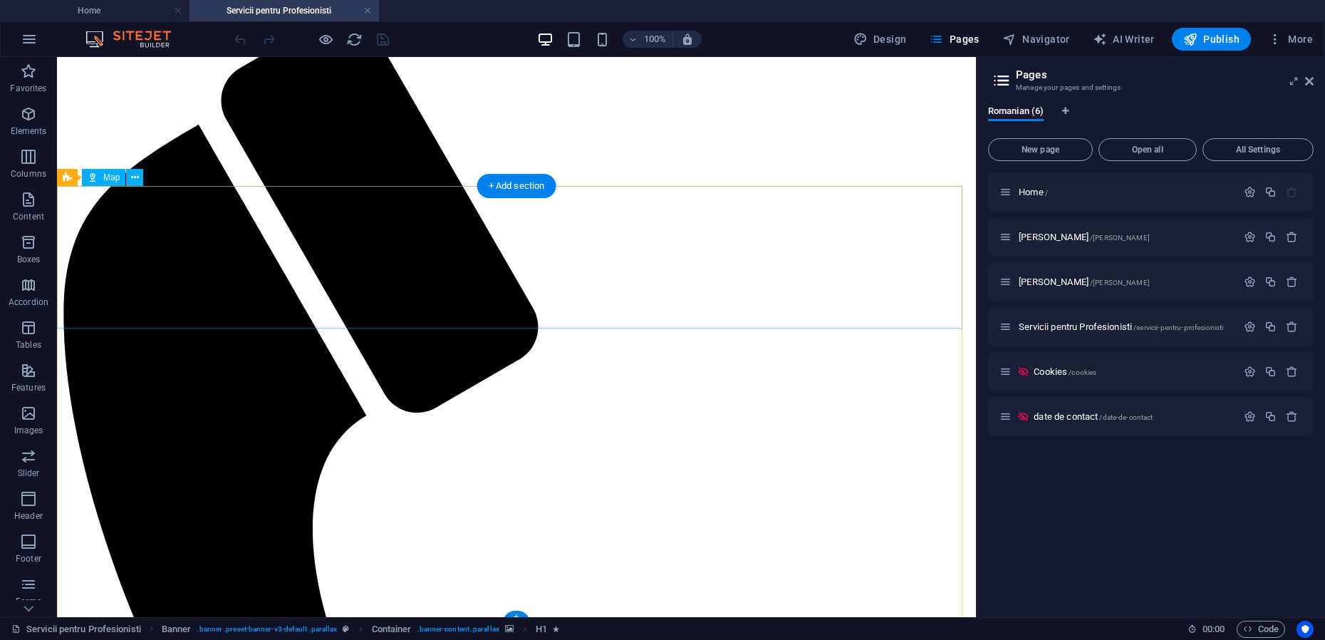
scroll to position [1634, 0]
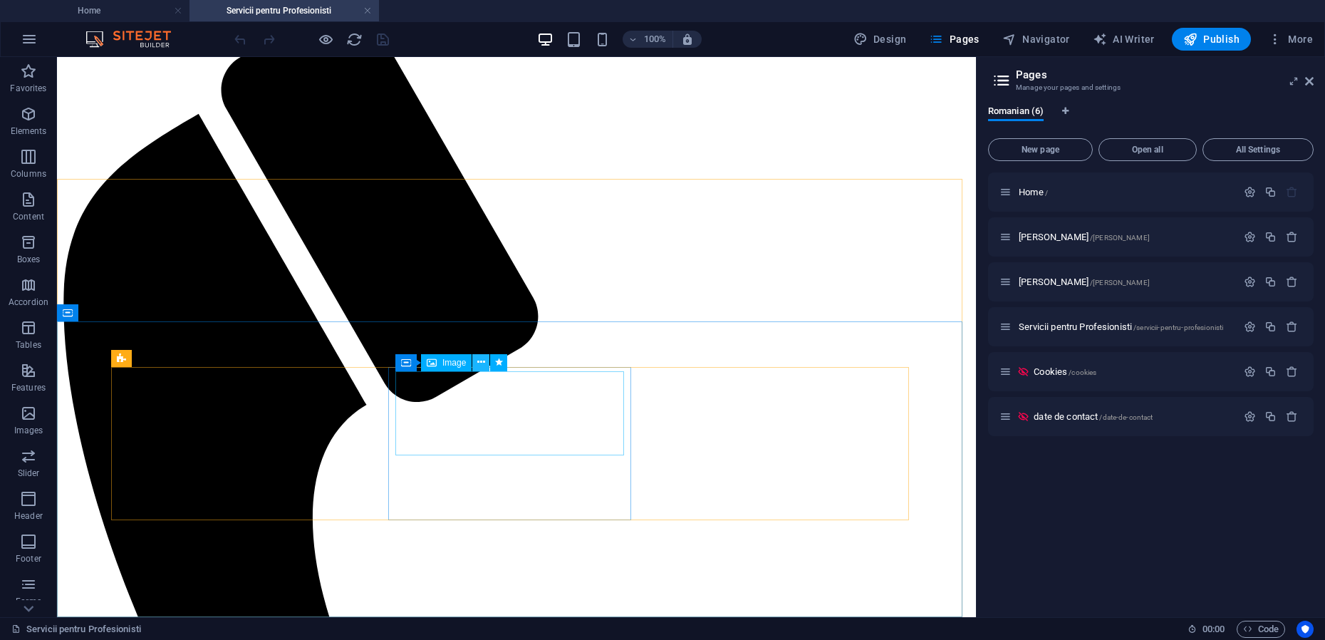
click at [476, 365] on button at bounding box center [480, 362] width 17 height 17
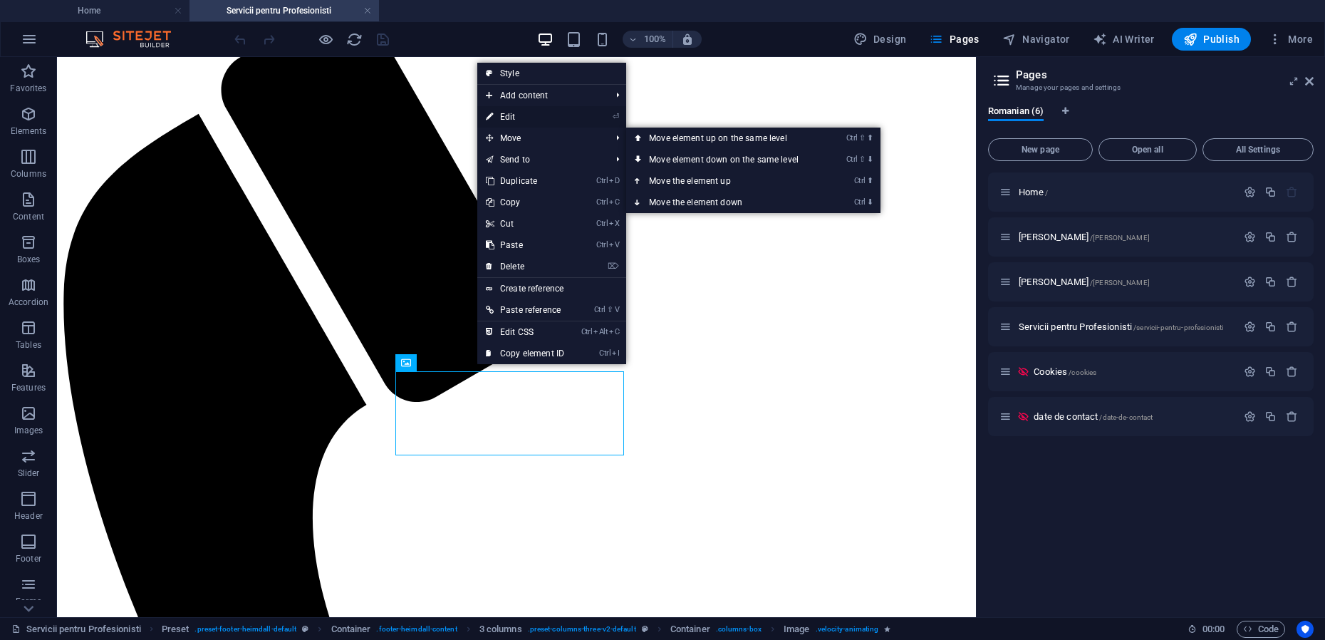
click at [503, 122] on link "⏎ Edit" at bounding box center [524, 116] width 95 height 21
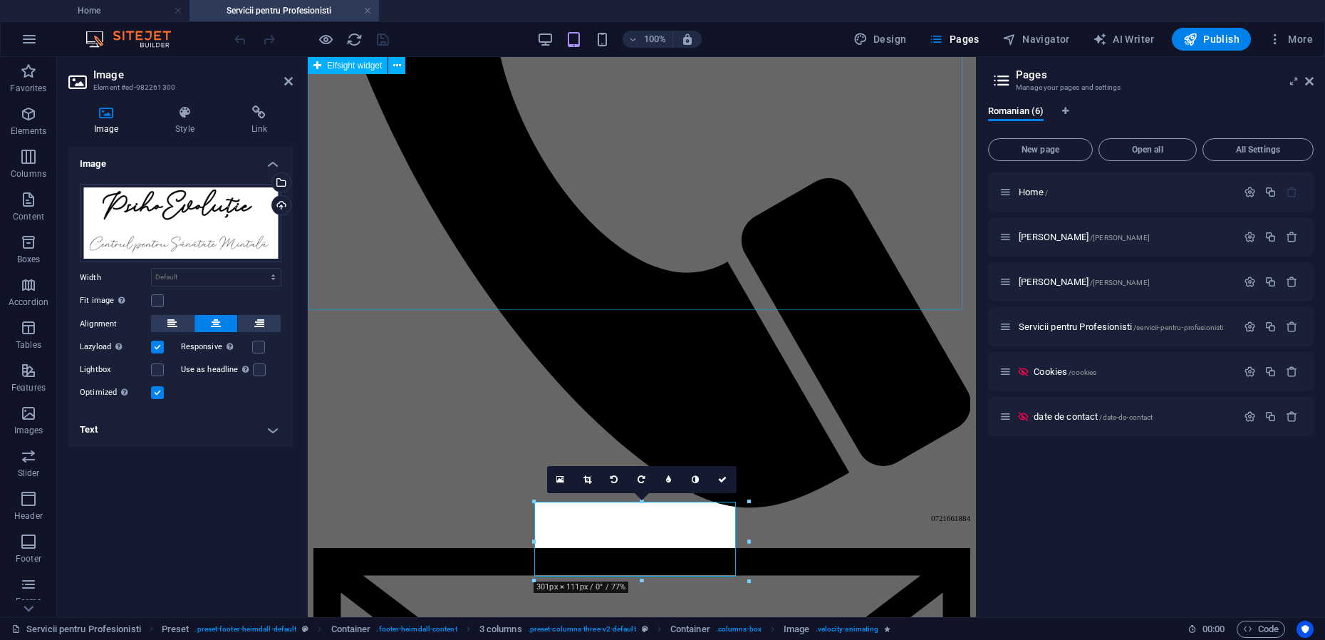
scroll to position [1477, 0]
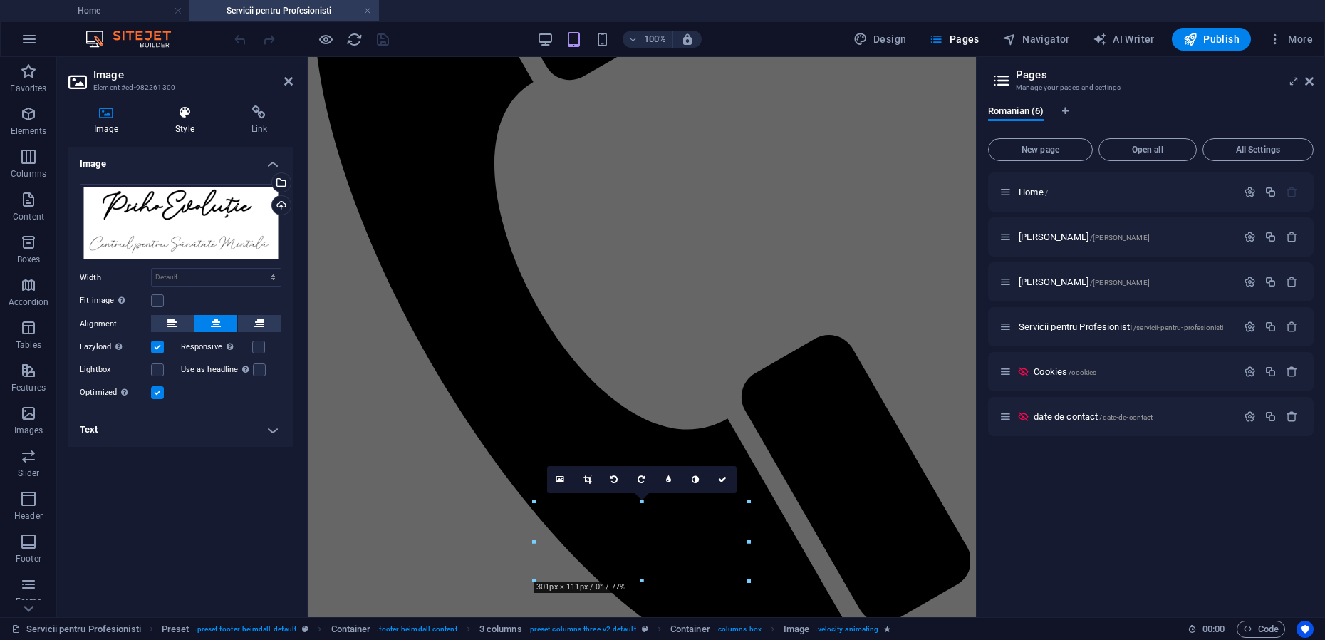
click at [185, 120] on h4 "Style" at bounding box center [188, 120] width 76 height 30
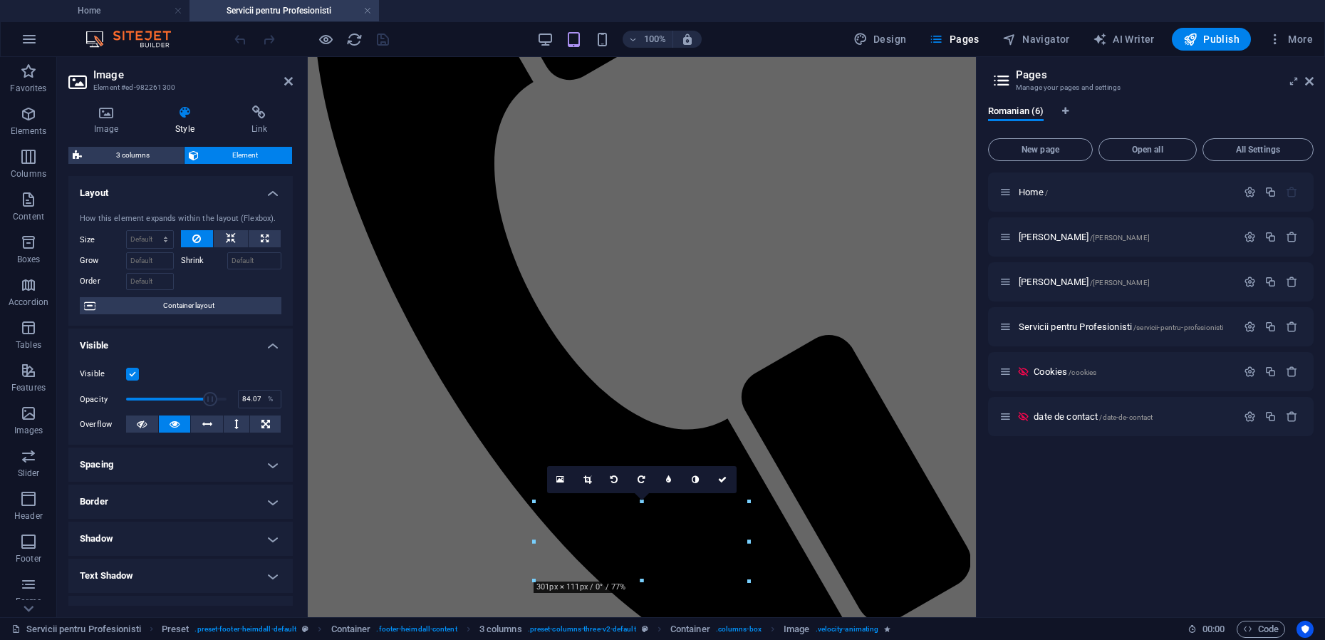
click at [244, 509] on h4 "Border" at bounding box center [180, 501] width 224 height 34
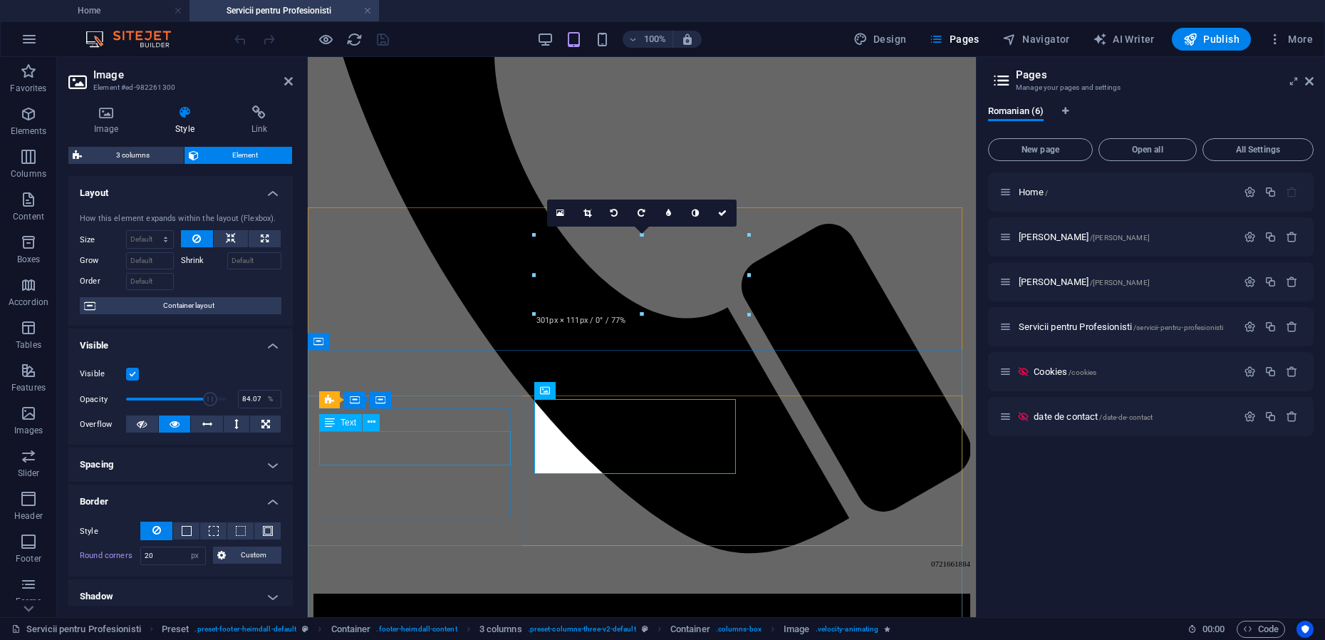
scroll to position [1744, 0]
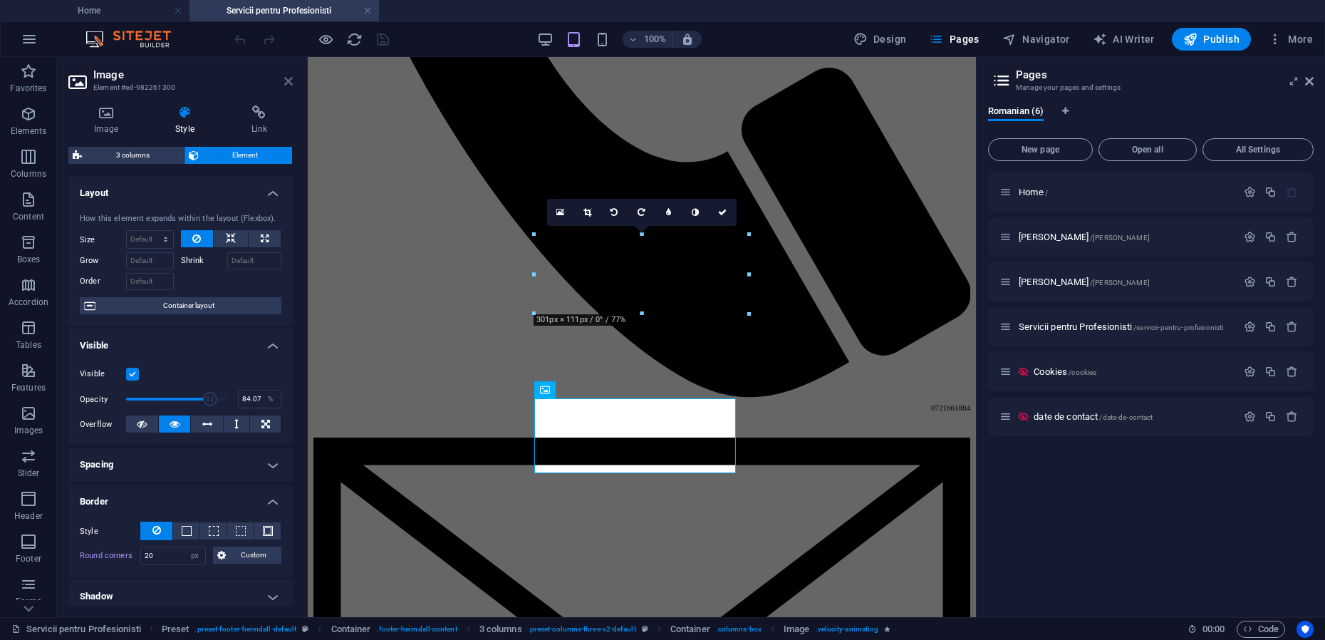
click at [286, 85] on icon at bounding box center [288, 81] width 9 height 11
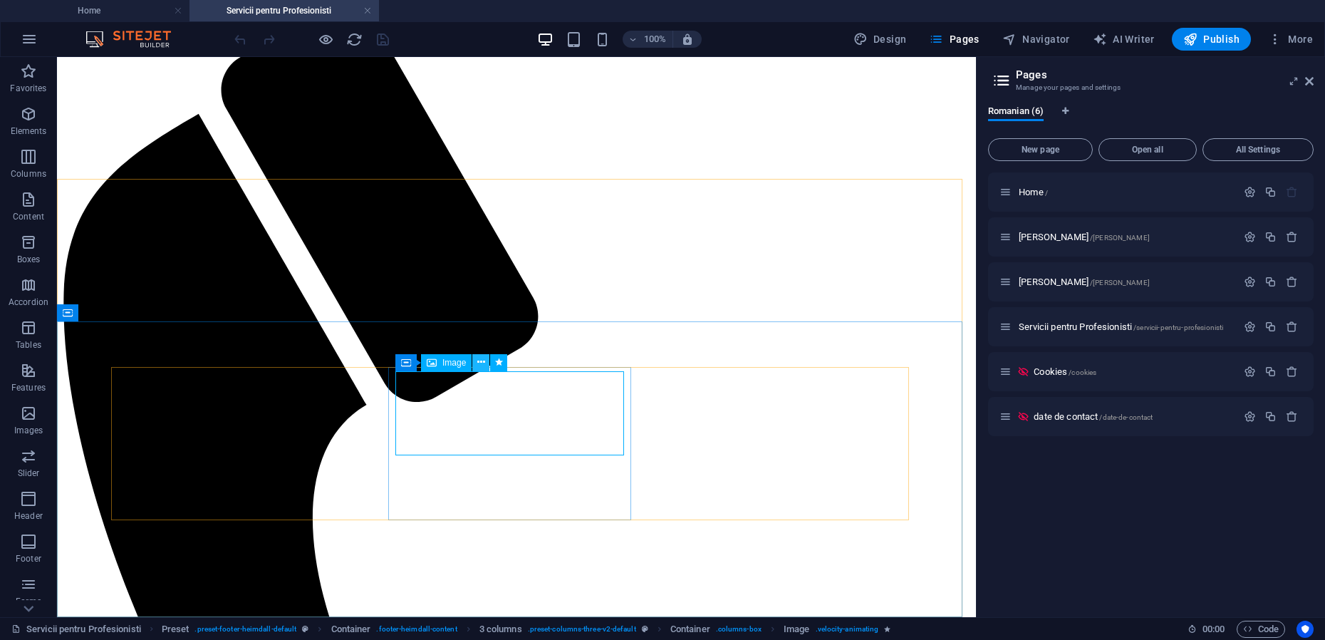
click at [482, 363] on icon at bounding box center [481, 362] width 8 height 15
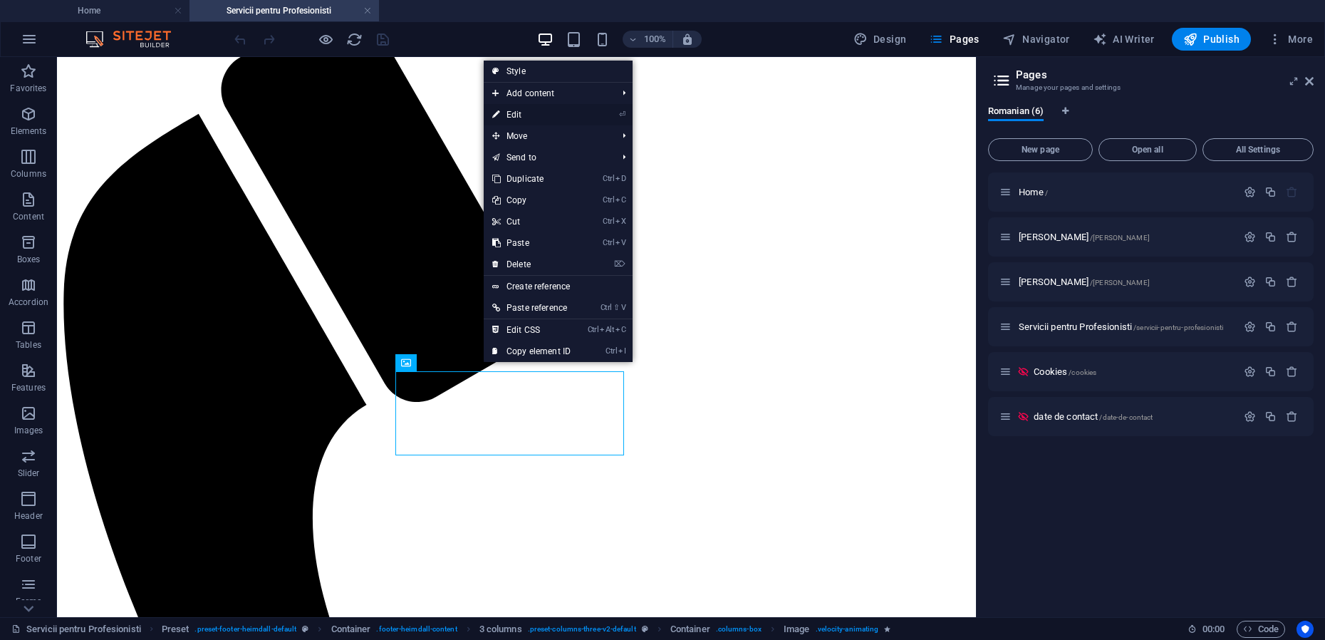
click at [518, 118] on link "⏎ Edit" at bounding box center [531, 114] width 95 height 21
select select "px"
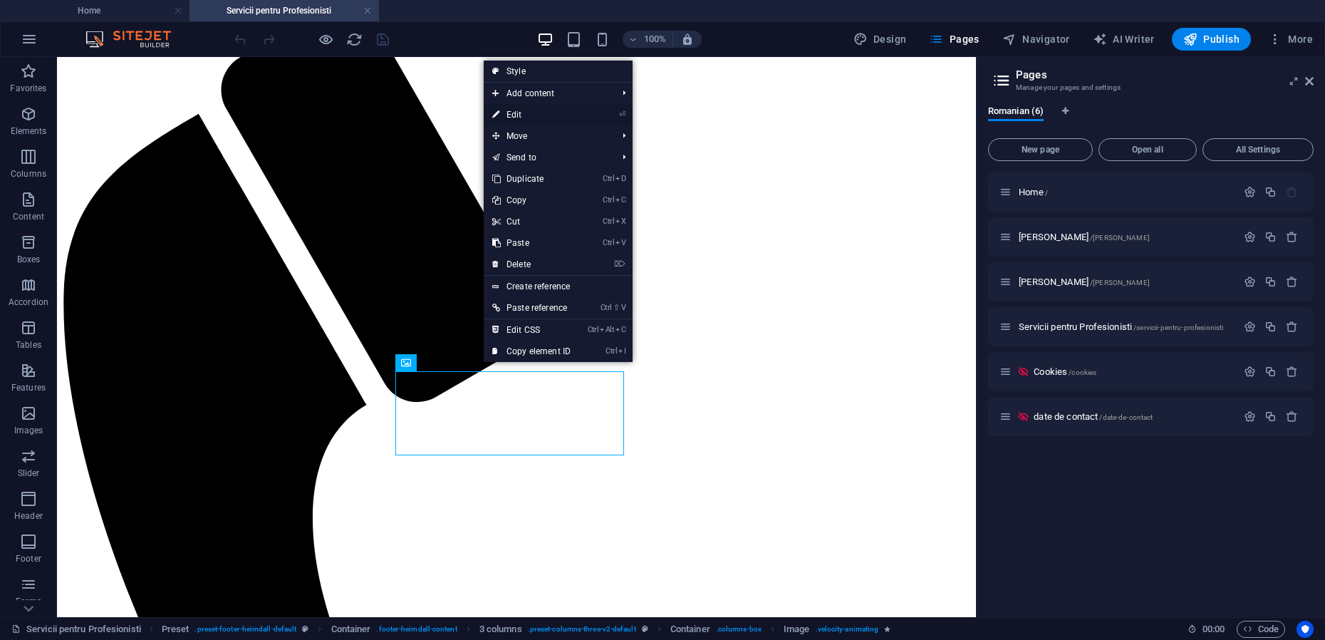
select select "px"
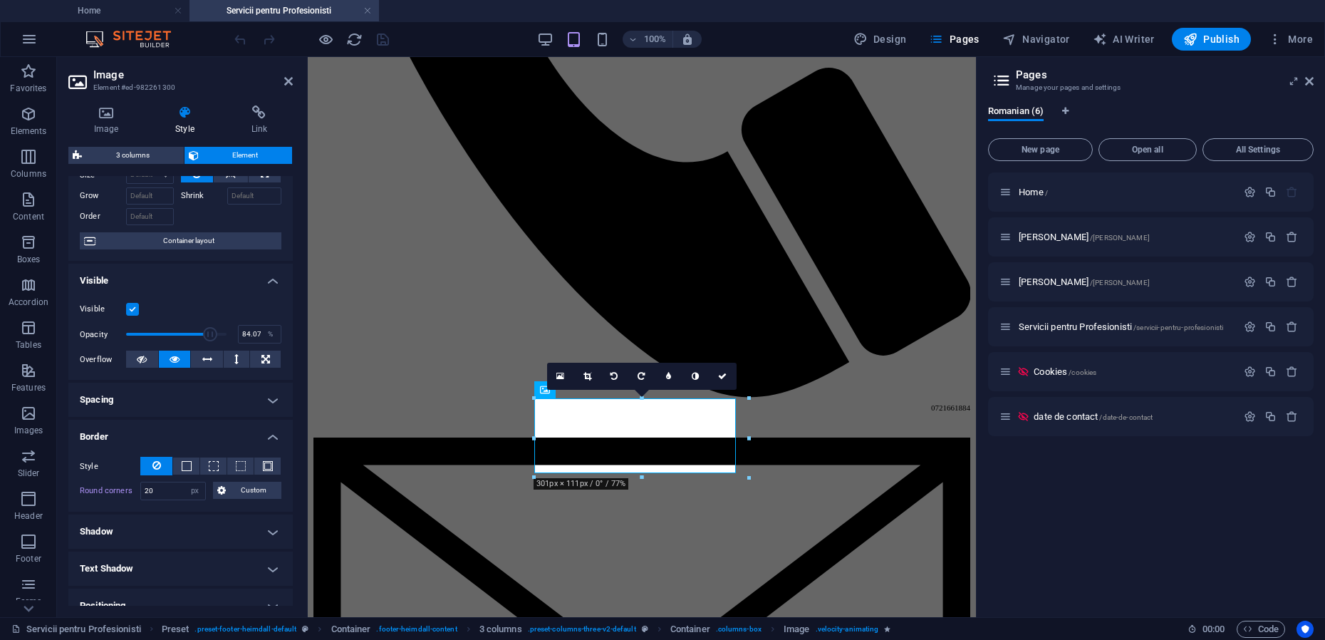
scroll to position [178, 0]
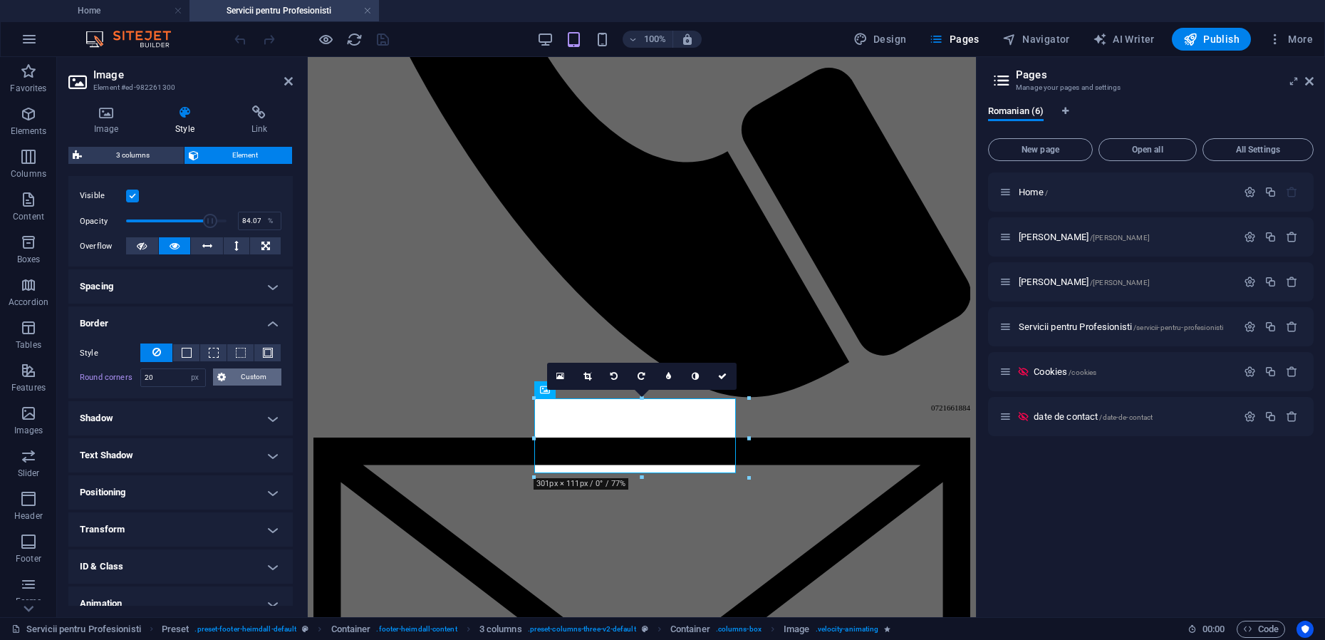
click at [242, 377] on span "Custom" at bounding box center [254, 376] width 48 height 17
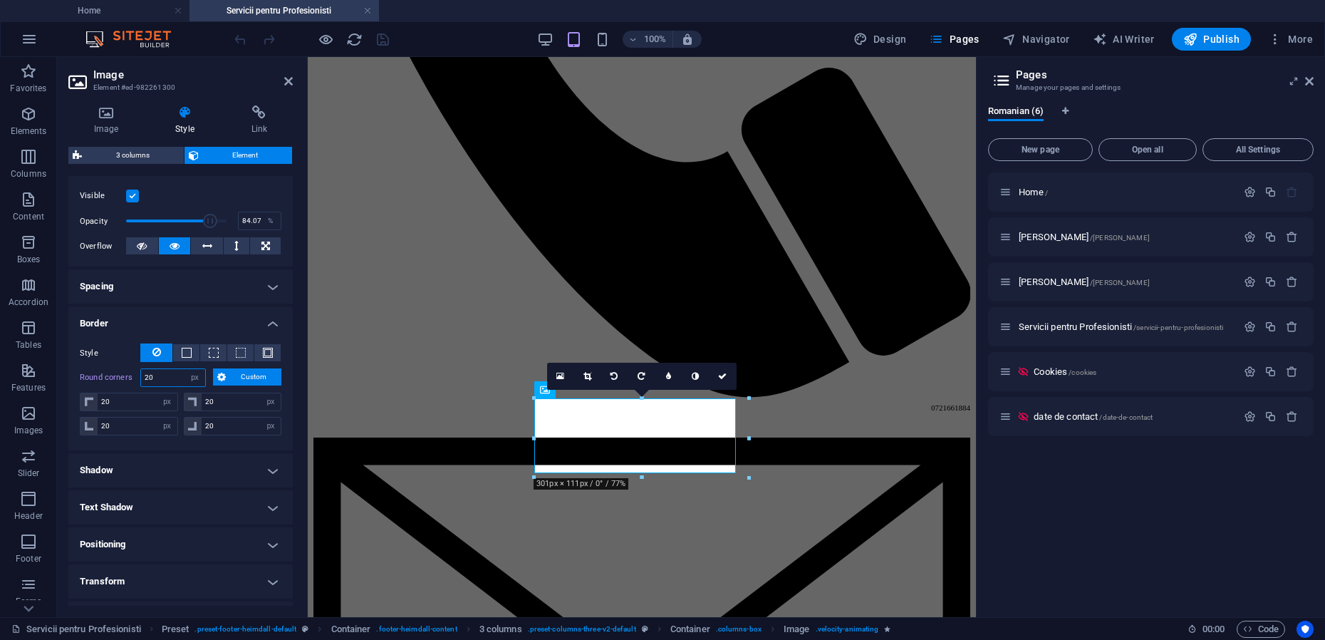
click at [162, 380] on input "20" at bounding box center [173, 377] width 64 height 17
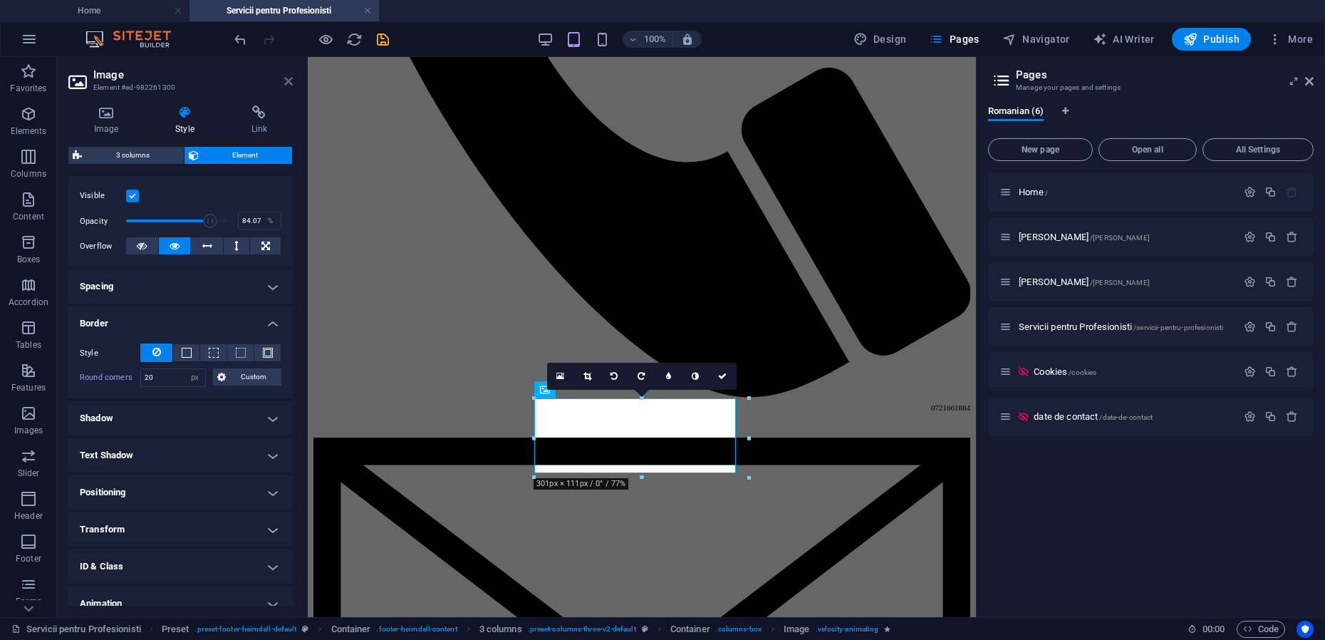
drag, startPoint x: 284, startPoint y: 83, endPoint x: 228, endPoint y: 27, distance: 79.1
click at [284, 83] on icon at bounding box center [288, 81] width 9 height 11
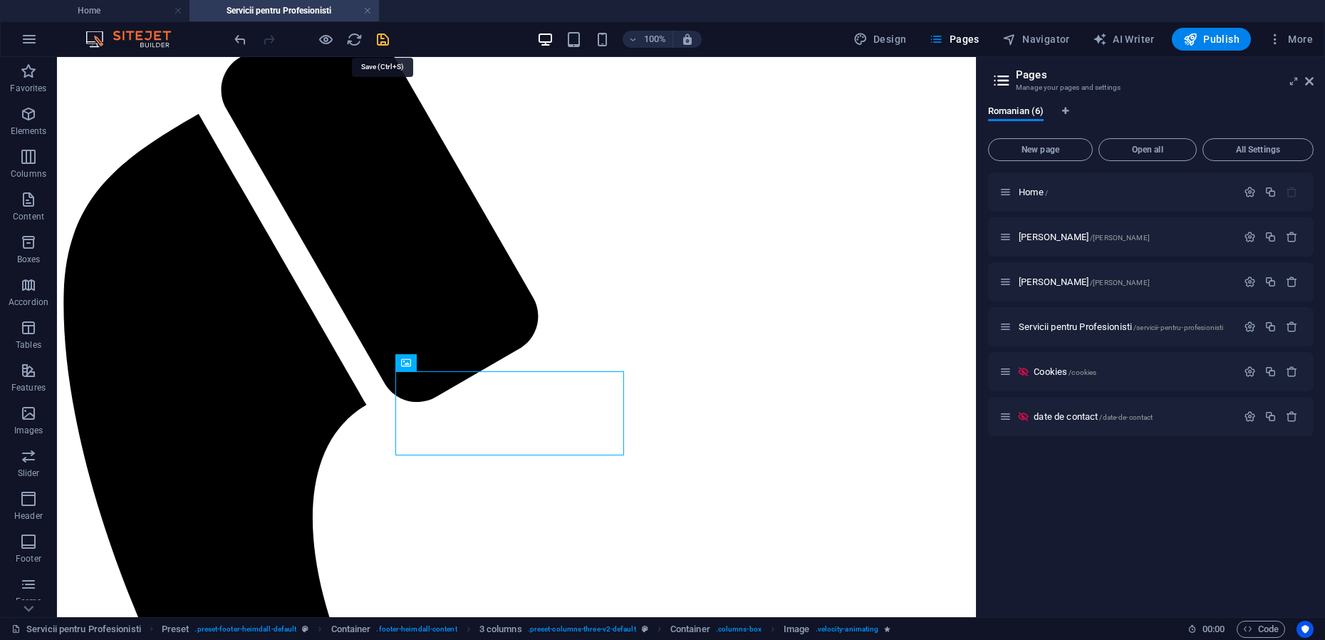
click at [378, 41] on icon "save" at bounding box center [383, 39] width 16 height 16
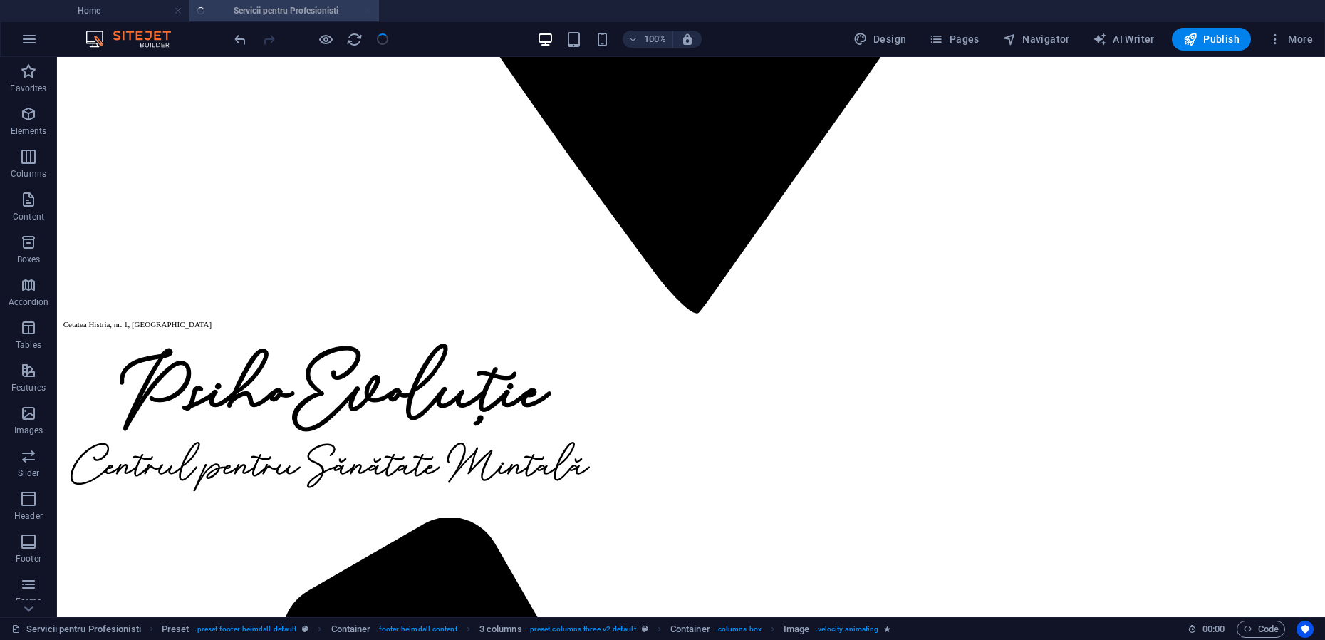
scroll to position [1789, 0]
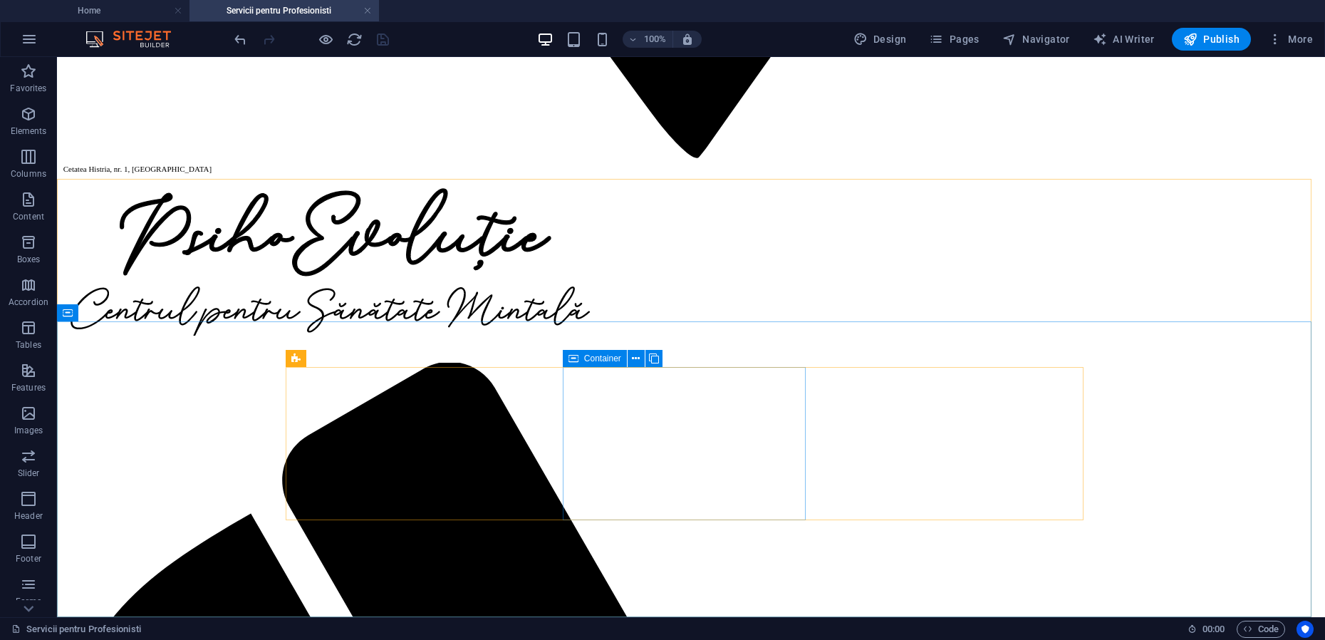
click at [581, 360] on div "Container" at bounding box center [595, 358] width 64 height 17
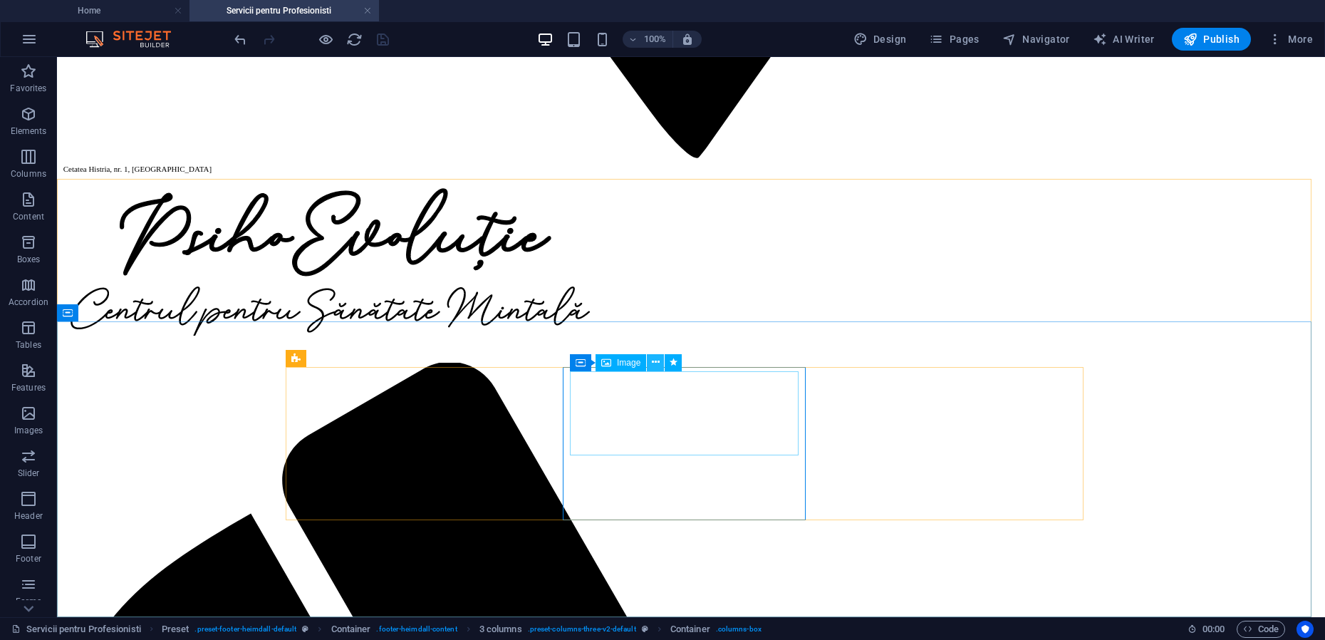
click at [658, 363] on icon at bounding box center [656, 362] width 8 height 15
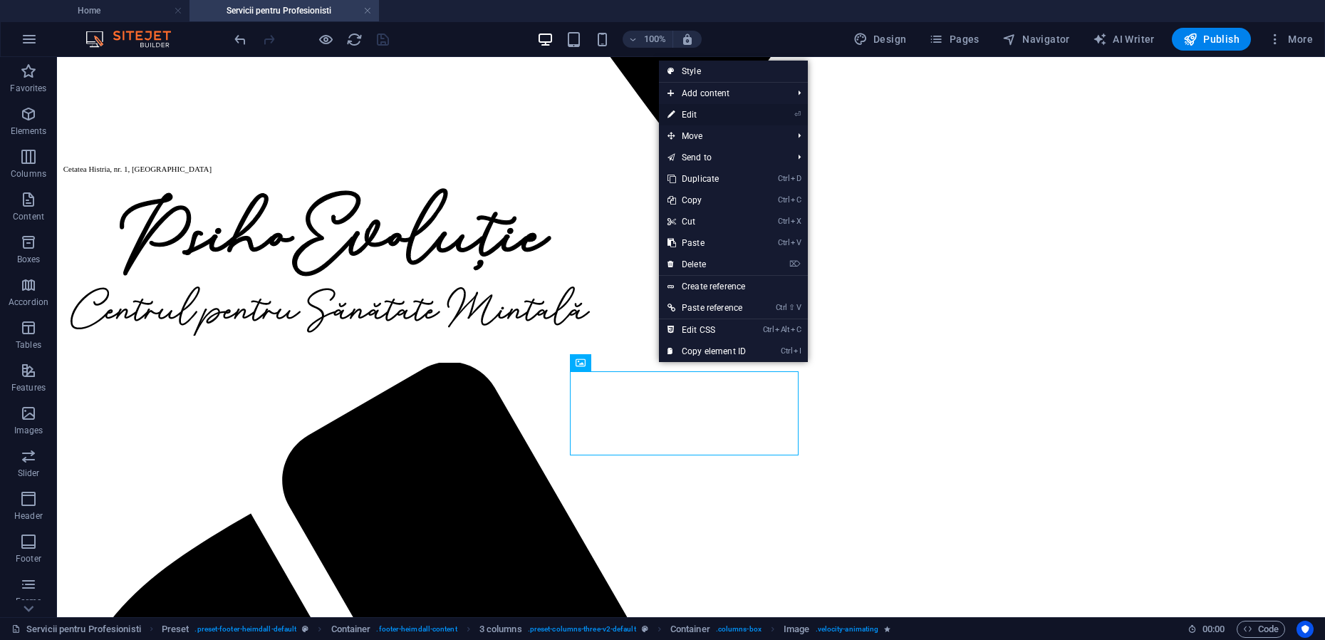
drag, startPoint x: 701, startPoint y: 118, endPoint x: 393, endPoint y: 61, distance: 313.8
click at [700, 118] on link "⏎ Edit" at bounding box center [706, 114] width 95 height 21
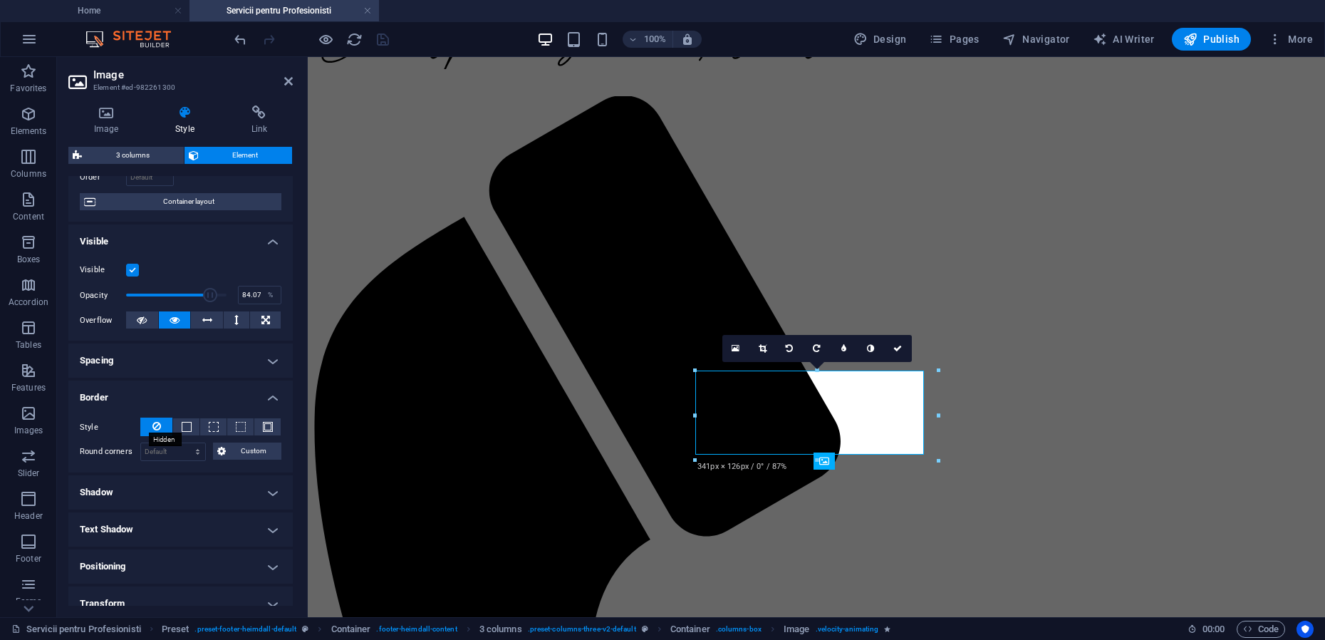
scroll to position [230, 0]
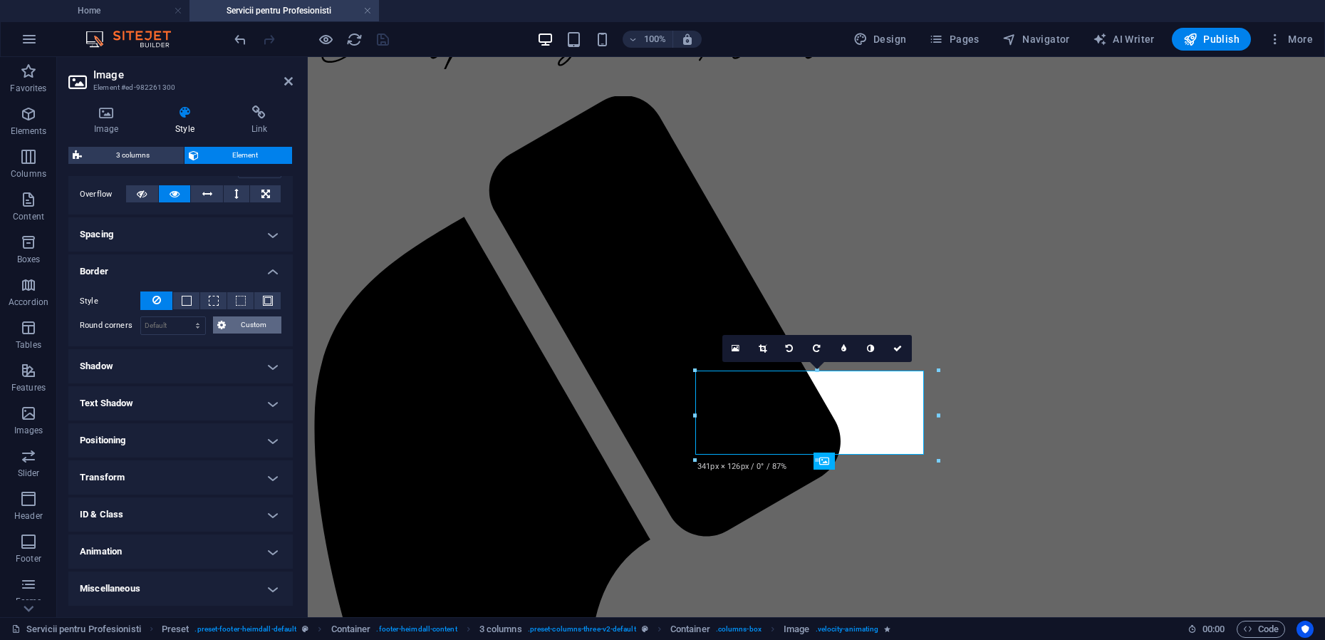
click at [262, 323] on span "Custom" at bounding box center [254, 324] width 48 height 17
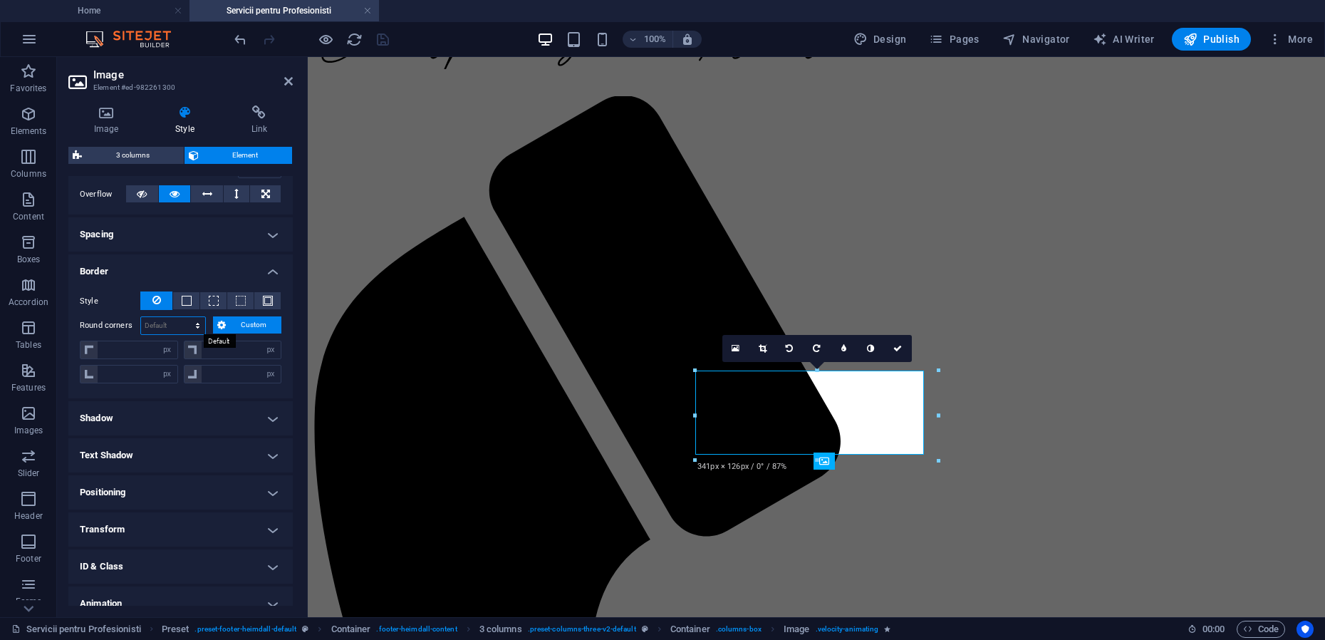
click at [168, 326] on select "Default px rem % vh vw Custom" at bounding box center [173, 325] width 64 height 17
select select "px"
click at [184, 317] on select "Default px rem % vh vw Custom" at bounding box center [173, 325] width 64 height 17
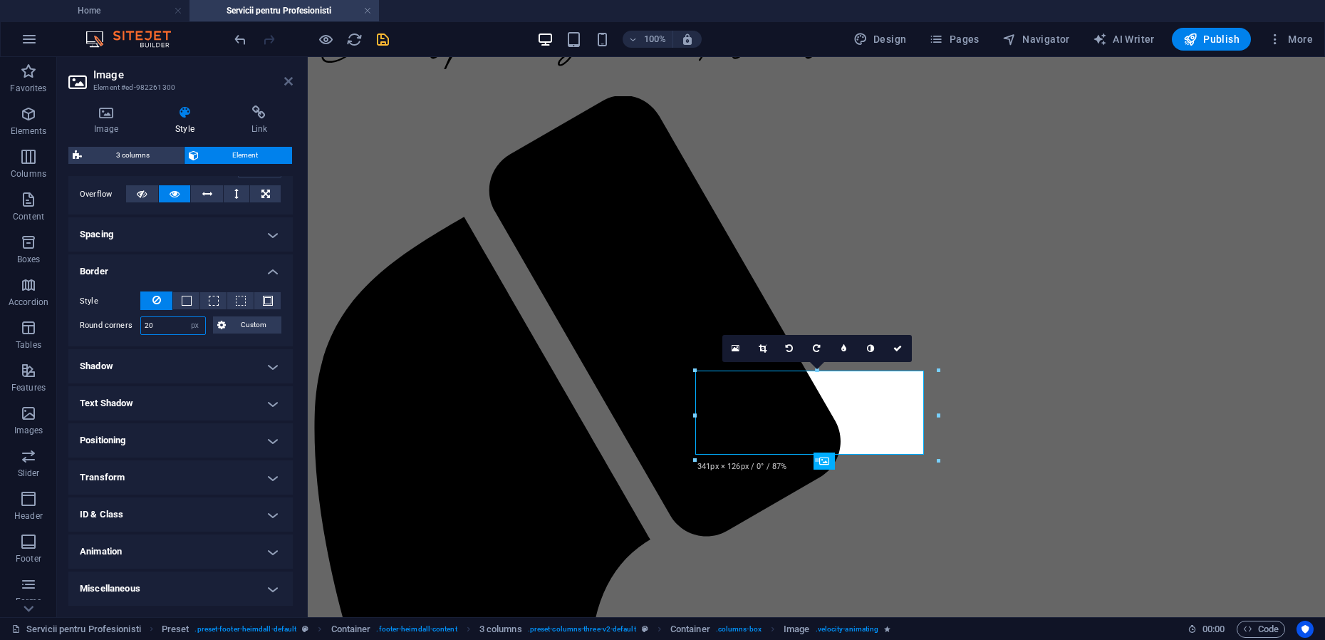
type input "20"
click at [286, 79] on icon at bounding box center [288, 81] width 9 height 11
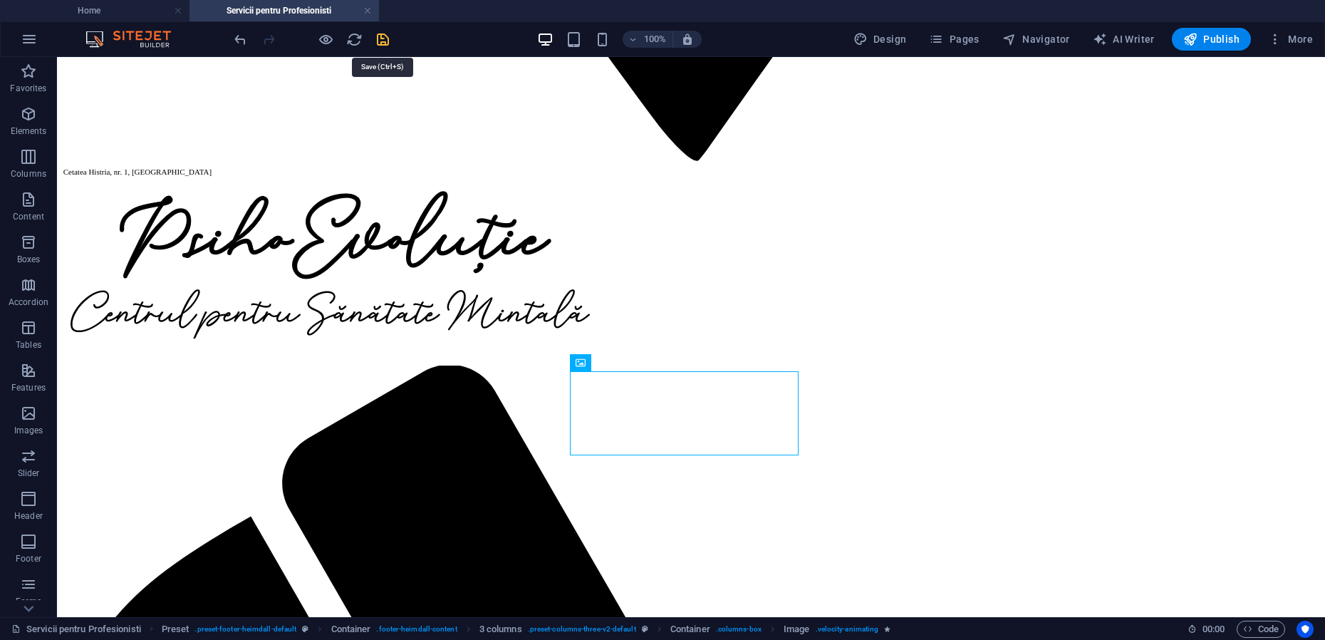
click at [390, 38] on icon "save" at bounding box center [383, 39] width 16 height 16
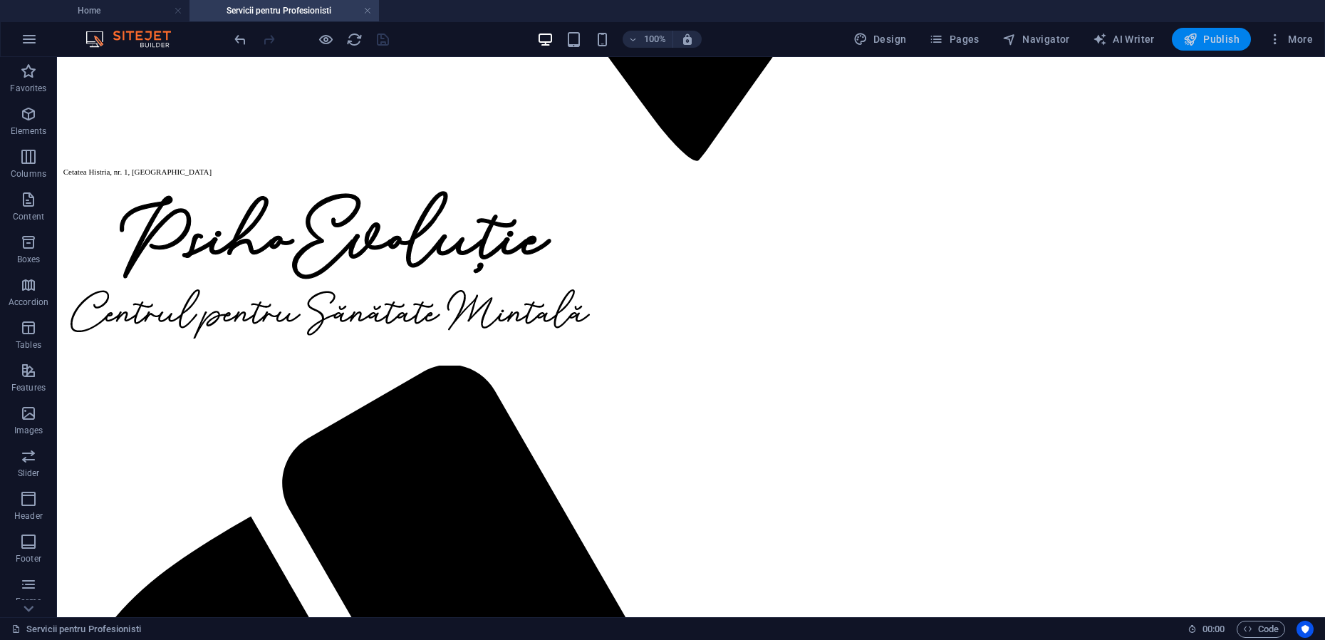
click at [1200, 41] on span "Publish" at bounding box center [1211, 39] width 56 height 14
